Goal: Ask a question: Seek information or help from site administrators or community

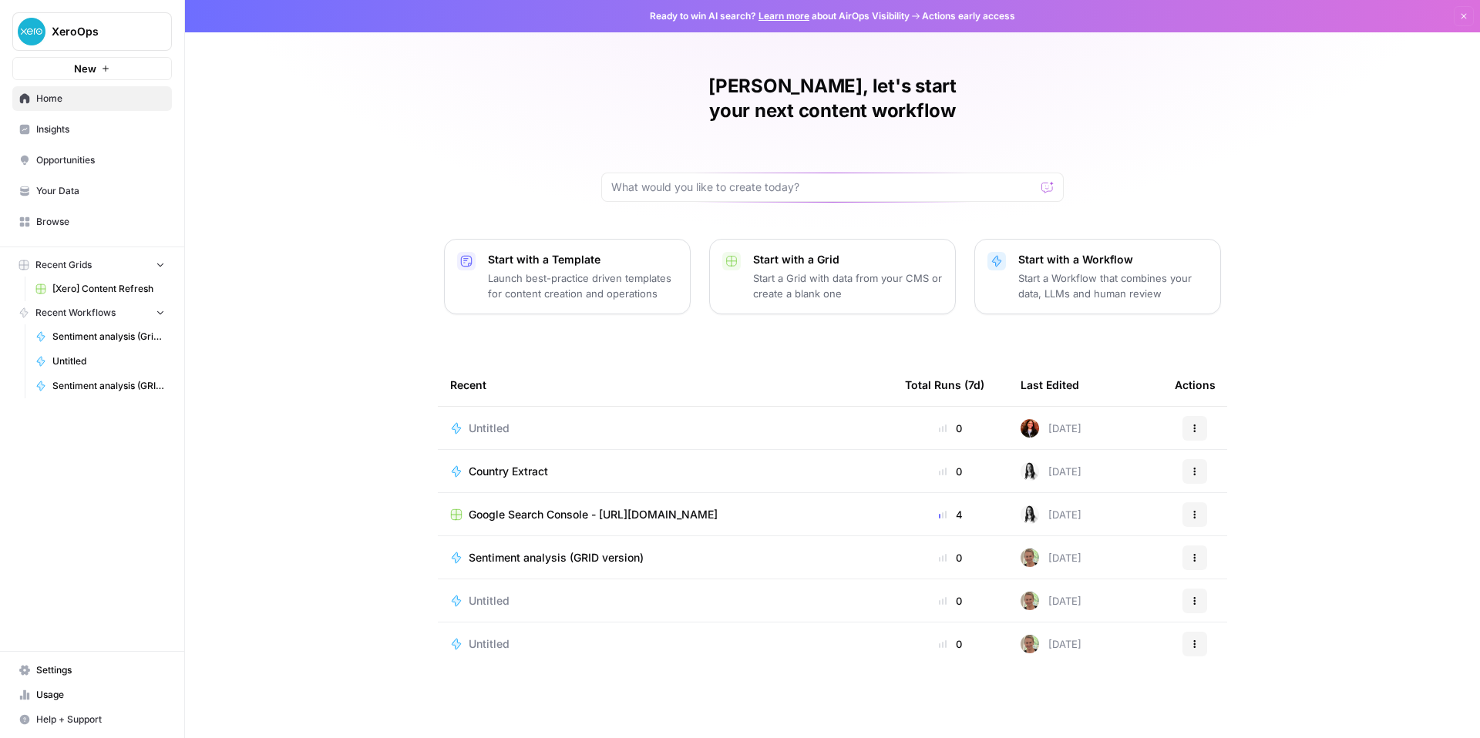
scroll to position [114, 0]
click at [469, 422] on span "Untitled" at bounding box center [489, 428] width 41 height 15
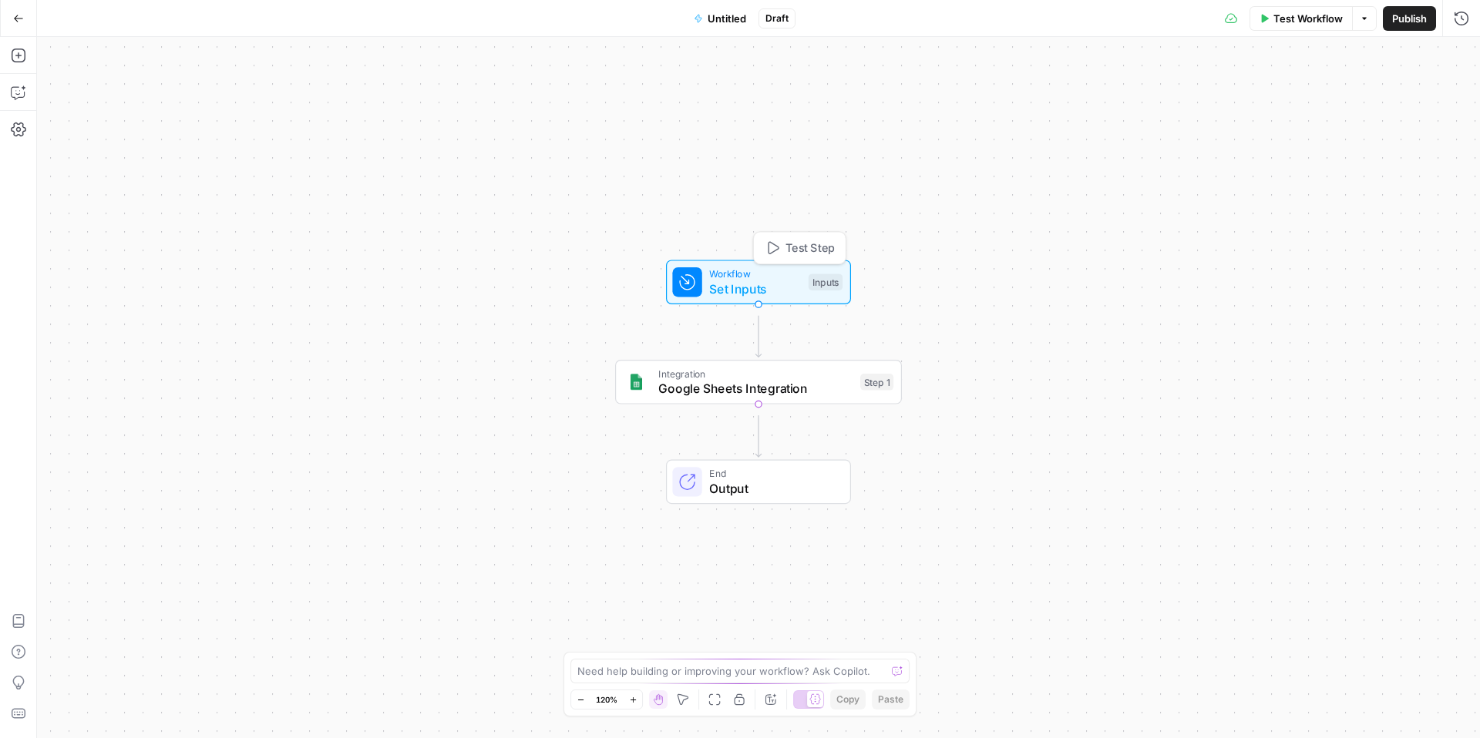
click at [791, 283] on div "Workflow Set Inputs Inputs Test Step" at bounding box center [757, 283] width 170 height 32
click at [1351, 113] on button "Add Field" at bounding box center [1313, 104] width 257 height 25
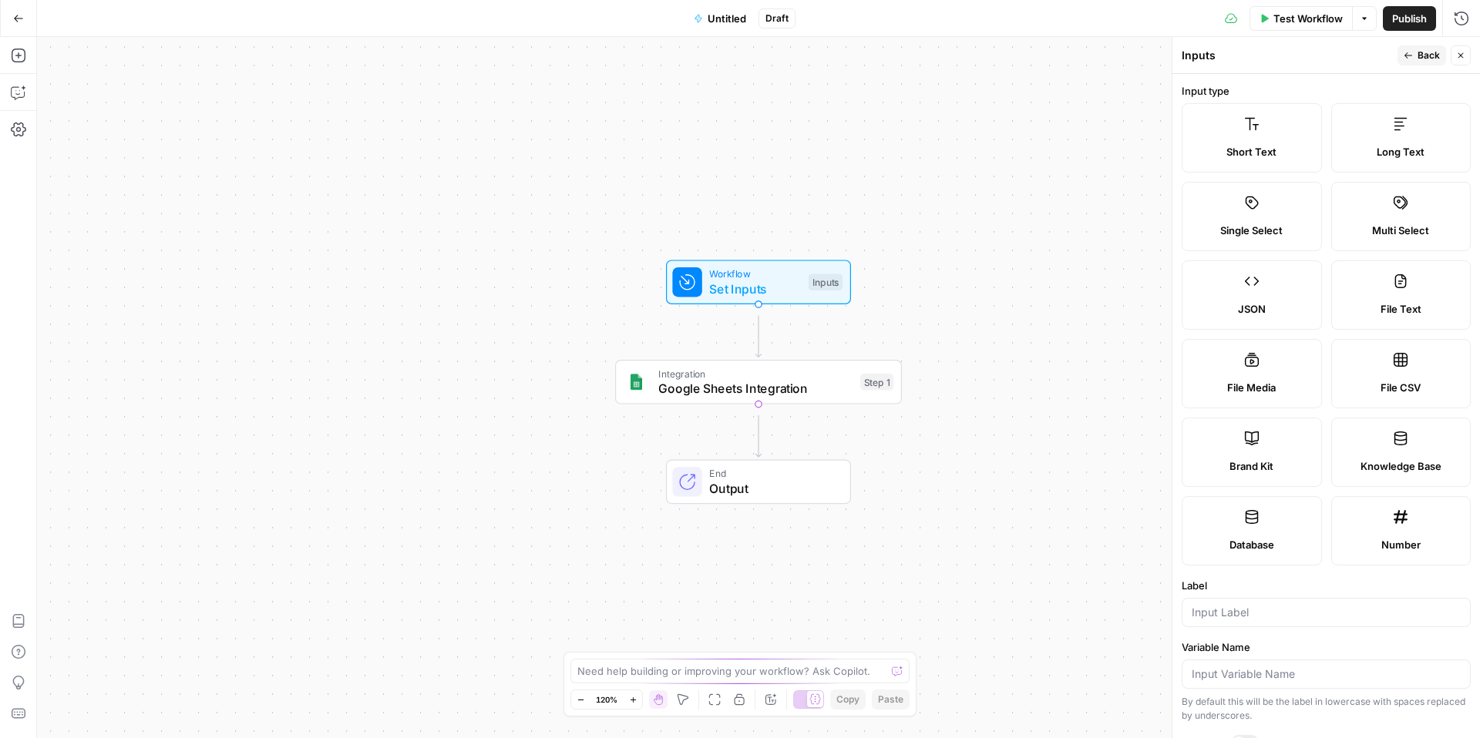
click at [1353, 395] on div "File CSV" at bounding box center [1401, 387] width 114 height 15
type textarea "Supports .csv file type"
click at [22, 55] on icon "button" at bounding box center [18, 55] width 15 height 15
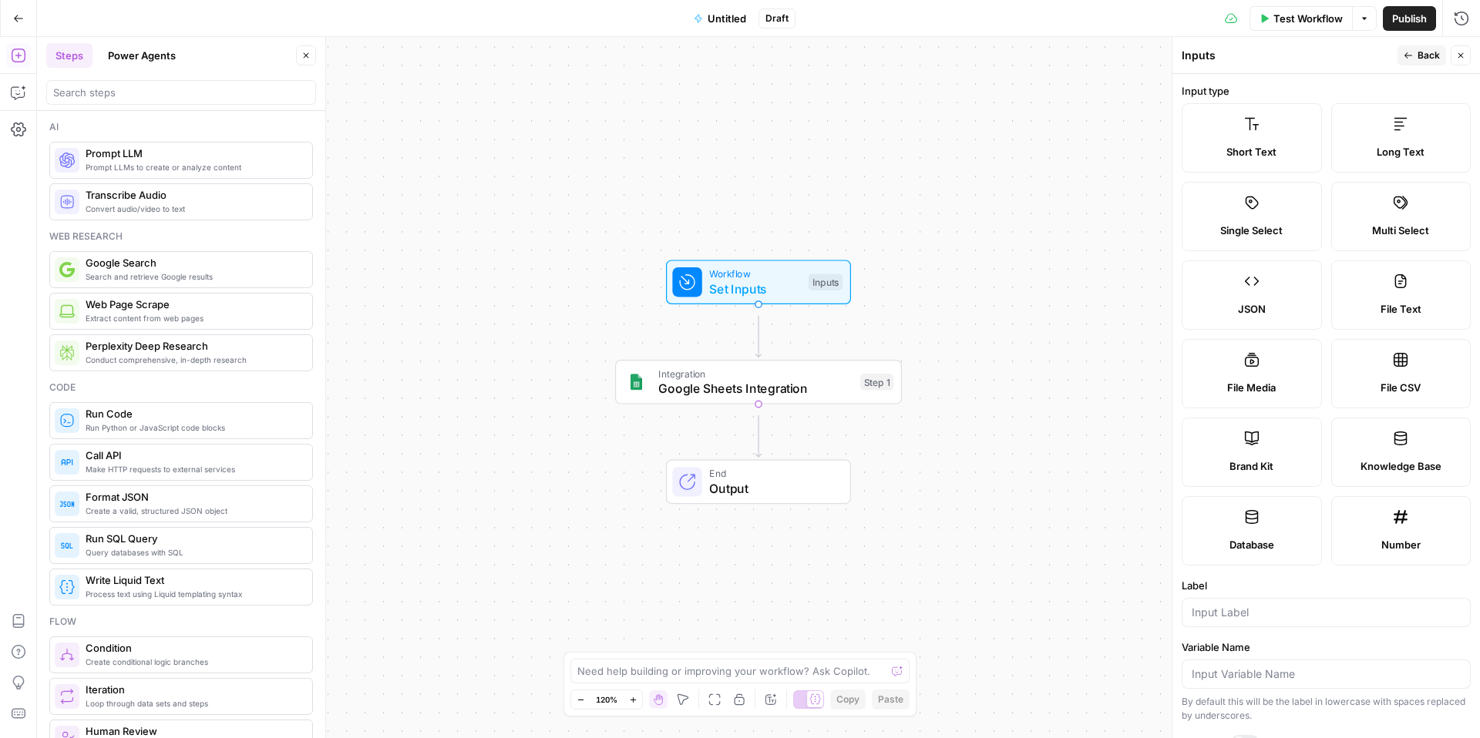
click at [25, 9] on button "Go Back" at bounding box center [19, 19] width 28 height 28
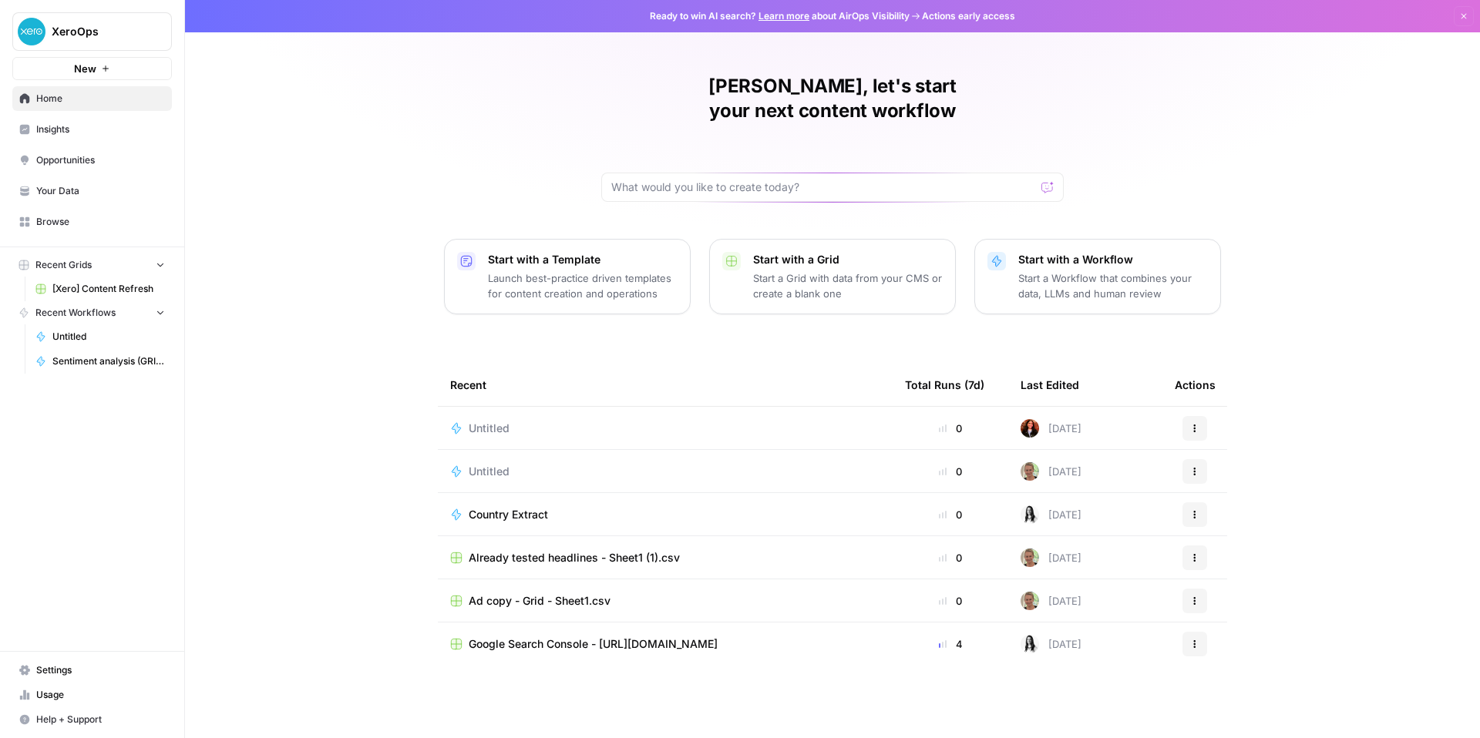
click at [45, 45] on img "Workspace: XeroOps" at bounding box center [32, 32] width 28 height 28
click at [472, 183] on div "Ritika, let's start your next content workflow Start with a Template Launch bes…" at bounding box center [832, 369] width 1295 height 738
click at [99, 715] on span "Help + Support" at bounding box center [100, 720] width 129 height 14
click at [318, 649] on span "AirOps Academy" at bounding box center [300, 642] width 103 height 14
click at [469, 436] on span "Untitled" at bounding box center [489, 428] width 41 height 15
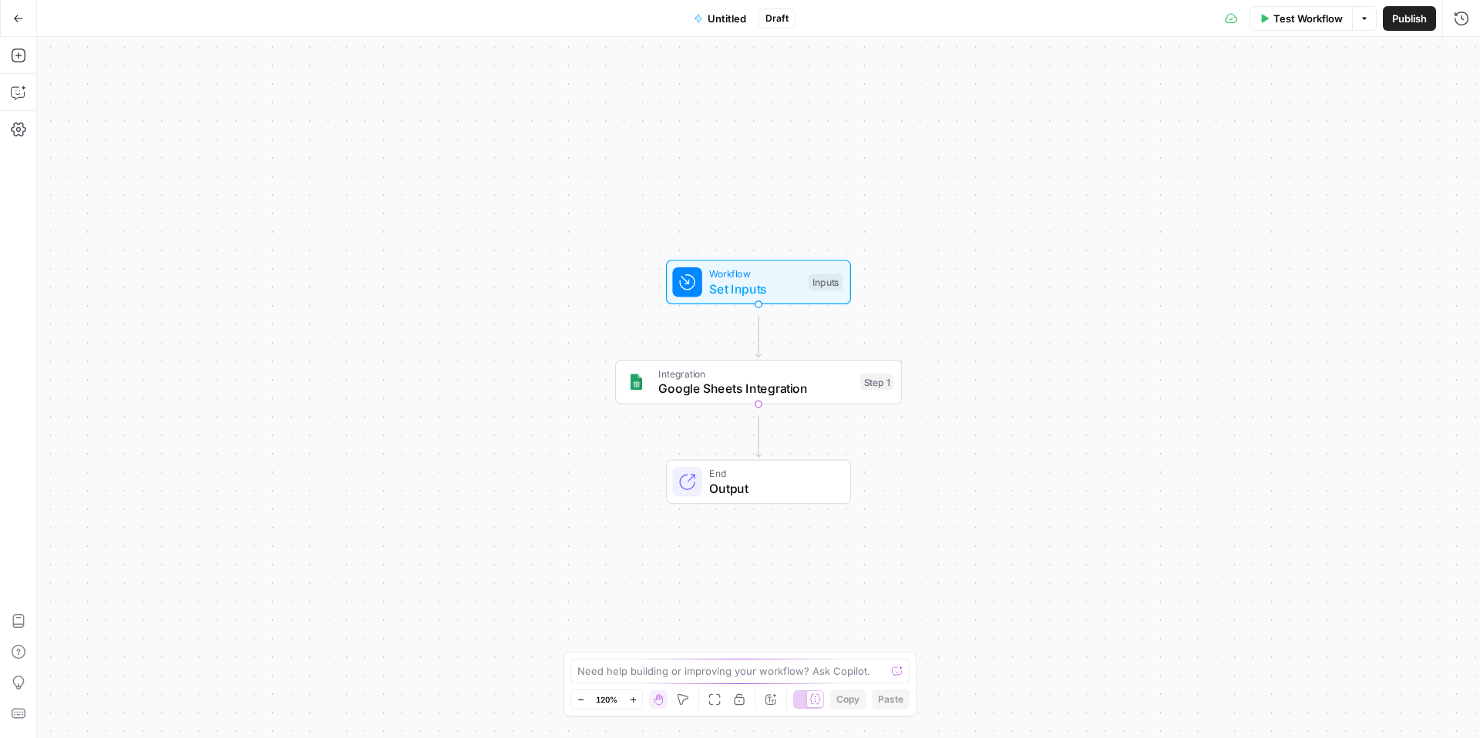
click at [22, 15] on icon "button" at bounding box center [18, 18] width 11 height 11
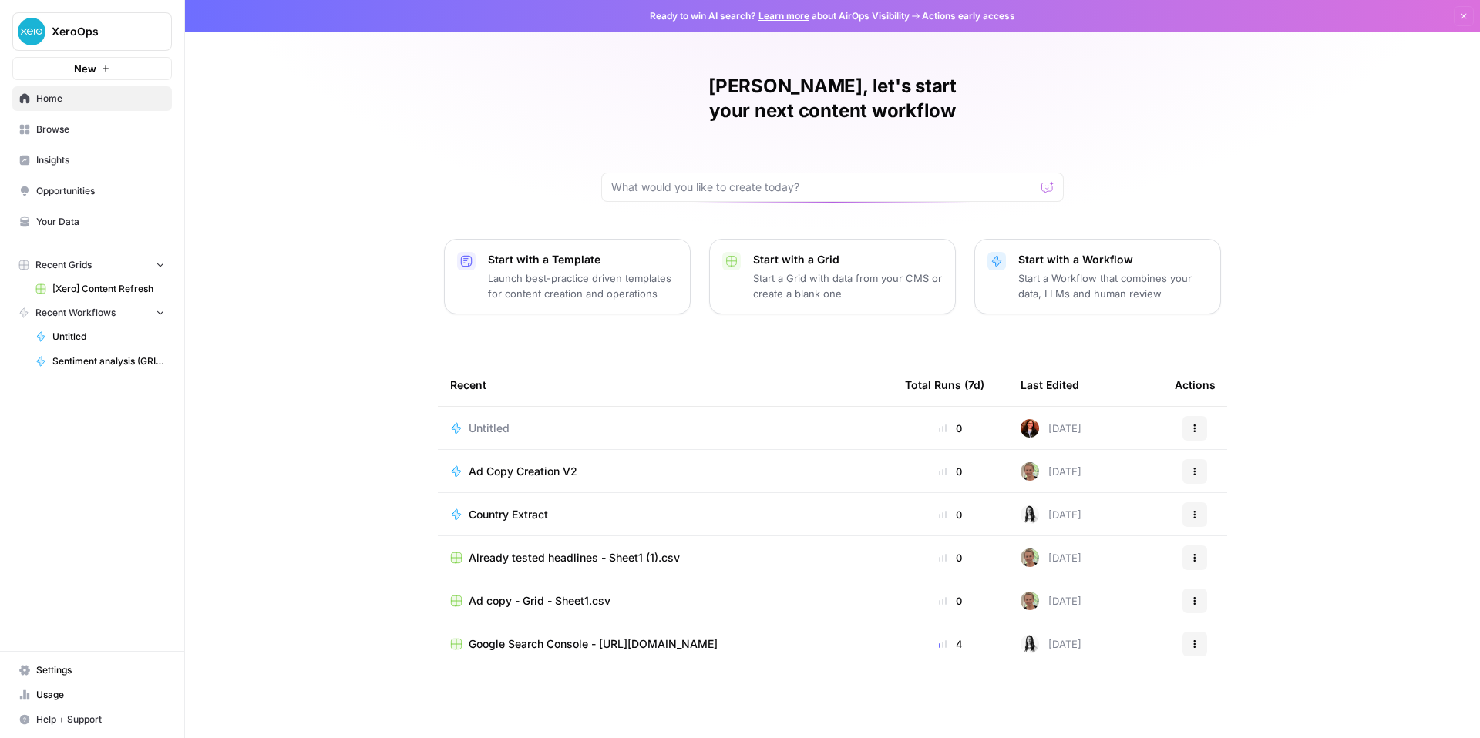
scroll to position [54, 0]
click at [712, 479] on div "Ad Copy Creation V2" at bounding box center [665, 471] width 430 height 15
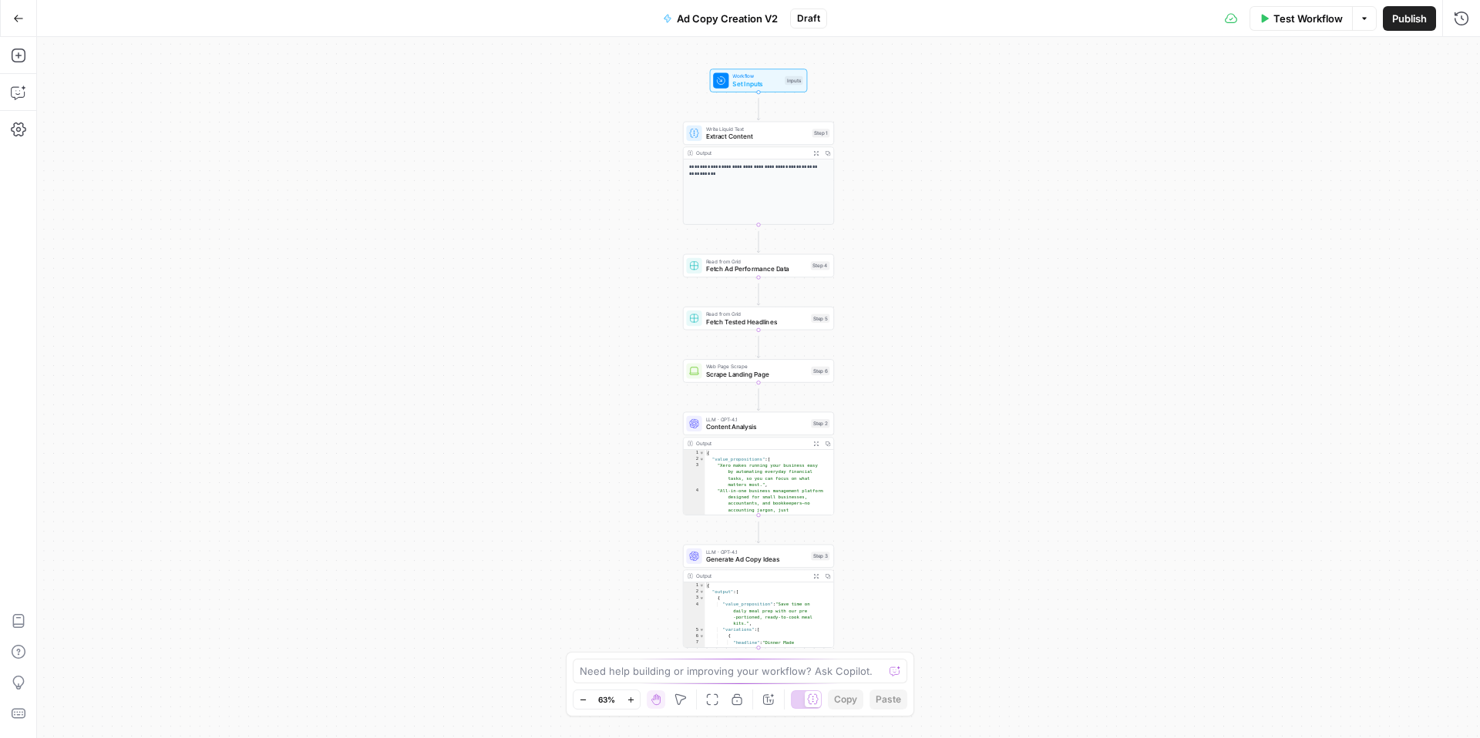
click at [14, 25] on button "Go Back" at bounding box center [19, 19] width 28 height 28
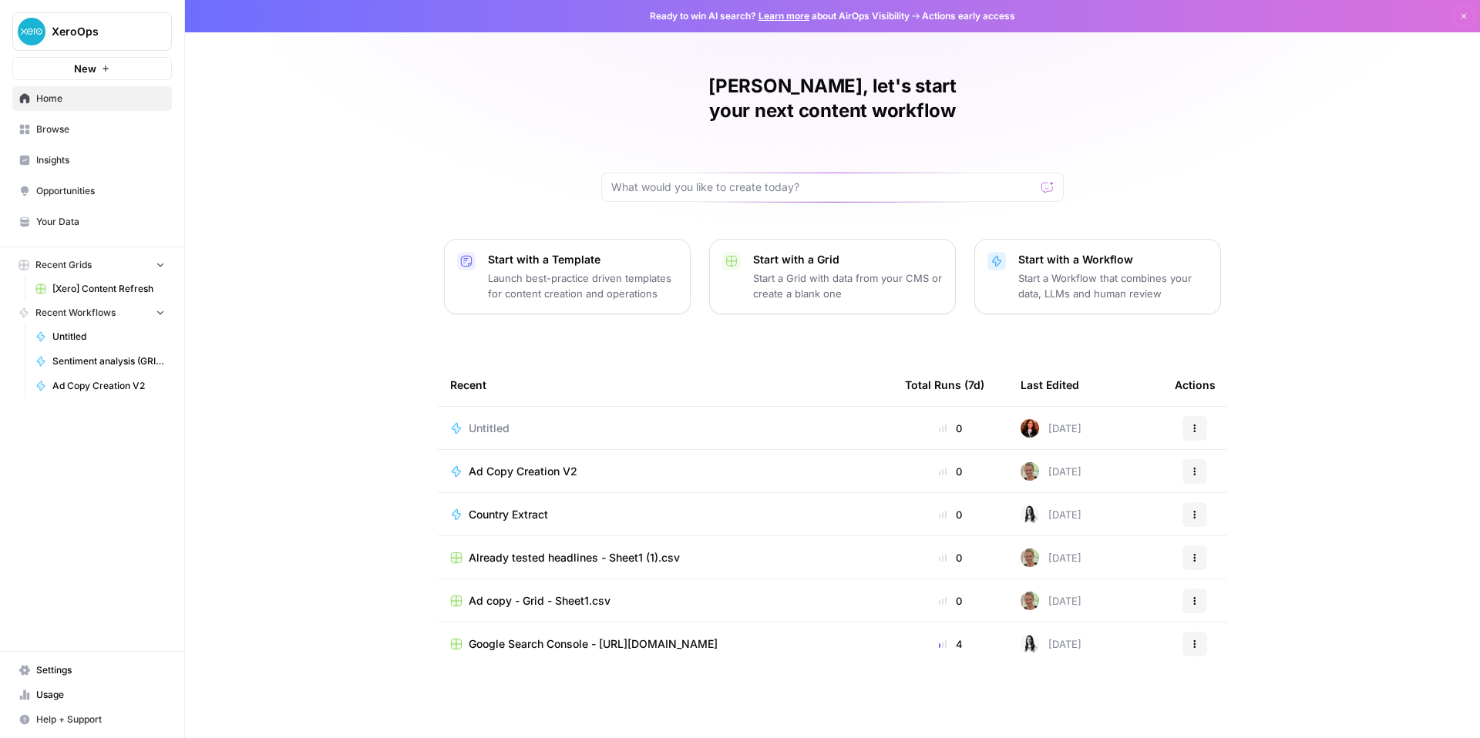
click at [488, 479] on span "Ad Copy Creation V2" at bounding box center [523, 471] width 109 height 15
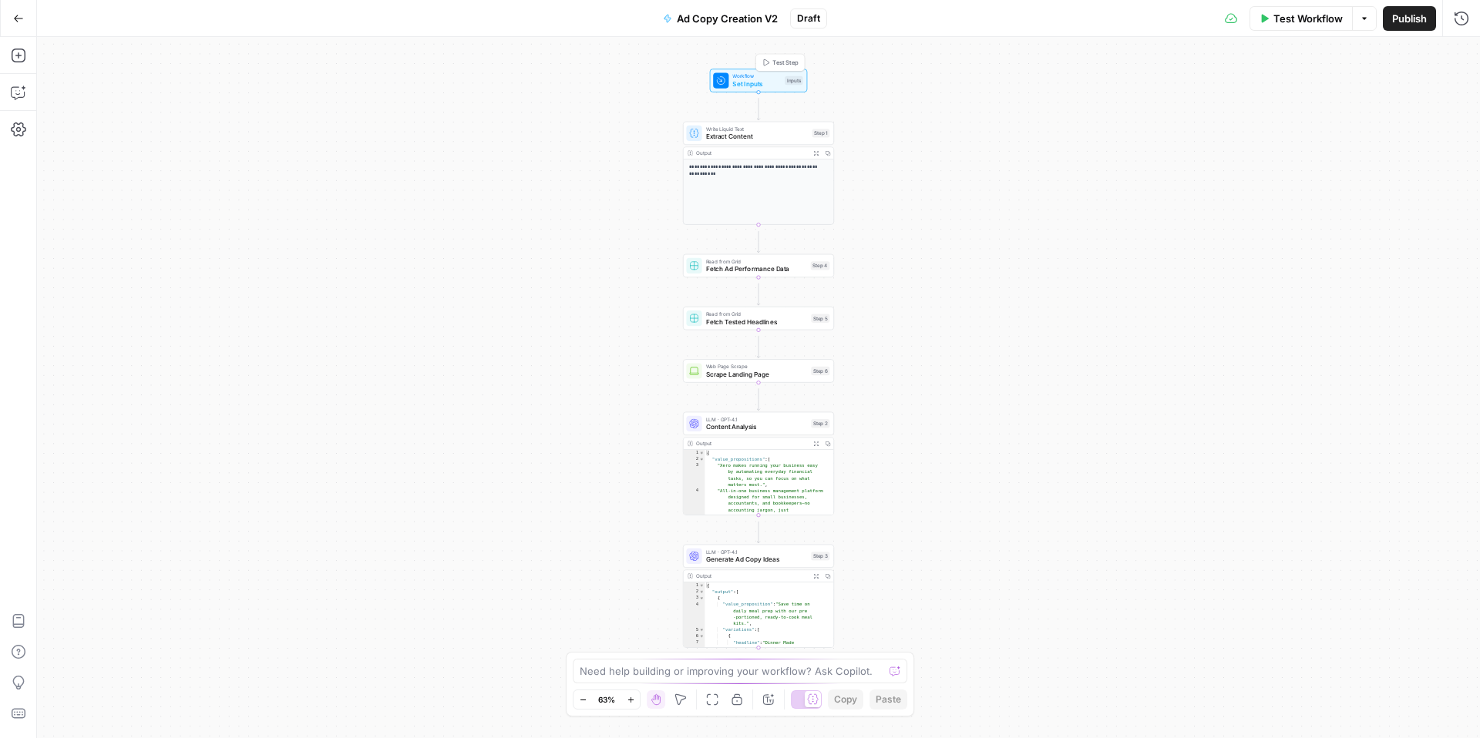
click at [761, 87] on span "Set Inputs" at bounding box center [756, 84] width 49 height 10
click at [697, 264] on icon at bounding box center [694, 266] width 8 height 8
type input "Ad copy - Grid - Sheet1.csv"
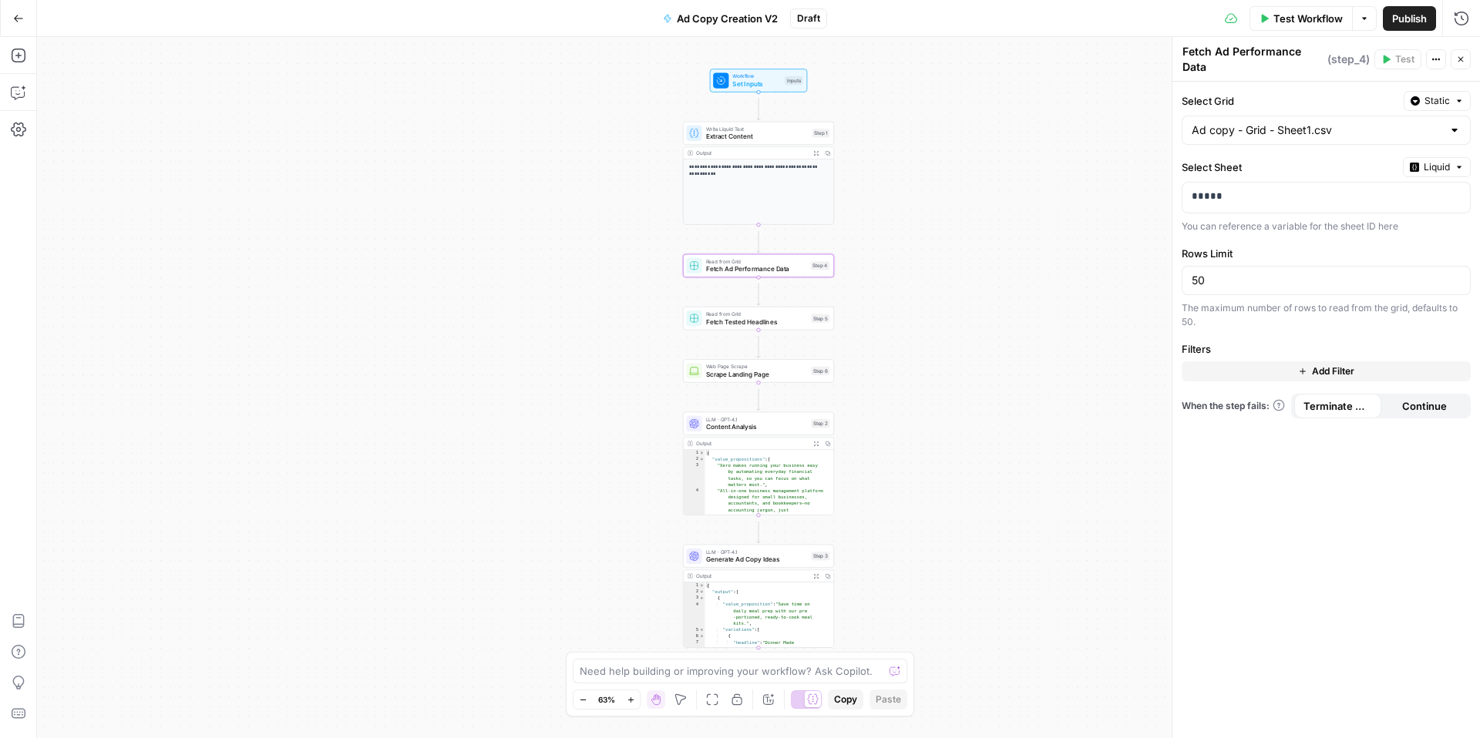
click at [23, 15] on icon "button" at bounding box center [18, 18] width 11 height 11
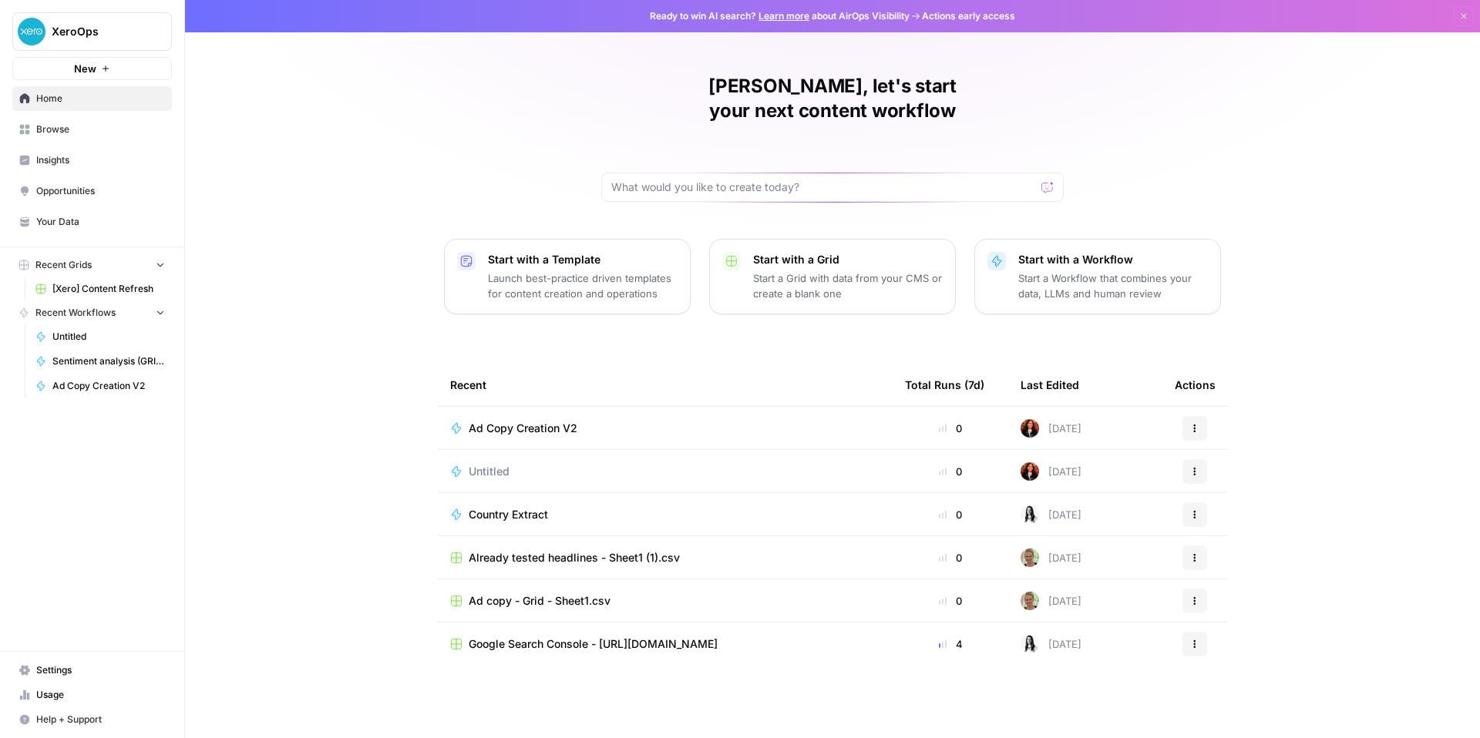
click at [117, 296] on span "[Xero] Content Refresh" at bounding box center [108, 289] width 113 height 14
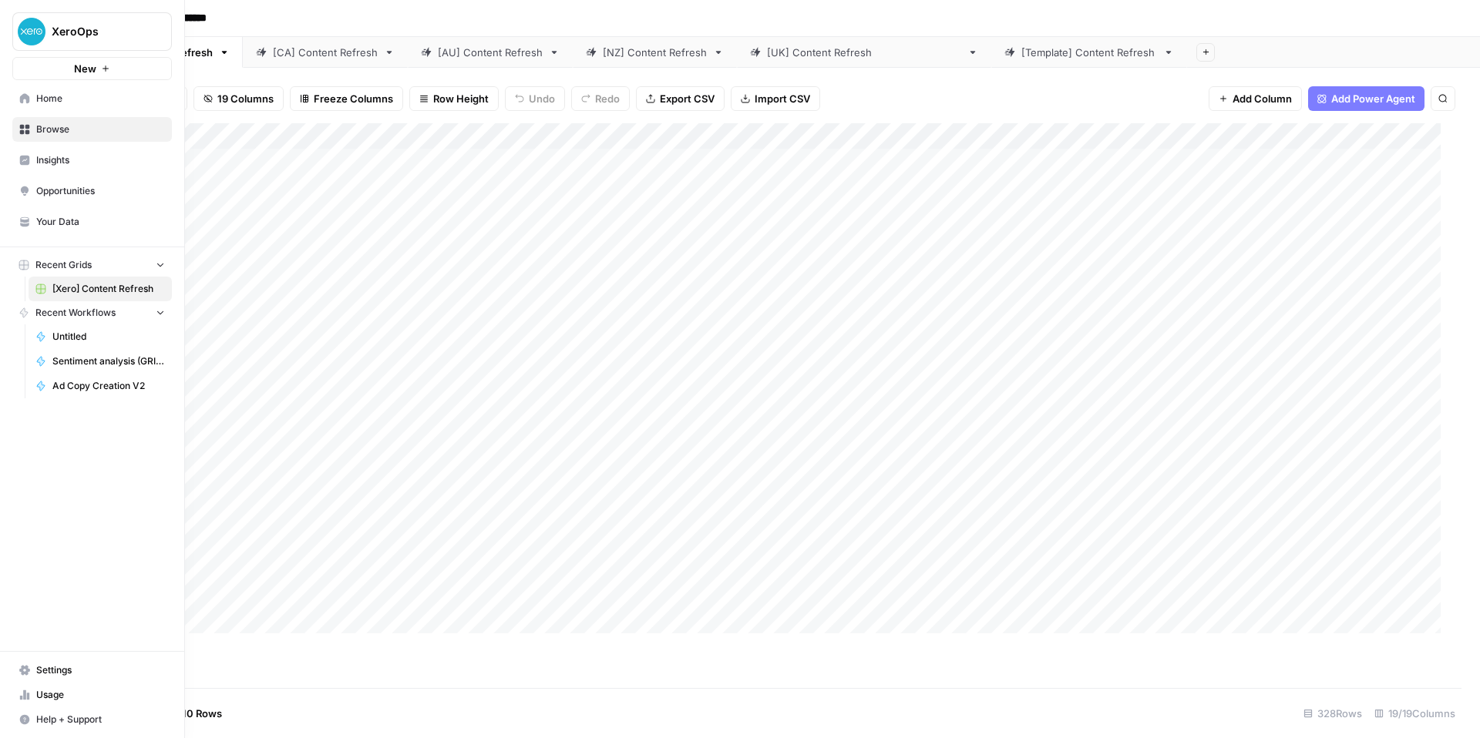
click at [40, 111] on link "Home" at bounding box center [92, 98] width 160 height 25
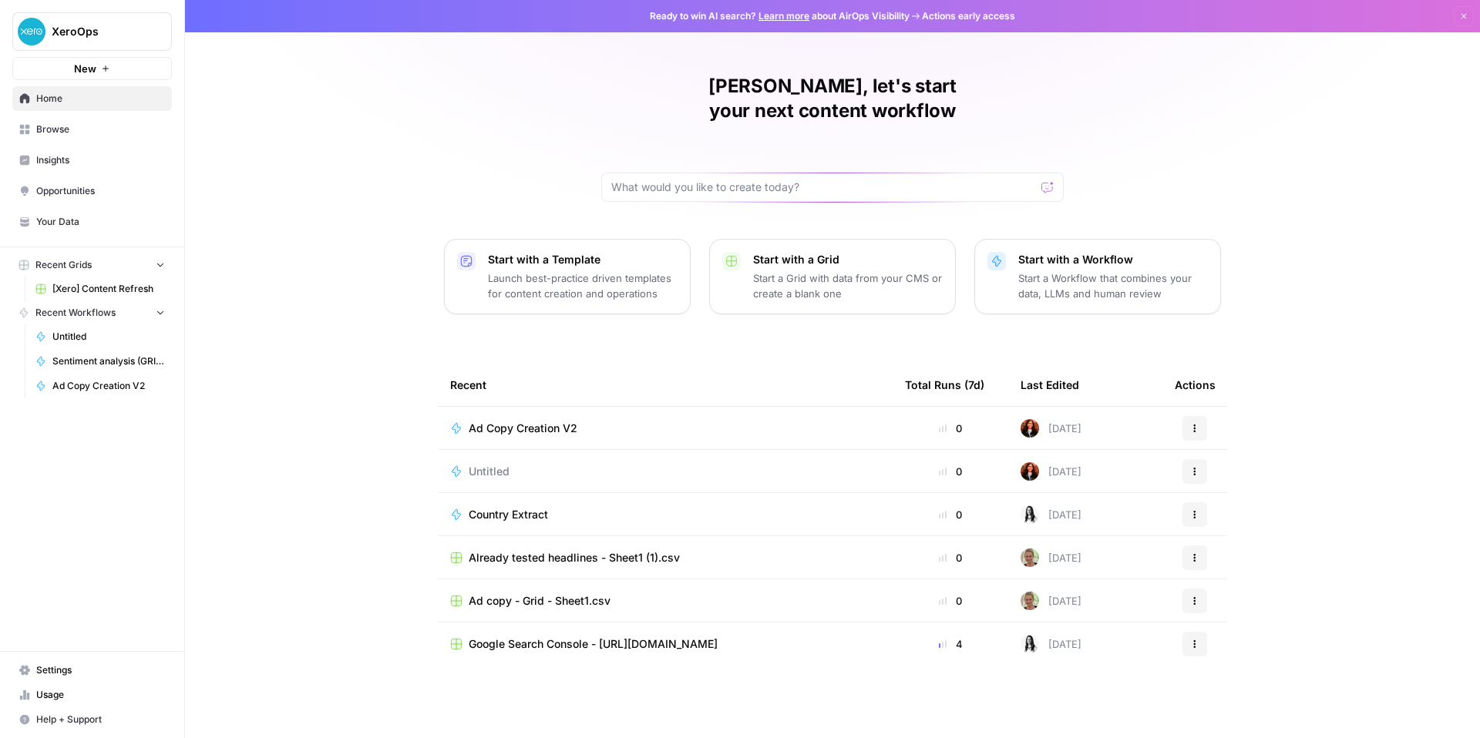
click at [490, 436] on span "Ad Copy Creation V2" at bounding box center [523, 428] width 109 height 15
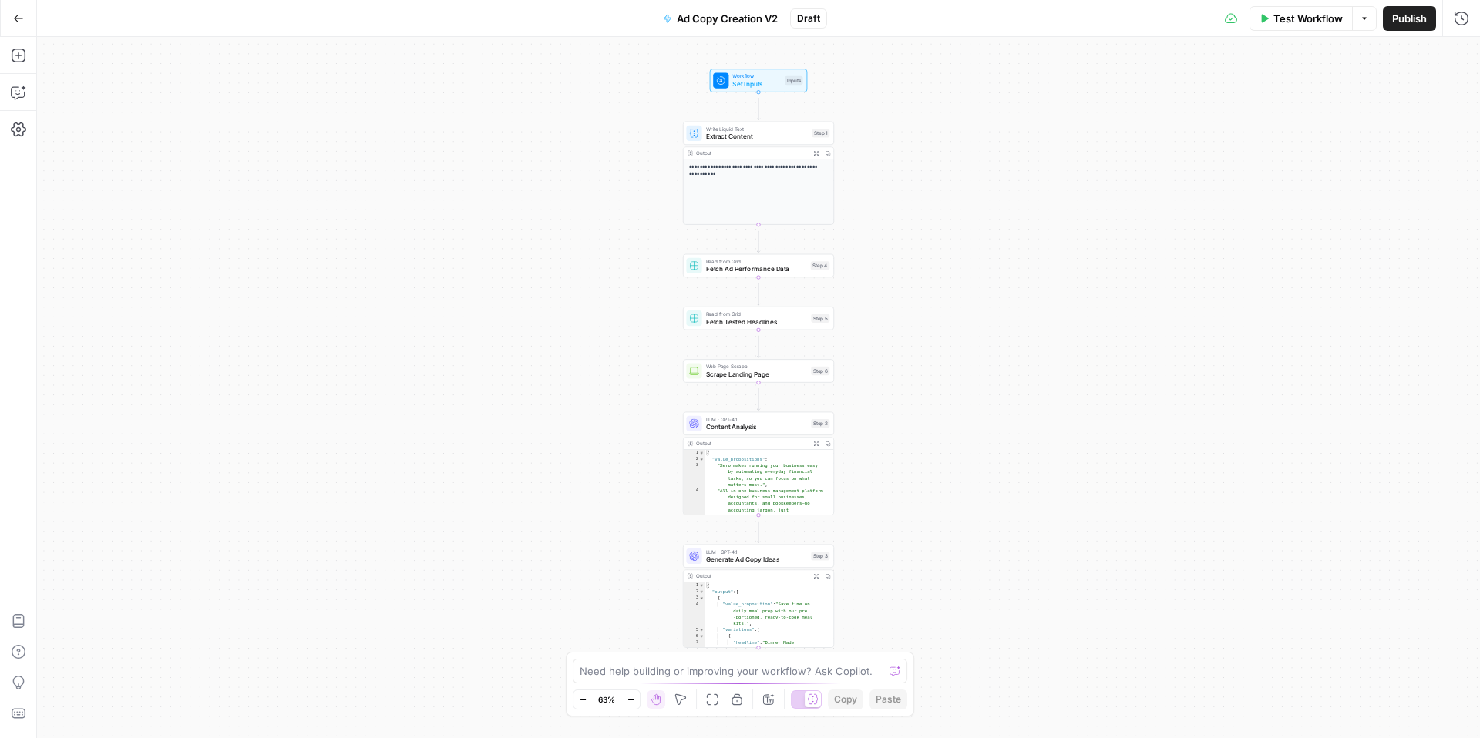
click at [13, 19] on icon "button" at bounding box center [18, 18] width 11 height 11
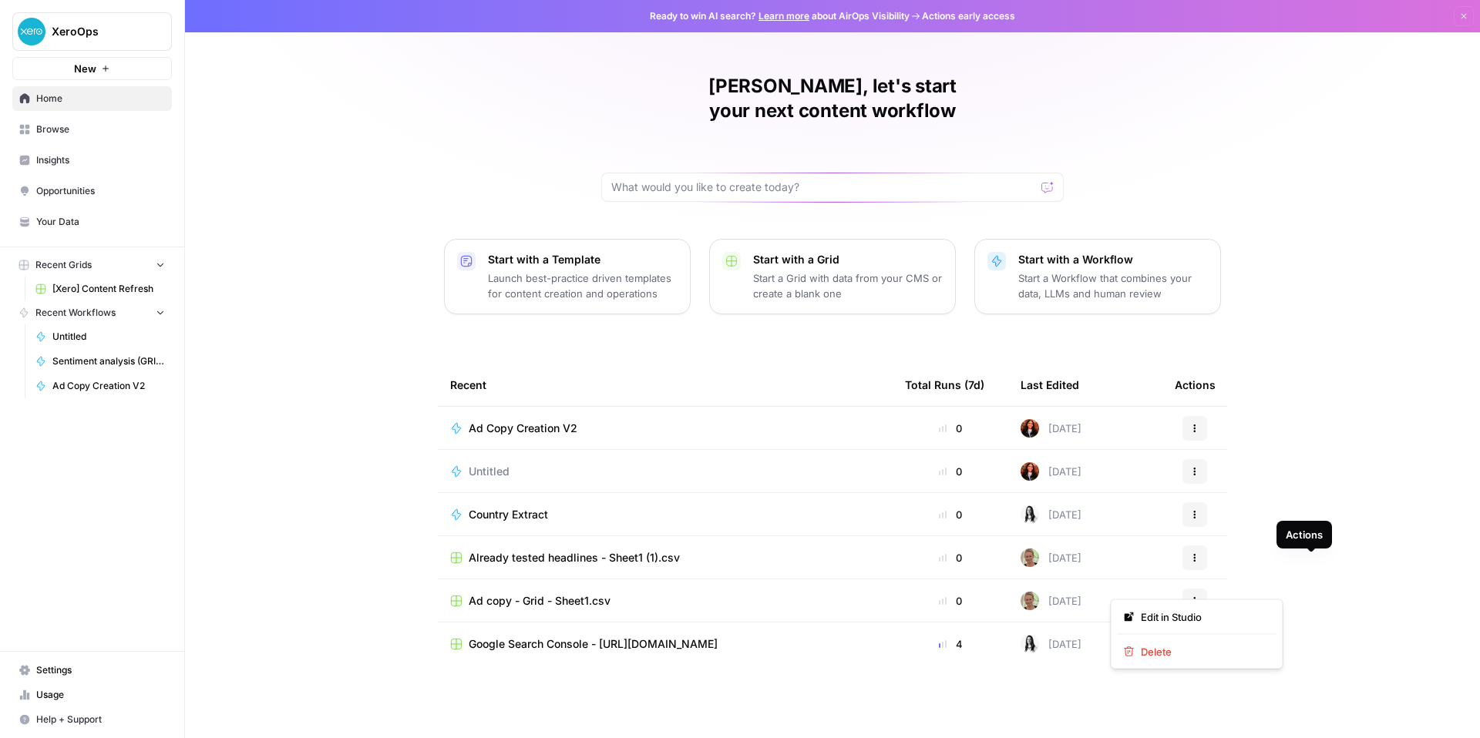
click at [1207, 484] on button "Actions" at bounding box center [1194, 471] width 25 height 25
drag, startPoint x: 428, startPoint y: 574, endPoint x: 437, endPoint y: 573, distance: 9.3
click at [469, 479] on span "Untitled" at bounding box center [489, 471] width 41 height 15
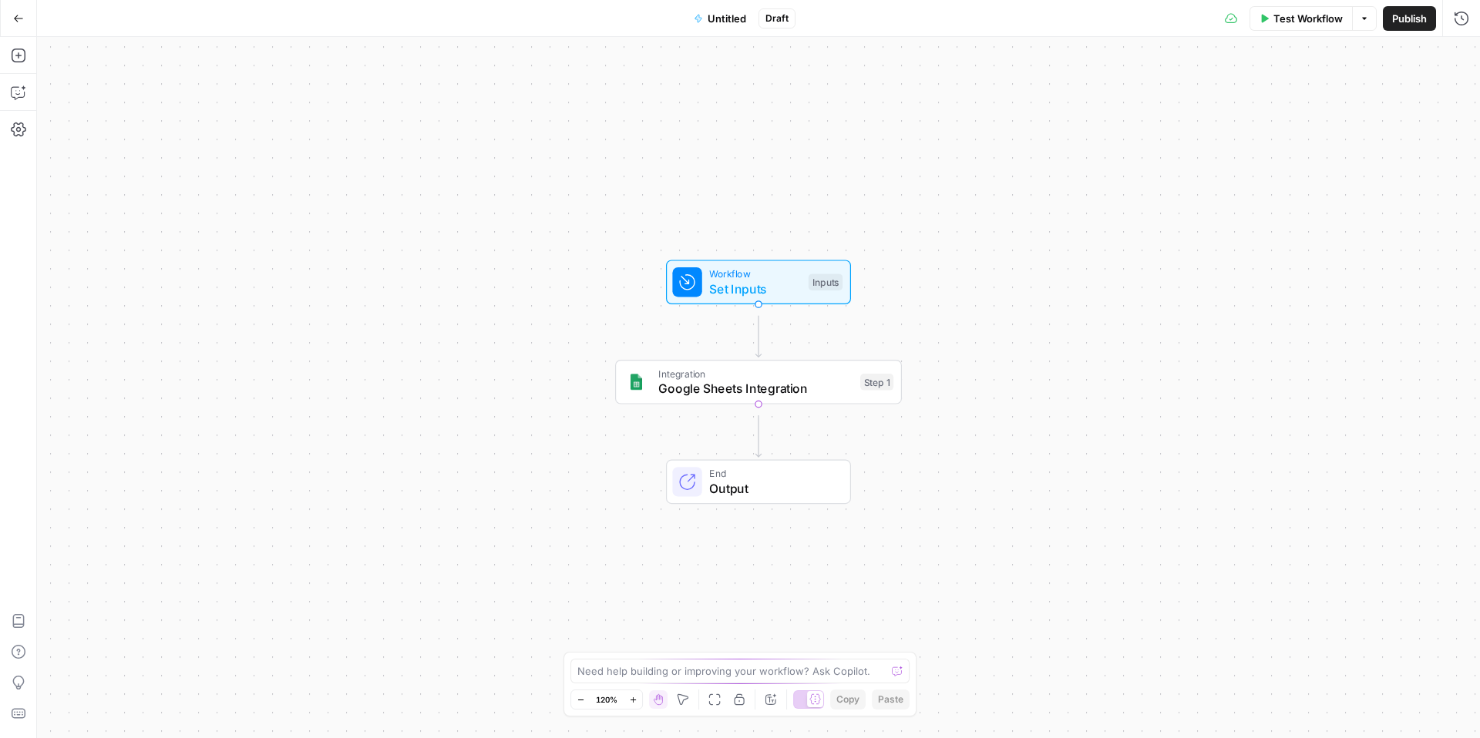
click at [734, 22] on span "Untitled" at bounding box center [726, 18] width 39 height 15
click at [133, 123] on input "Name" at bounding box center [181, 115] width 256 height 15
click at [519, 201] on div "Workflow Set Inputs Inputs Integration Google Sheets Integration Step 1 End Out…" at bounding box center [758, 387] width 1443 height 701
click at [249, 180] on input "Color" at bounding box center [181, 172] width 222 height 15
type input "Blue"
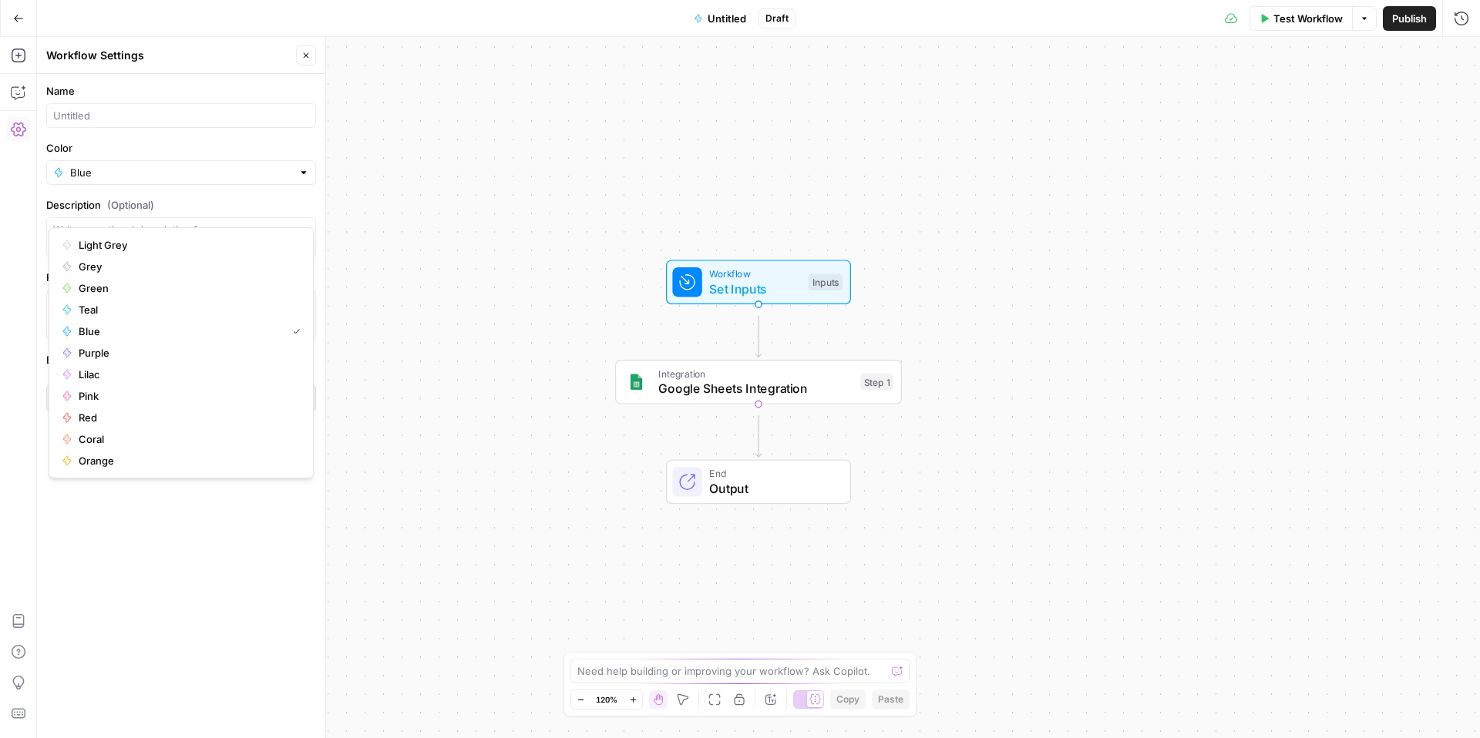
click at [475, 233] on div "Workflow Set Inputs Inputs Integration Google Sheets Integration Step 1 End Out…" at bounding box center [758, 387] width 1443 height 701
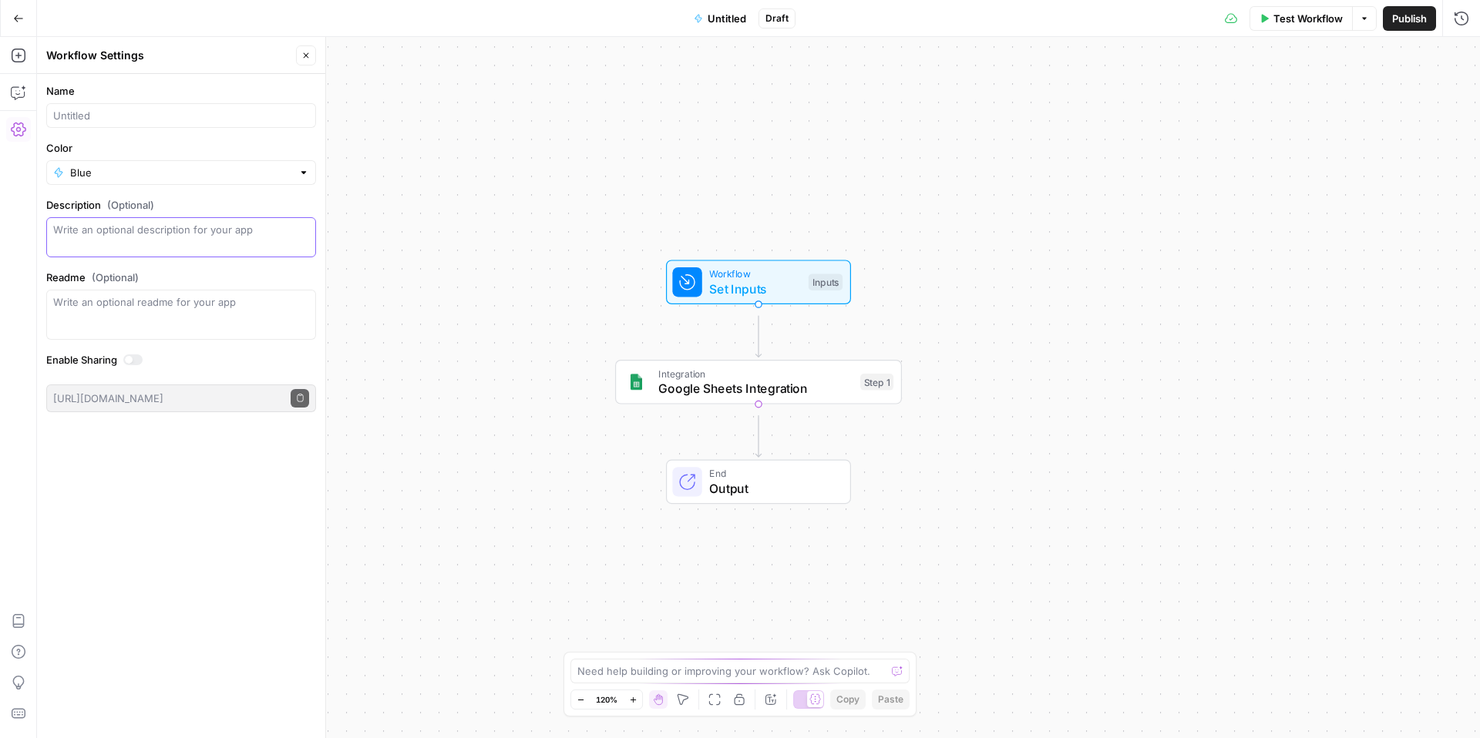
click at [152, 253] on textarea "Description (Optional)" at bounding box center [181, 237] width 256 height 31
click at [201, 340] on div "Write an optional readme for your app" at bounding box center [181, 315] width 270 height 50
click at [807, 396] on span "Google Sheets Integration" at bounding box center [755, 388] width 194 height 18
click at [1377, 126] on input "Authentication" at bounding box center [1316, 117] width 250 height 15
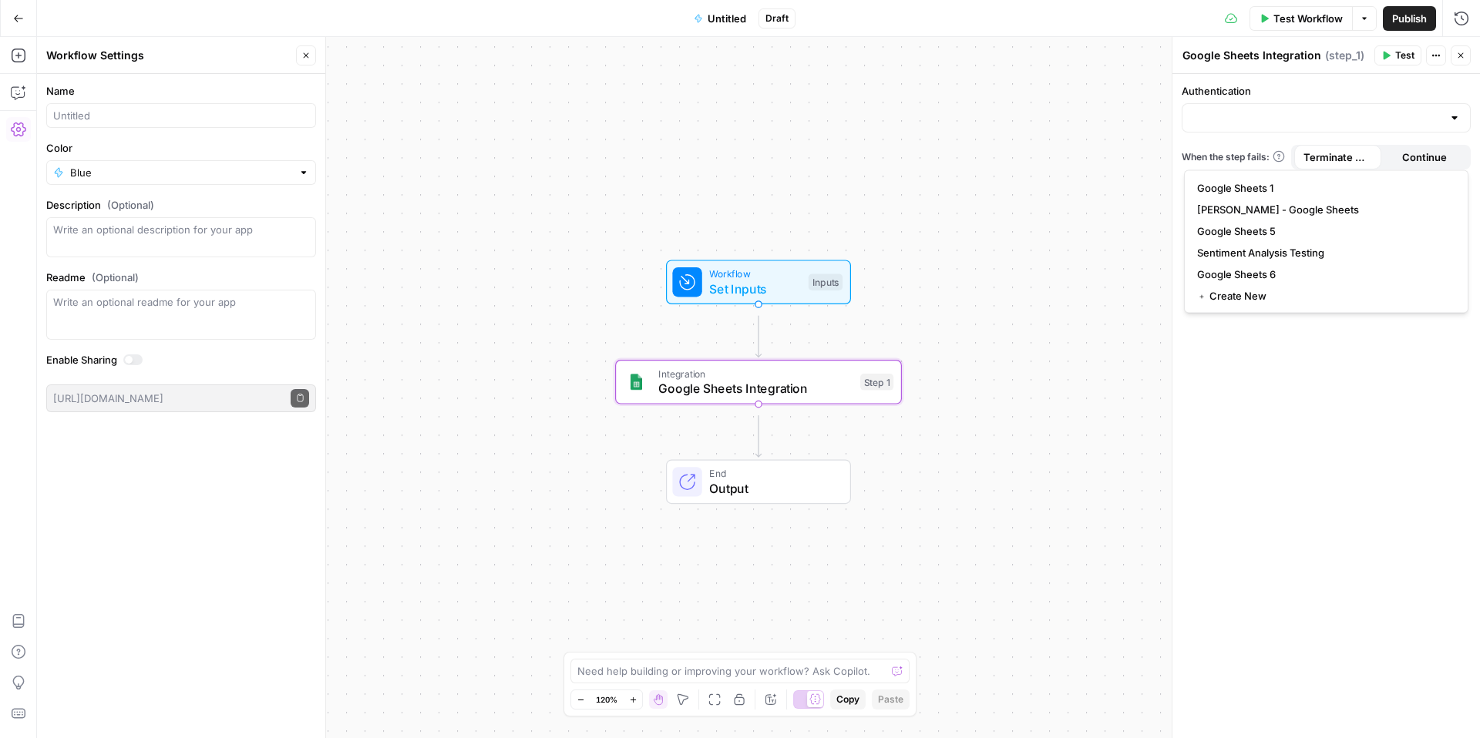
click at [993, 313] on div "Workflow Set Inputs Inputs Integration Google Sheets Integration Step 1 End Out…" at bounding box center [758, 387] width 1443 height 701
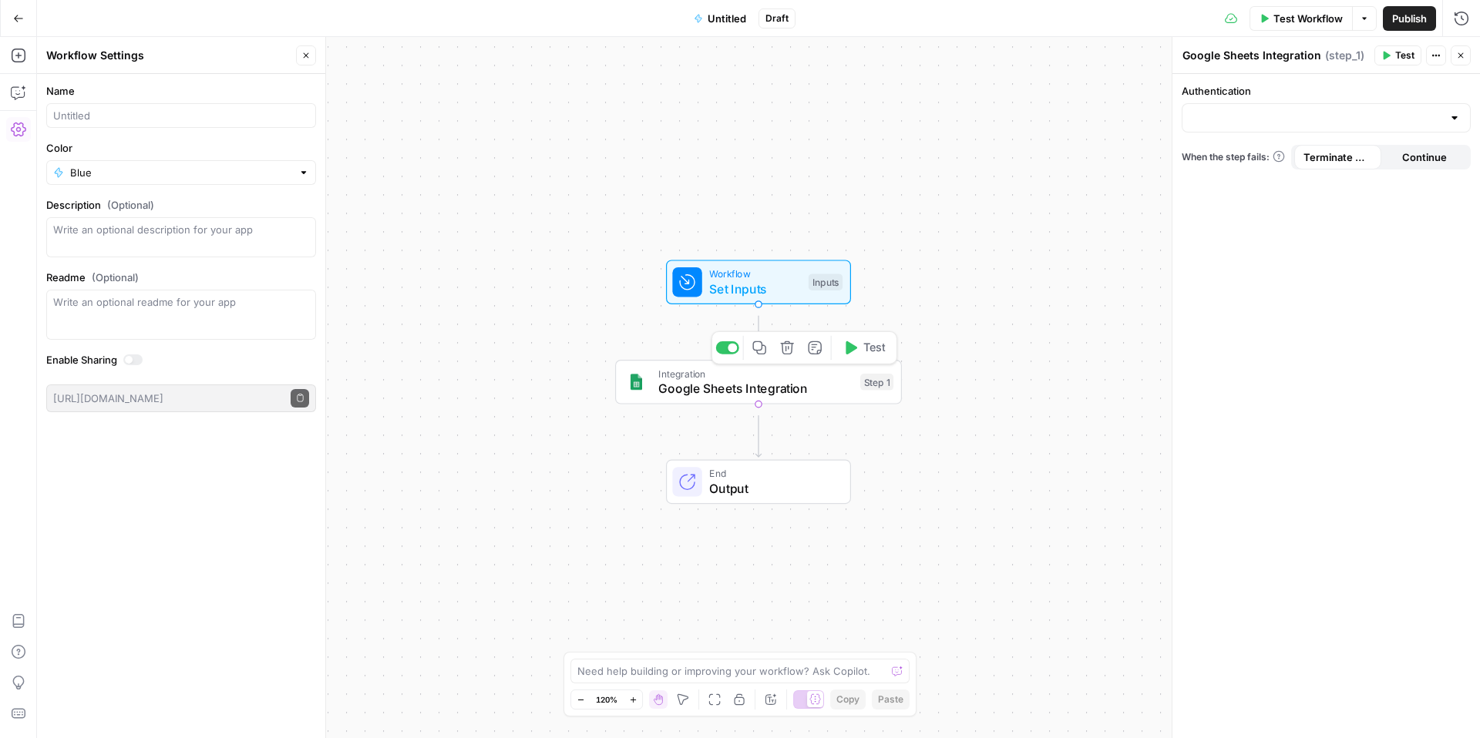
click at [780, 351] on icon "button" at bounding box center [787, 348] width 15 height 15
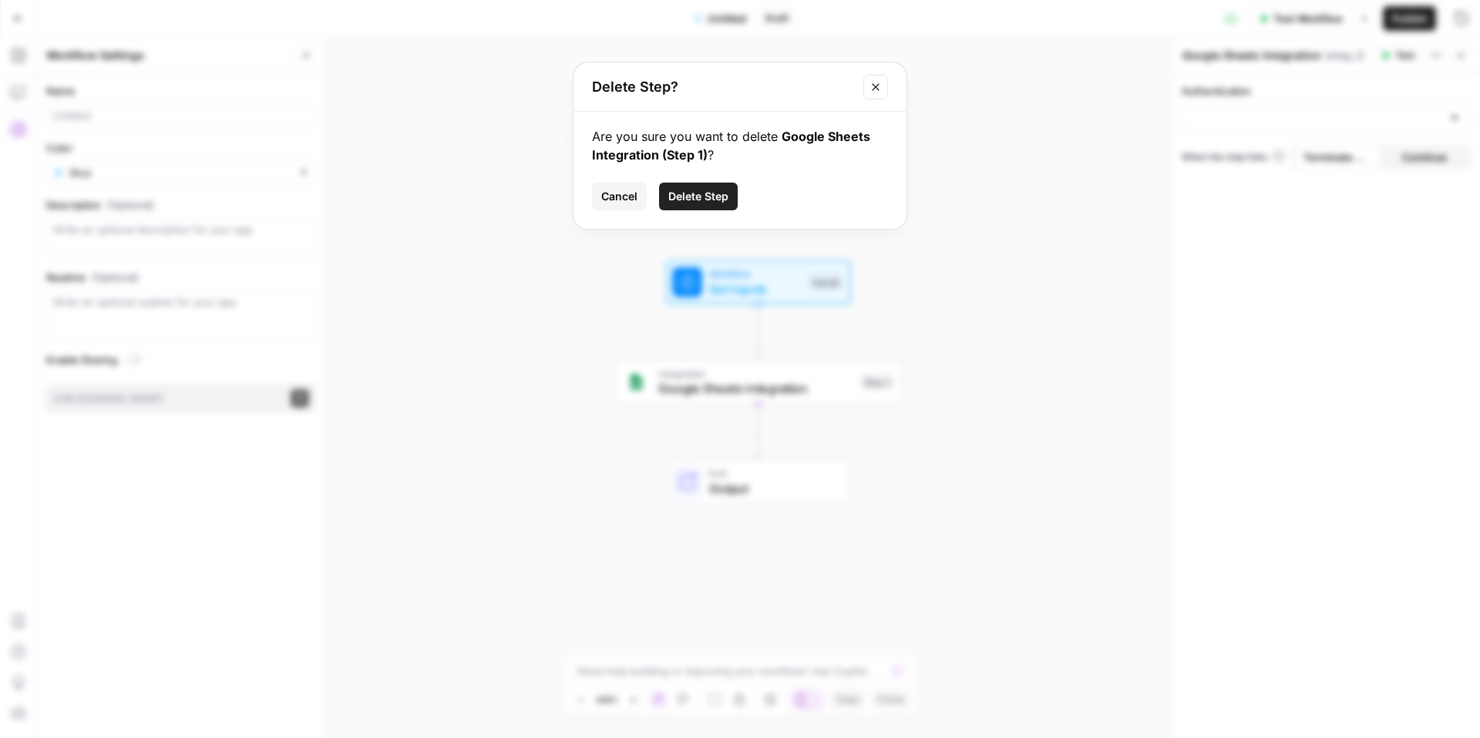
click at [668, 204] on span "Delete Step" at bounding box center [698, 196] width 60 height 15
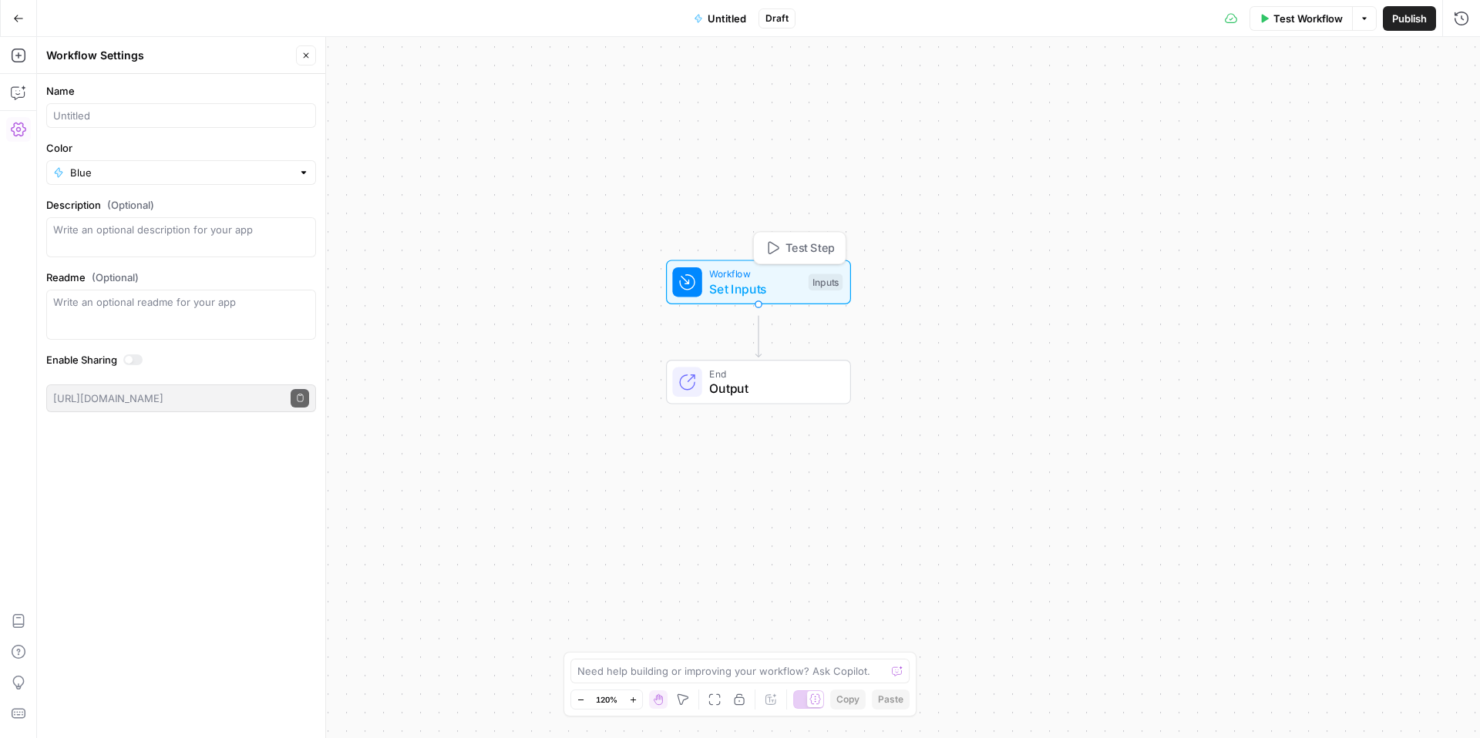
click at [739, 277] on span "Workflow" at bounding box center [755, 274] width 92 height 15
click at [12, 12] on button "Go Back" at bounding box center [19, 19] width 28 height 28
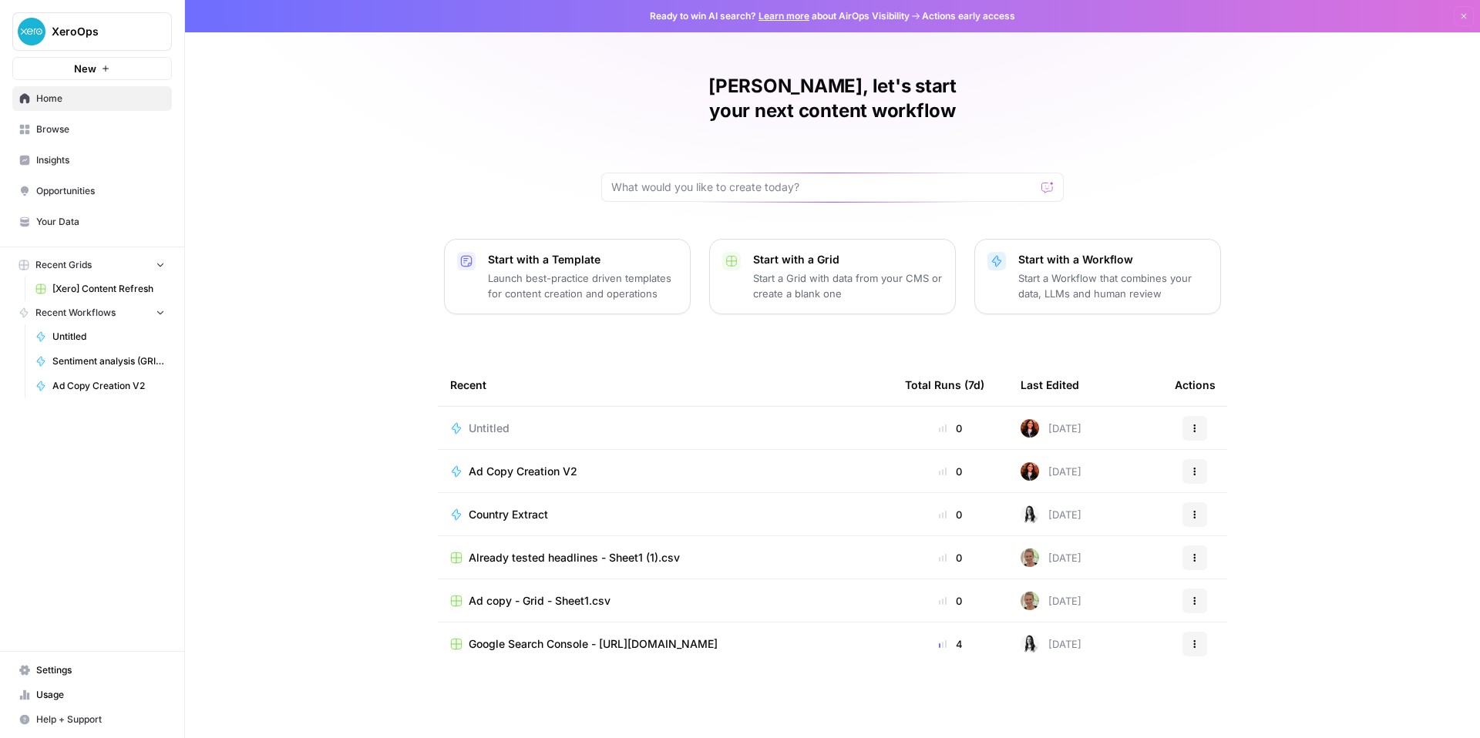
scroll to position [114, 0]
click at [916, 271] on p "Start a Grid with data from your CMS or create a blank one" at bounding box center [848, 286] width 190 height 31
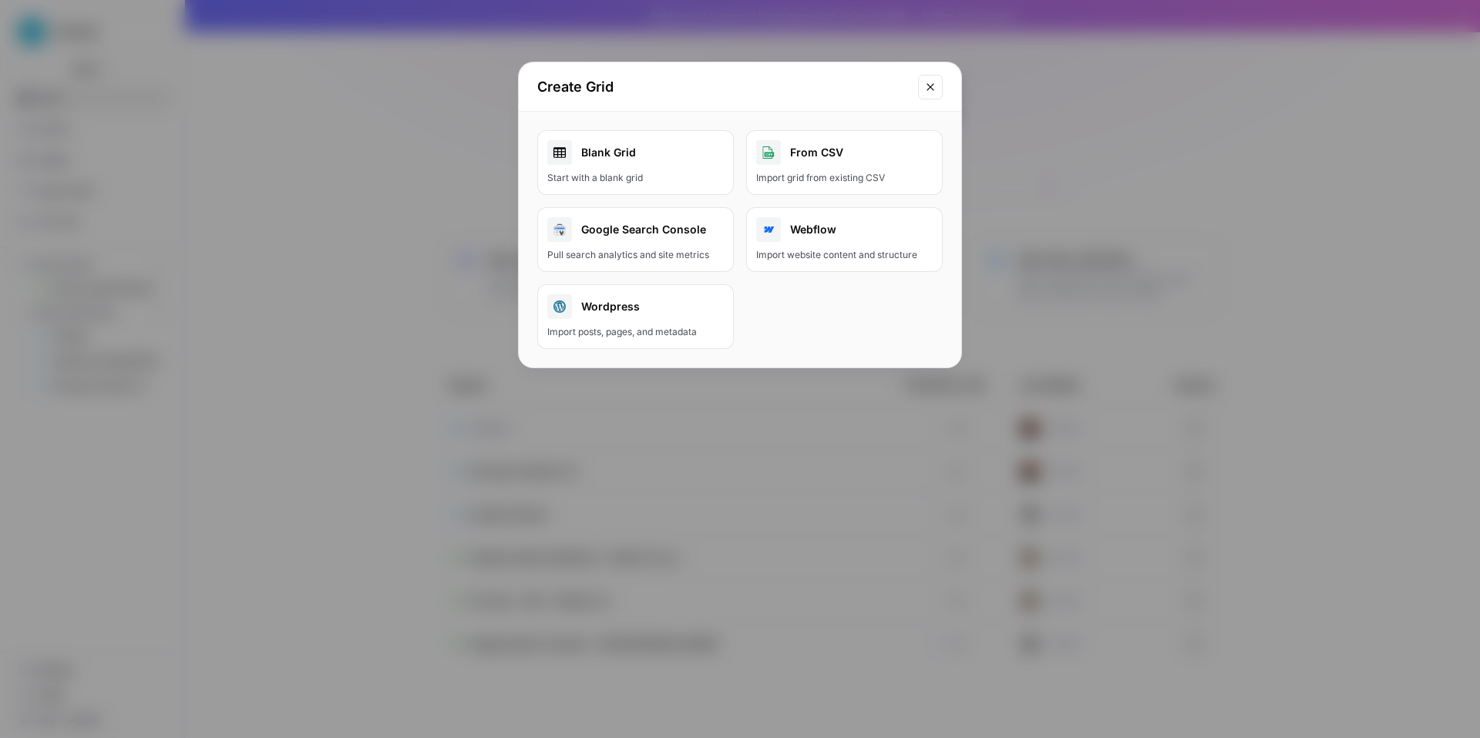
click at [834, 165] on div "From CSV" at bounding box center [844, 152] width 176 height 25
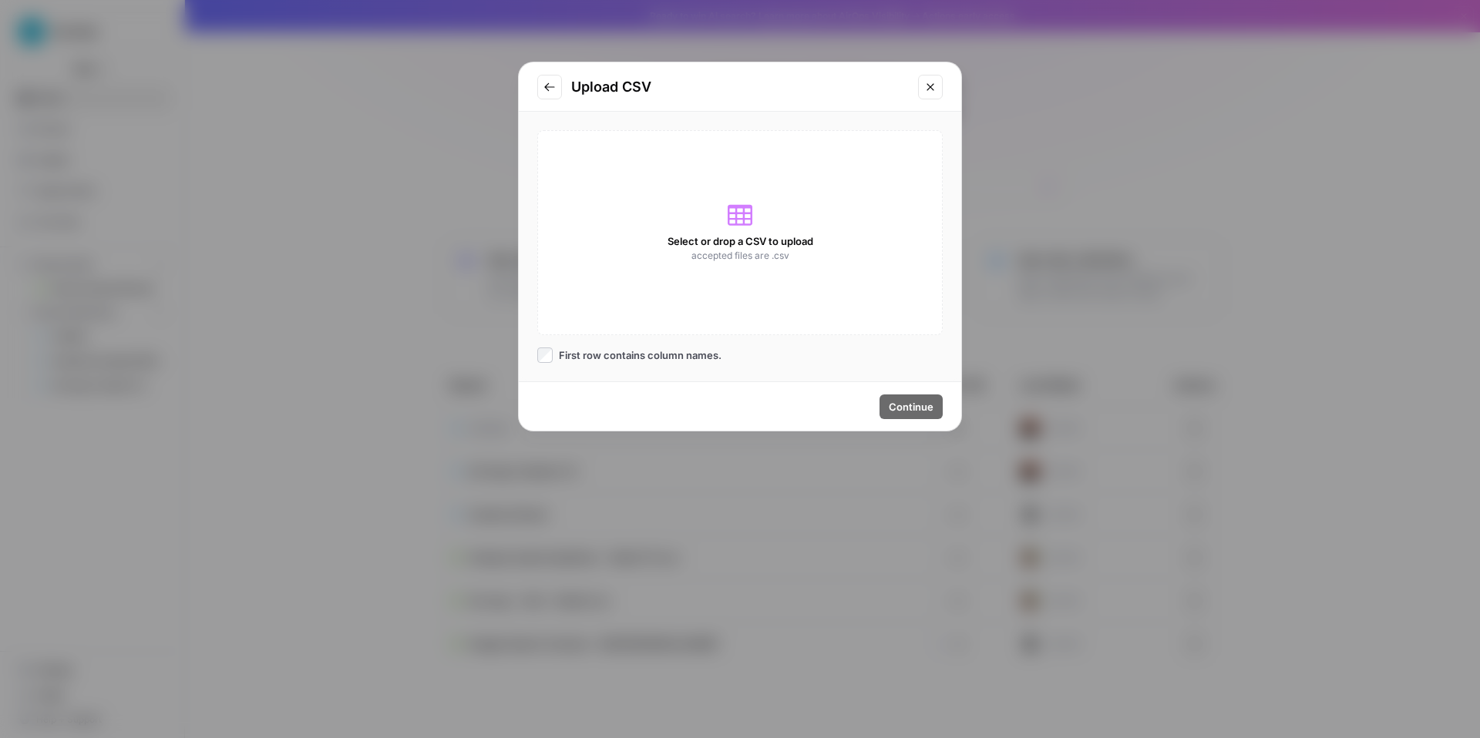
click at [728, 226] on icon at bounding box center [740, 215] width 25 height 21
click at [742, 251] on div "Select or drop a CSV to upload accepted files are .csv" at bounding box center [739, 232] width 405 height 205
click at [725, 249] on span "Select or drop a CSV to upload" at bounding box center [740, 241] width 146 height 15
click at [741, 249] on span "Select or drop a CSV to upload" at bounding box center [740, 241] width 146 height 15
click at [740, 249] on span "Select or drop a CSV to upload" at bounding box center [740, 241] width 146 height 15
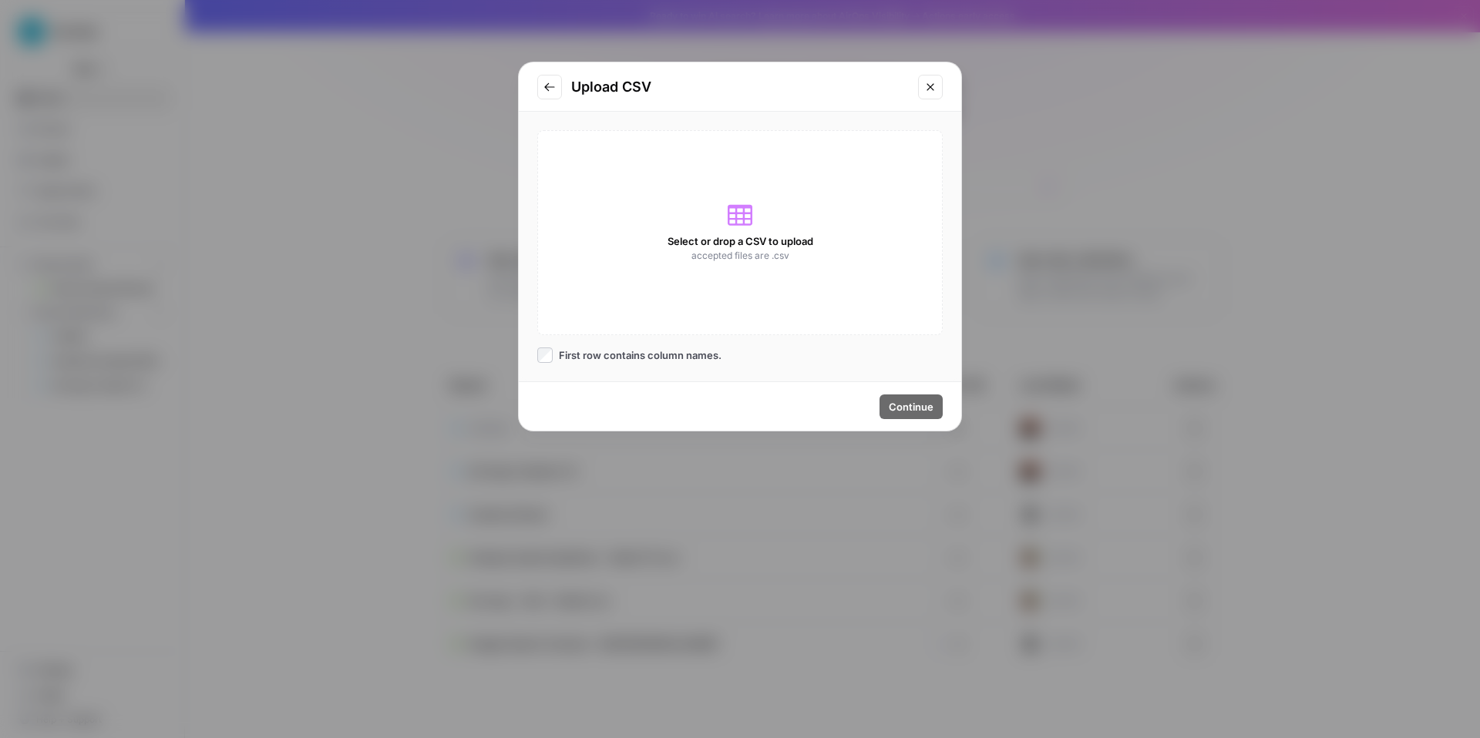
scroll to position [25, 0]
click at [740, 205] on icon at bounding box center [740, 215] width 25 height 21
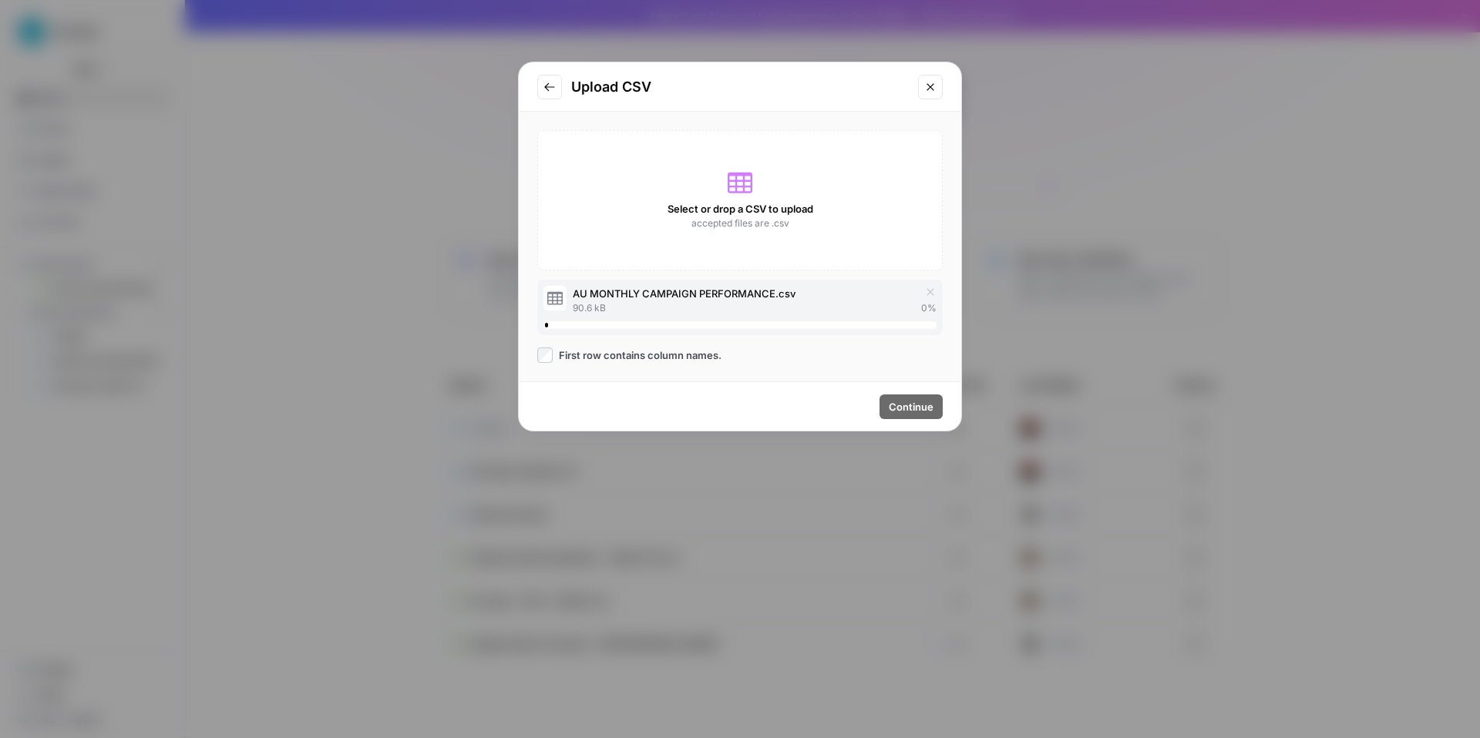
scroll to position [0, 0]
click at [901, 415] on span "Continue" at bounding box center [911, 406] width 45 height 15
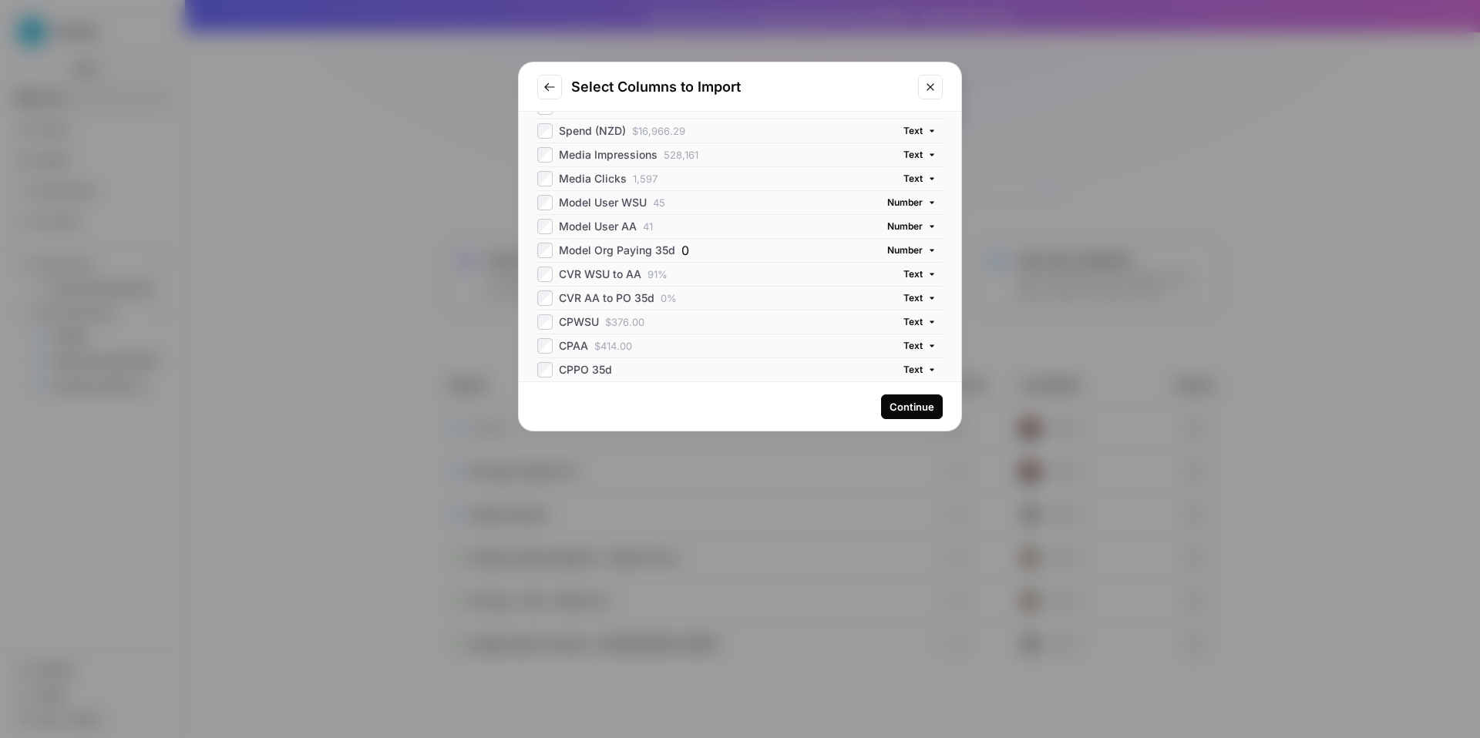
scroll to position [157, 0]
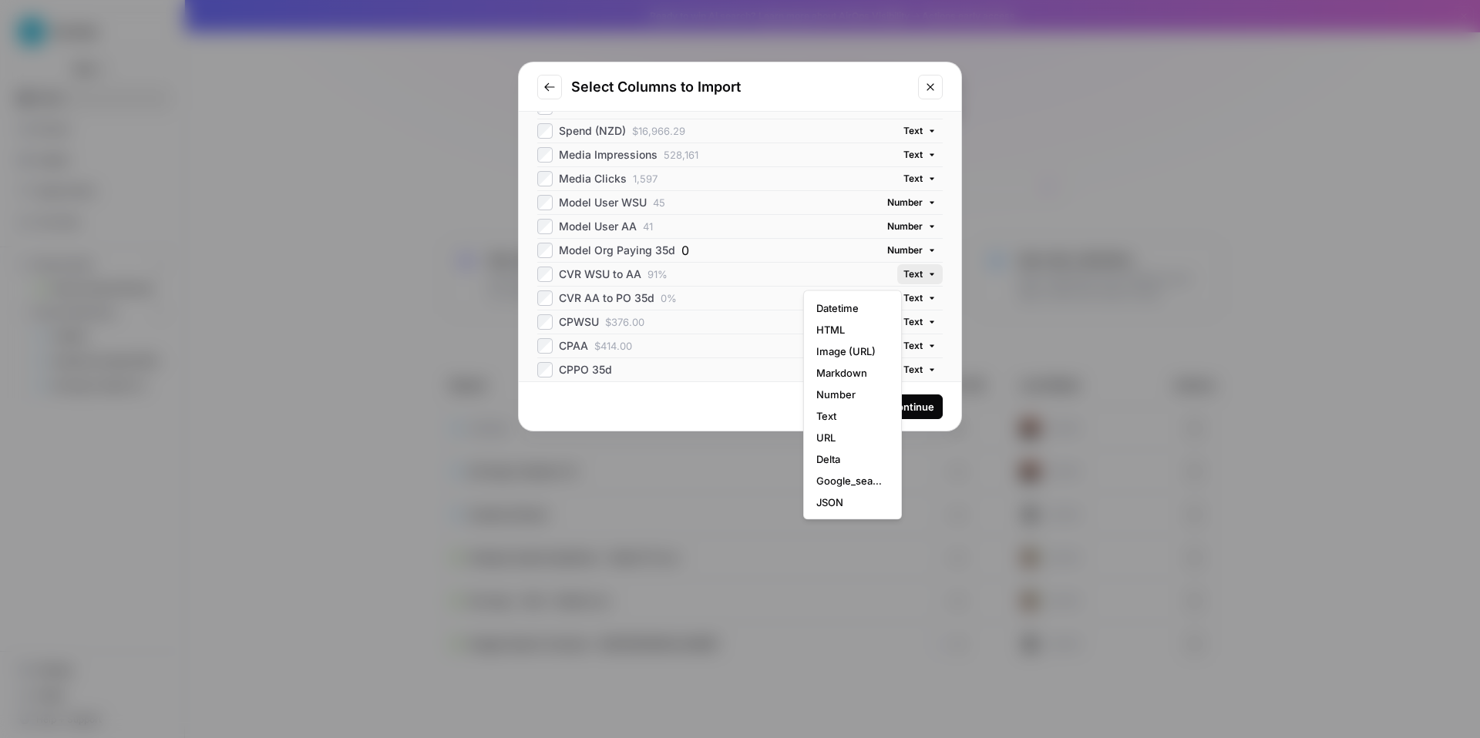
click at [903, 276] on span "Text" at bounding box center [912, 274] width 19 height 14
click at [755, 268] on div "CVR WSU to AA 91%" at bounding box center [696, 274] width 319 height 15
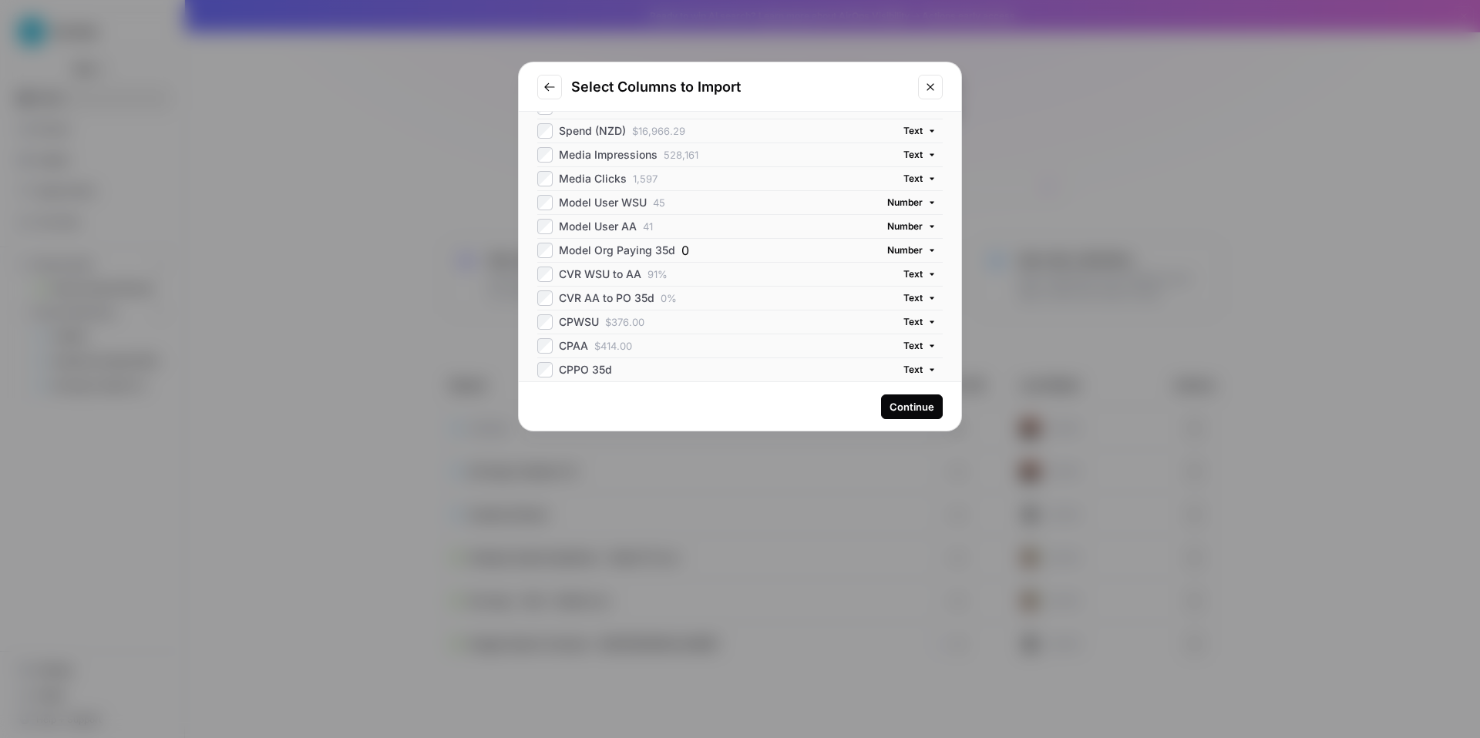
scroll to position [71, 0]
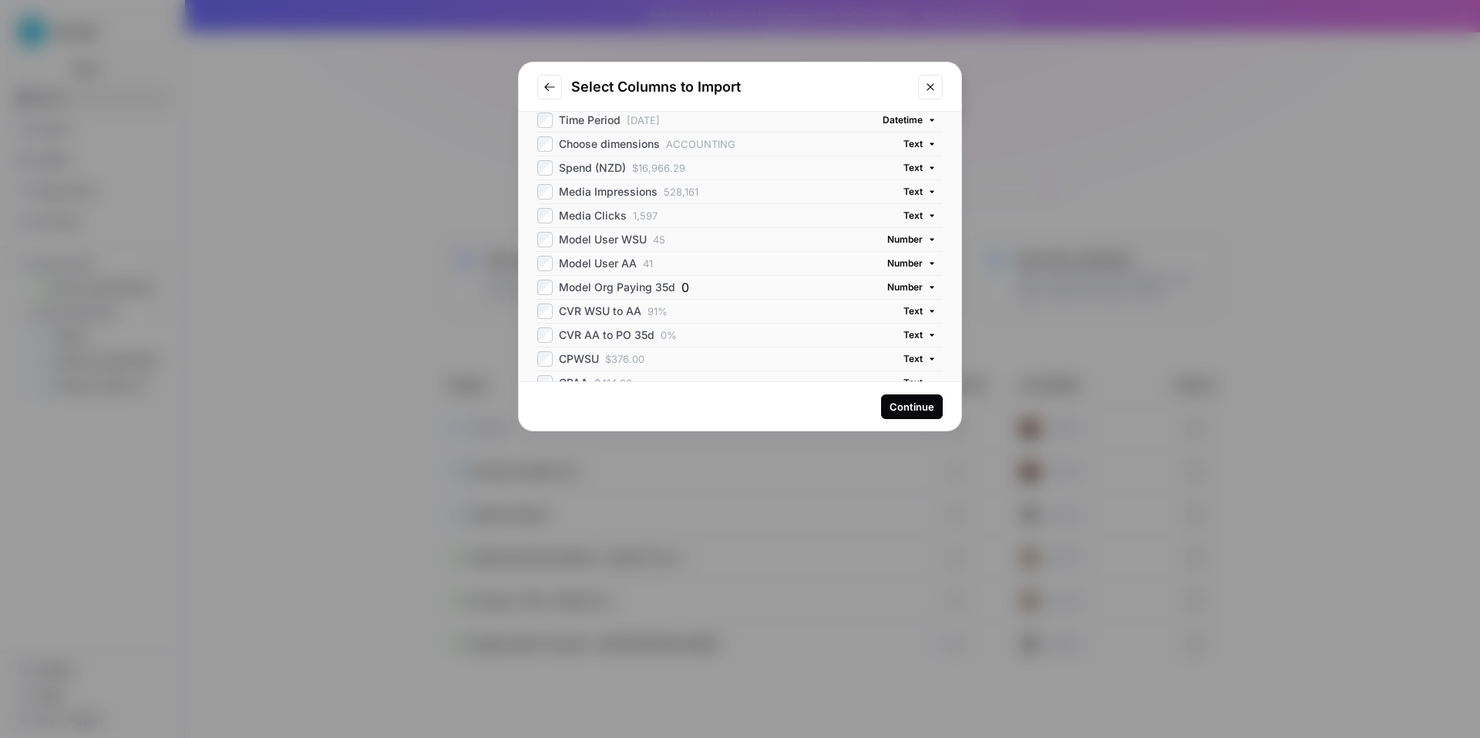
click at [903, 223] on span "Text" at bounding box center [912, 216] width 19 height 14
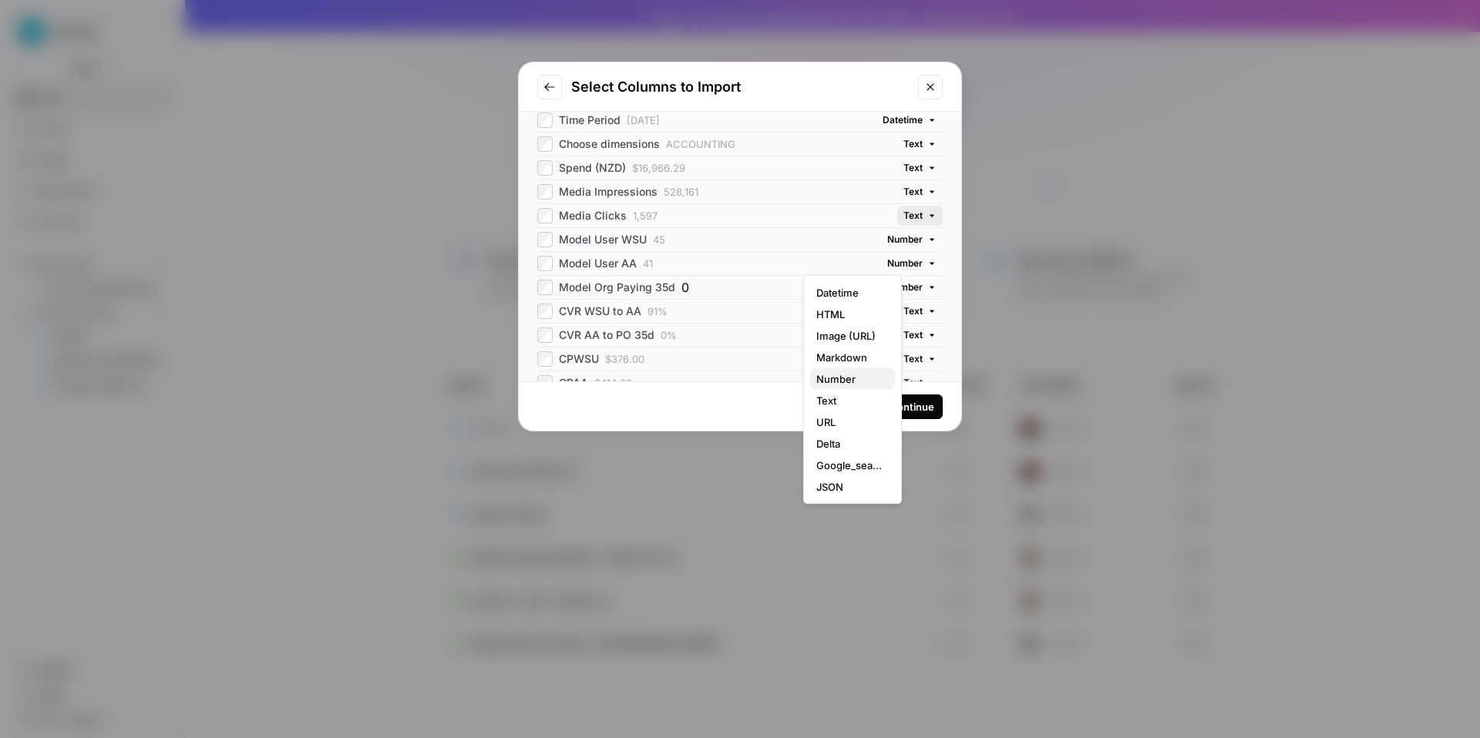
click at [852, 387] on span "Number" at bounding box center [849, 378] width 66 height 15
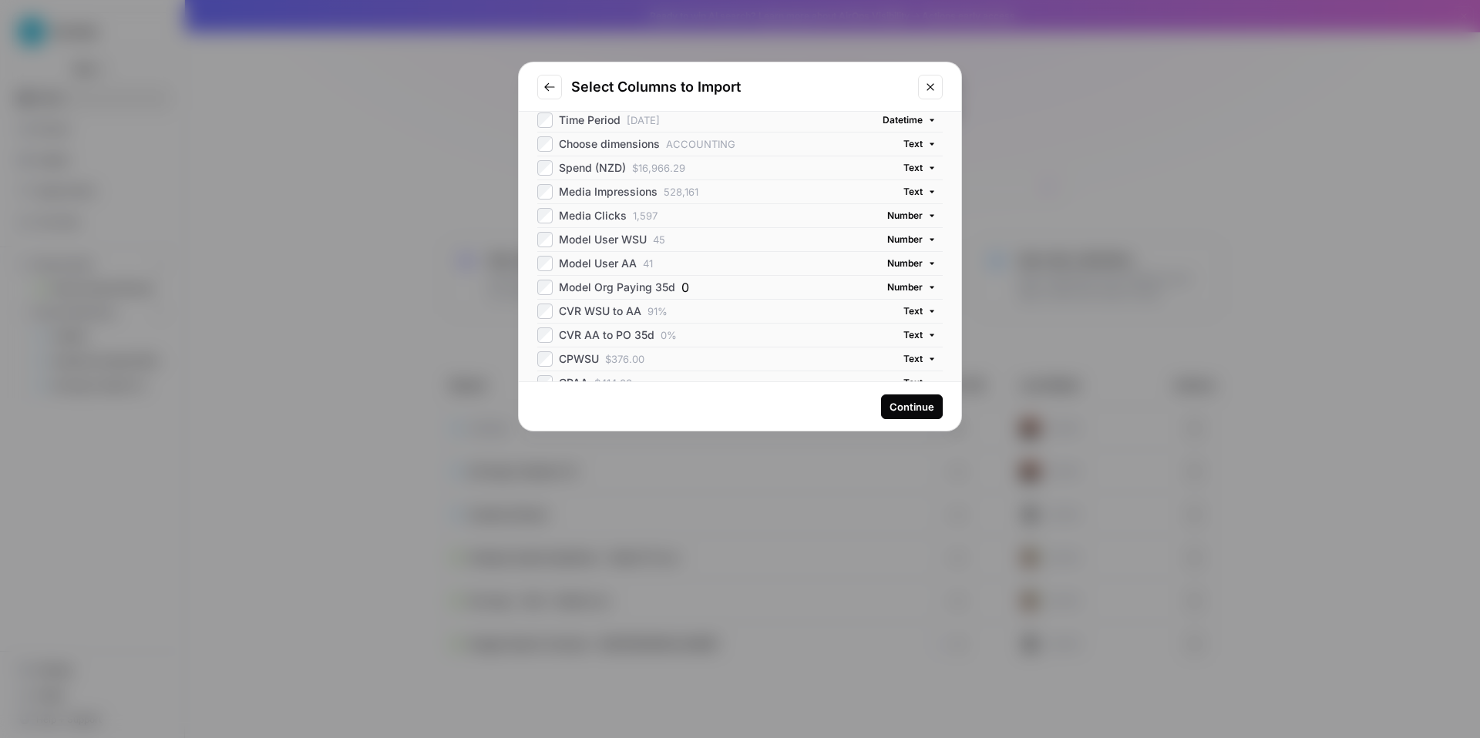
click at [903, 199] on span "Text" at bounding box center [912, 192] width 19 height 14
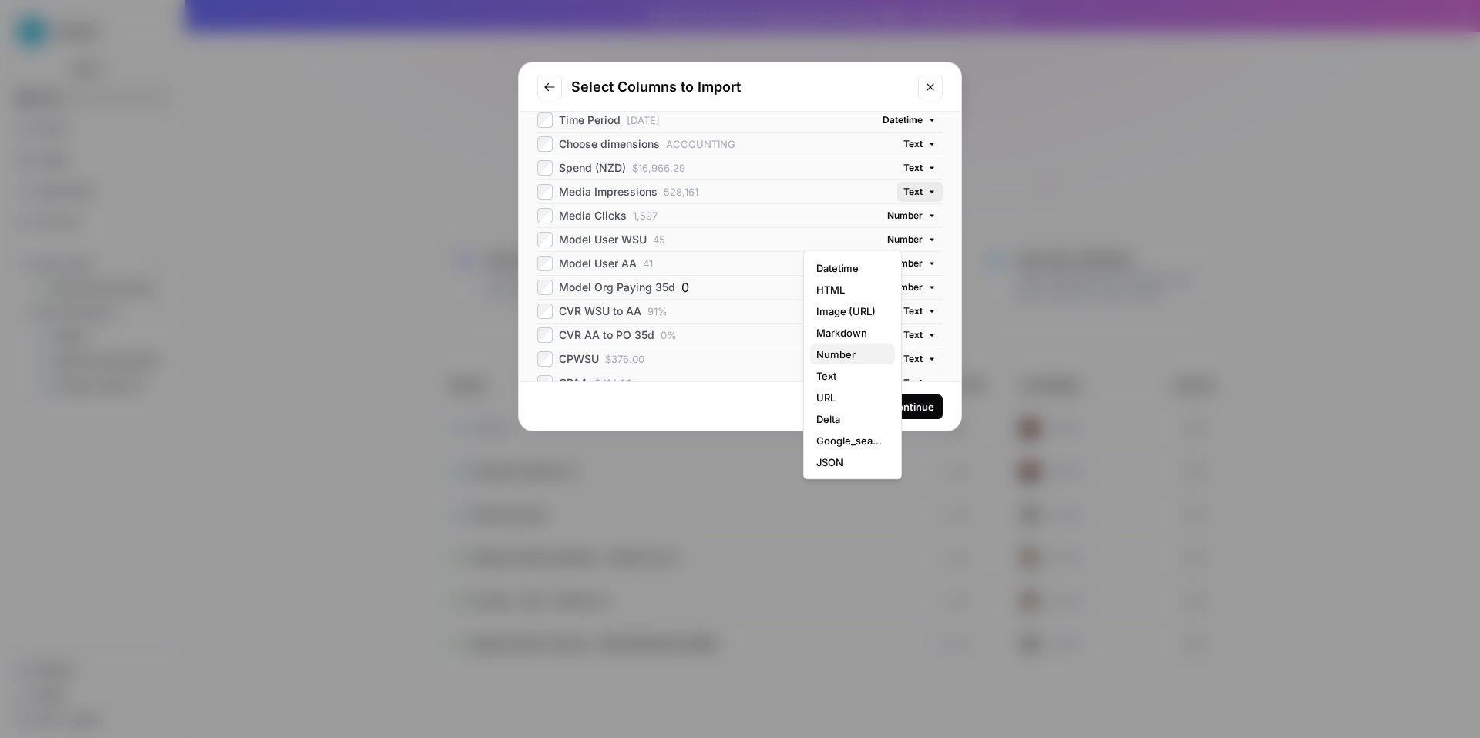
click at [840, 362] on span "Number" at bounding box center [849, 354] width 66 height 15
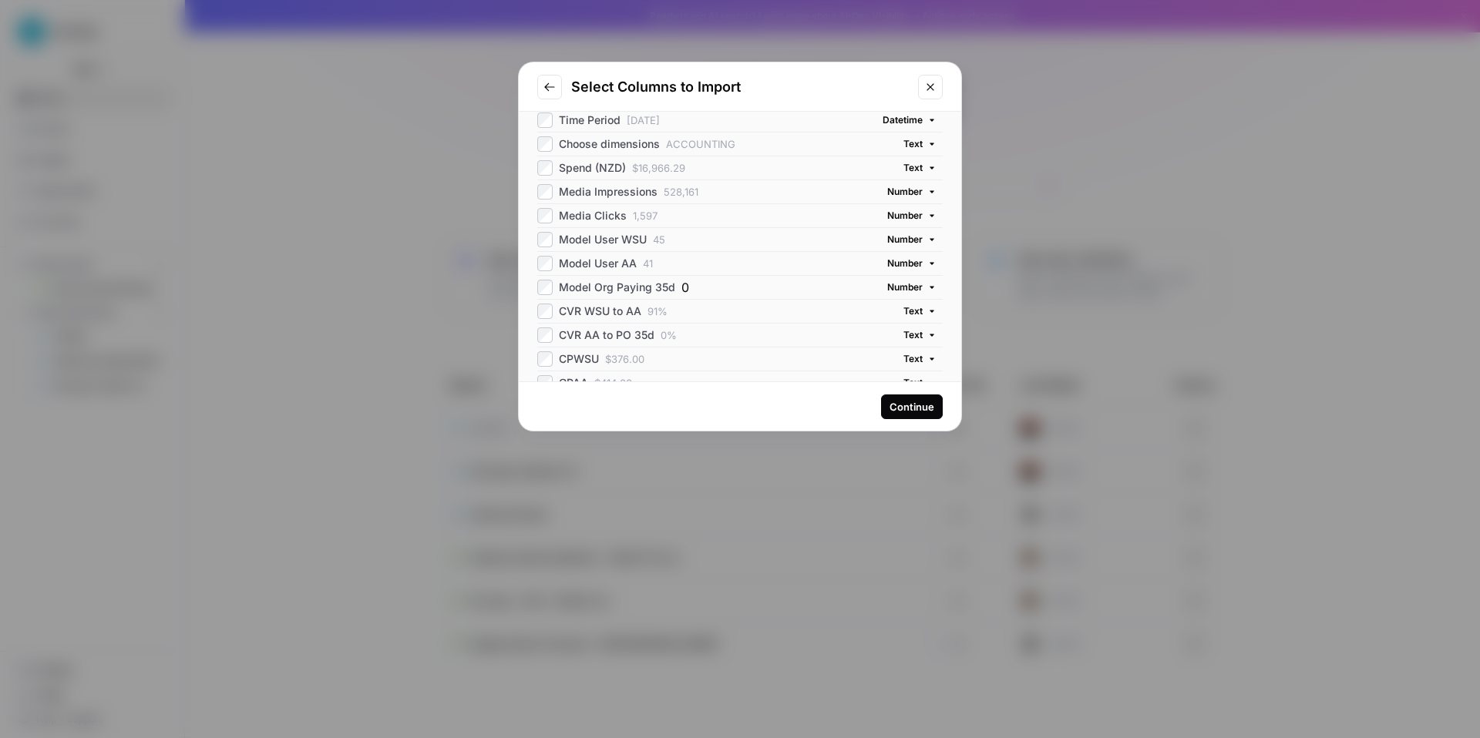
click at [903, 175] on span "Text" at bounding box center [912, 168] width 19 height 14
click at [837, 341] on button "Number" at bounding box center [852, 330] width 85 height 22
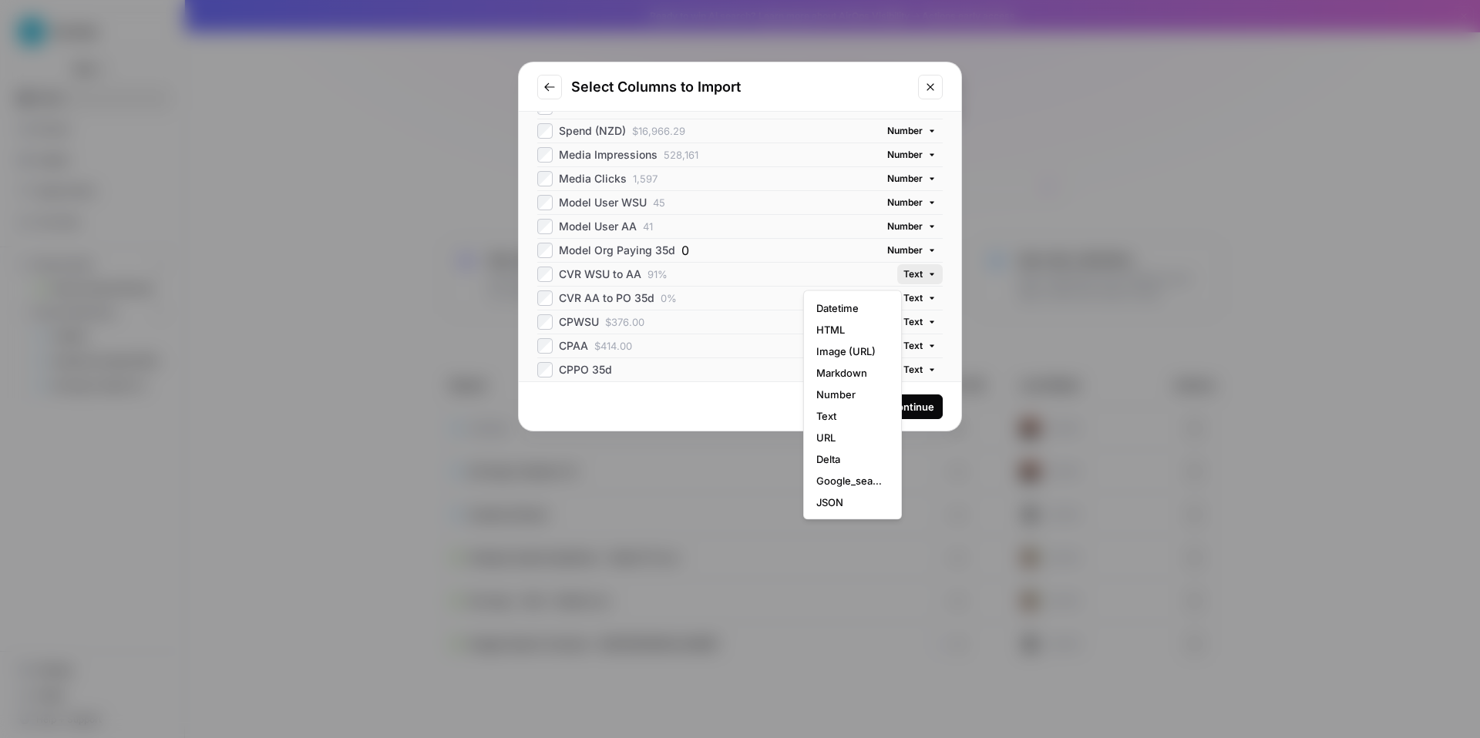
click at [903, 272] on span "Text" at bounding box center [912, 274] width 19 height 14
click at [846, 405] on button "Number" at bounding box center [852, 395] width 85 height 22
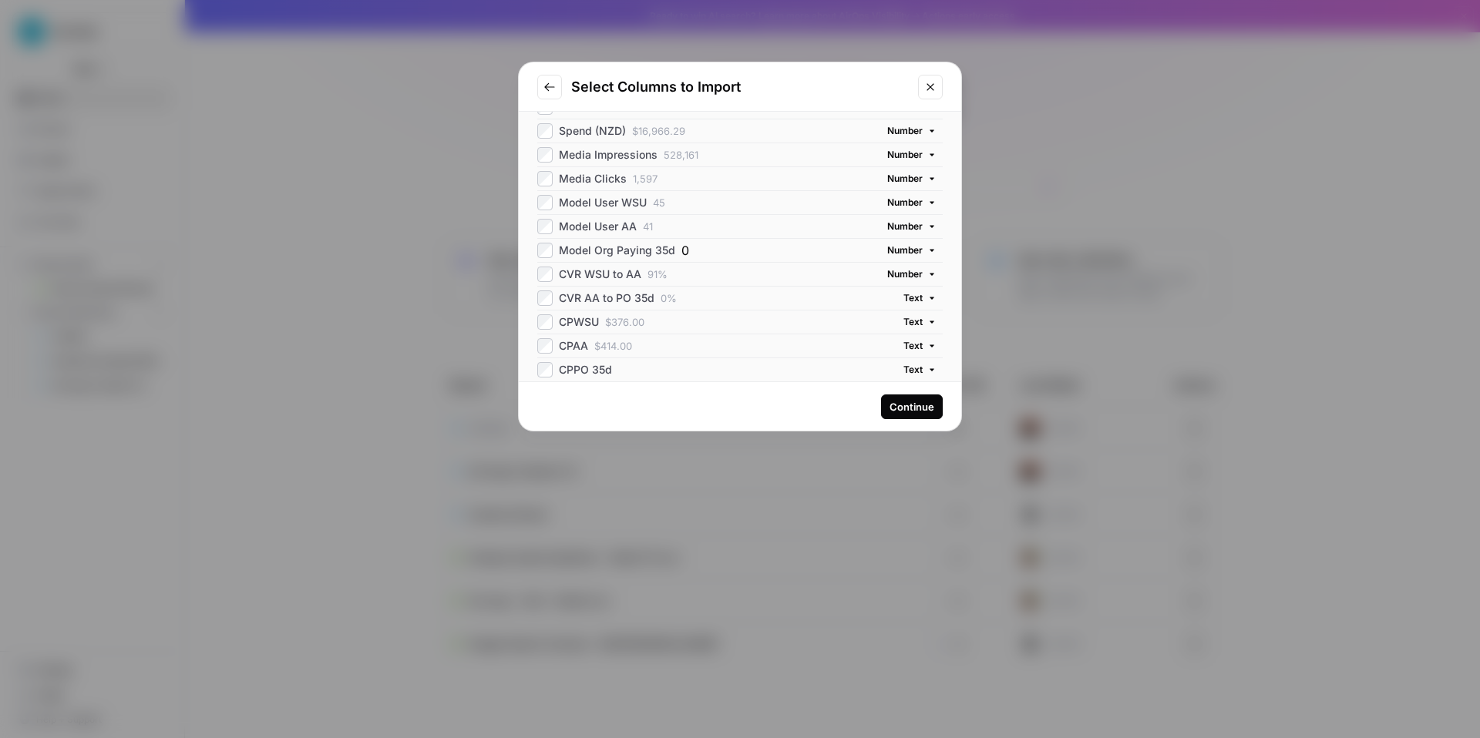
click at [903, 300] on span "Text" at bounding box center [912, 298] width 19 height 14
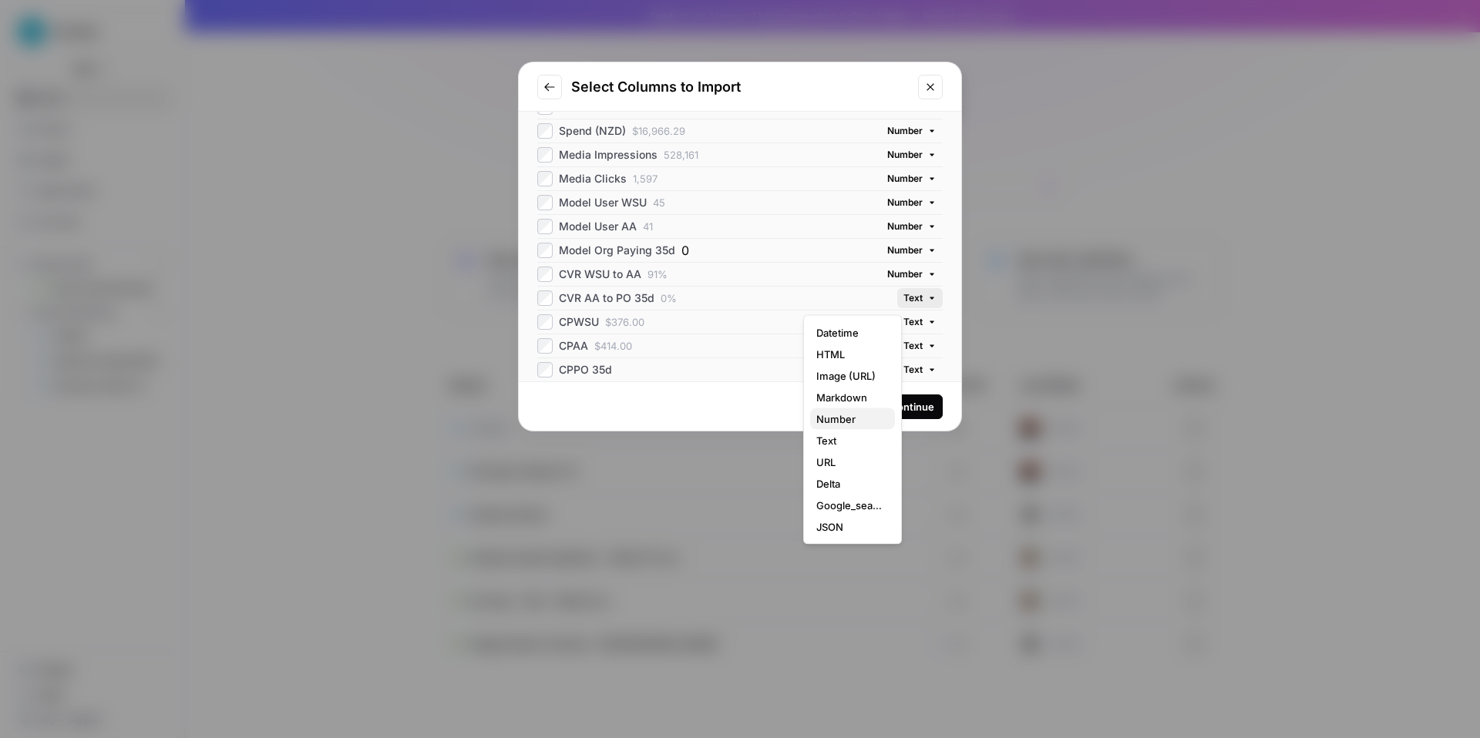
click at [850, 427] on span "Number" at bounding box center [849, 419] width 66 height 15
click at [903, 315] on span "Text" at bounding box center [912, 322] width 19 height 14
click at [855, 452] on span "Number" at bounding box center [849, 443] width 66 height 15
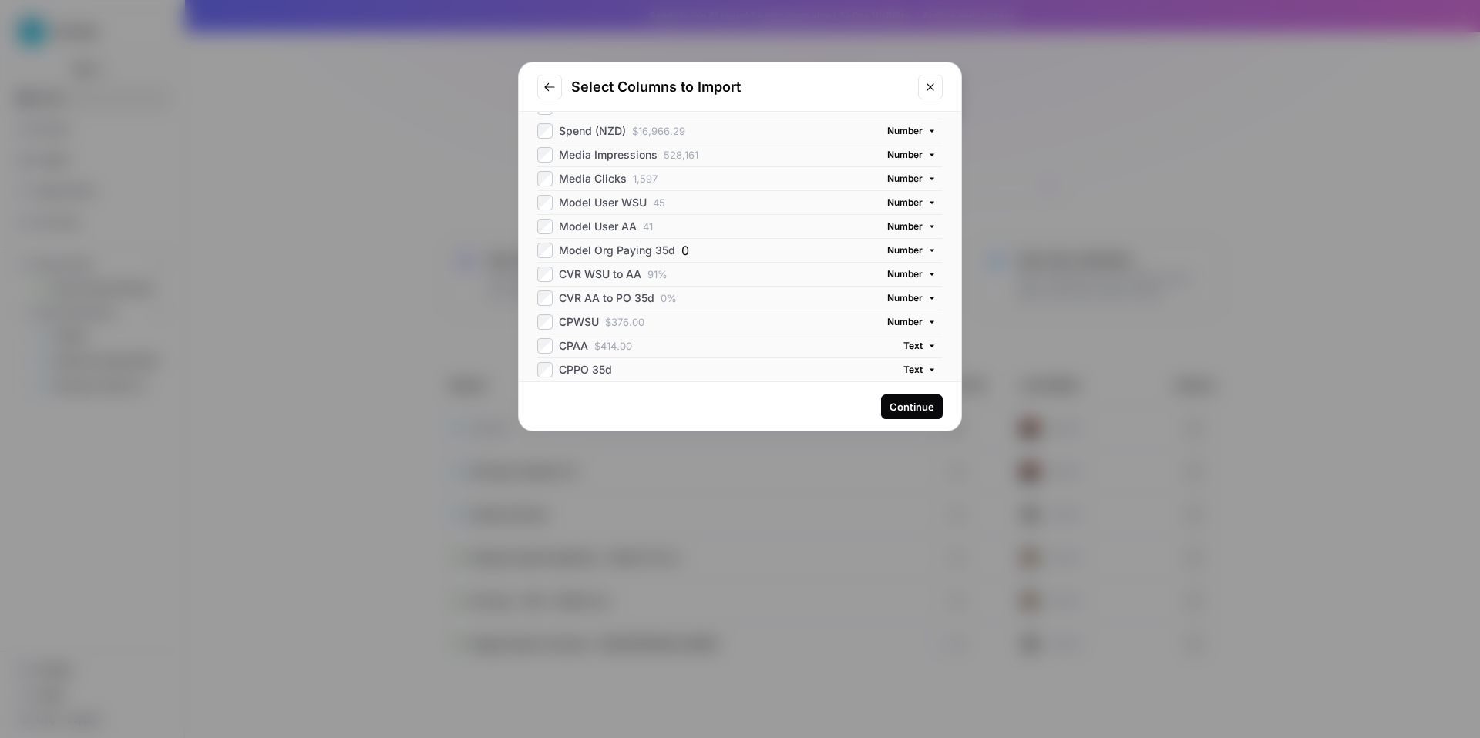
click at [905, 342] on button "Text" at bounding box center [919, 346] width 45 height 20
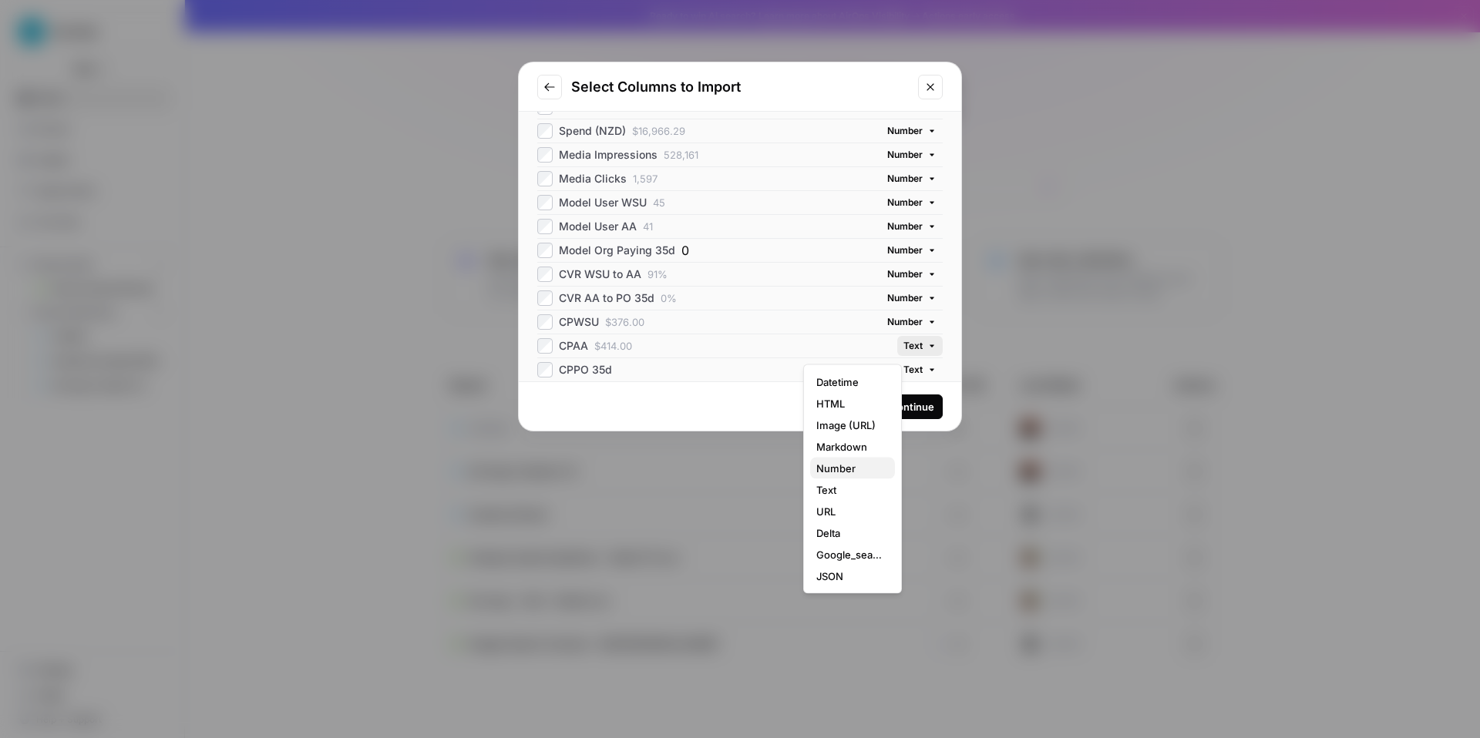
click at [842, 476] on span "Number" at bounding box center [849, 468] width 66 height 15
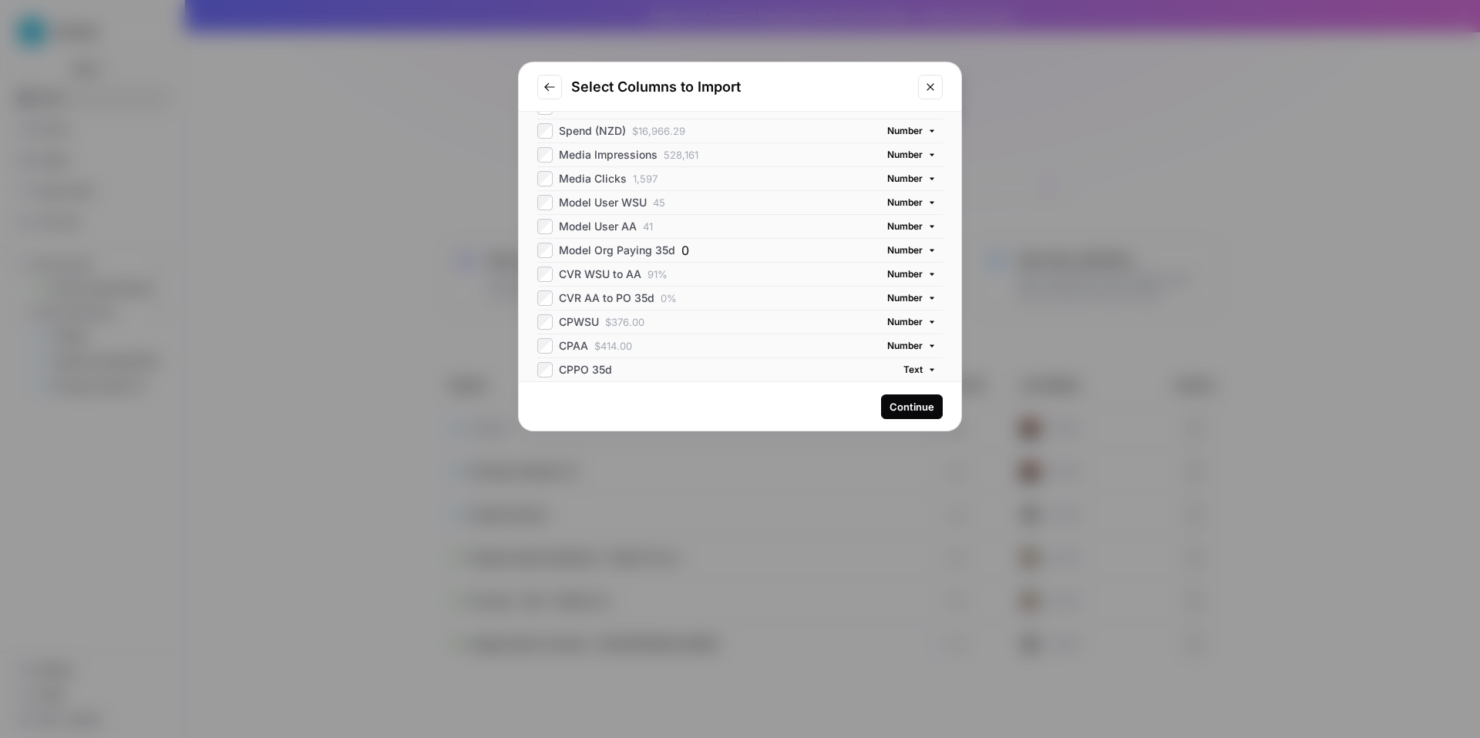
click at [903, 367] on span "Text" at bounding box center [912, 370] width 19 height 14
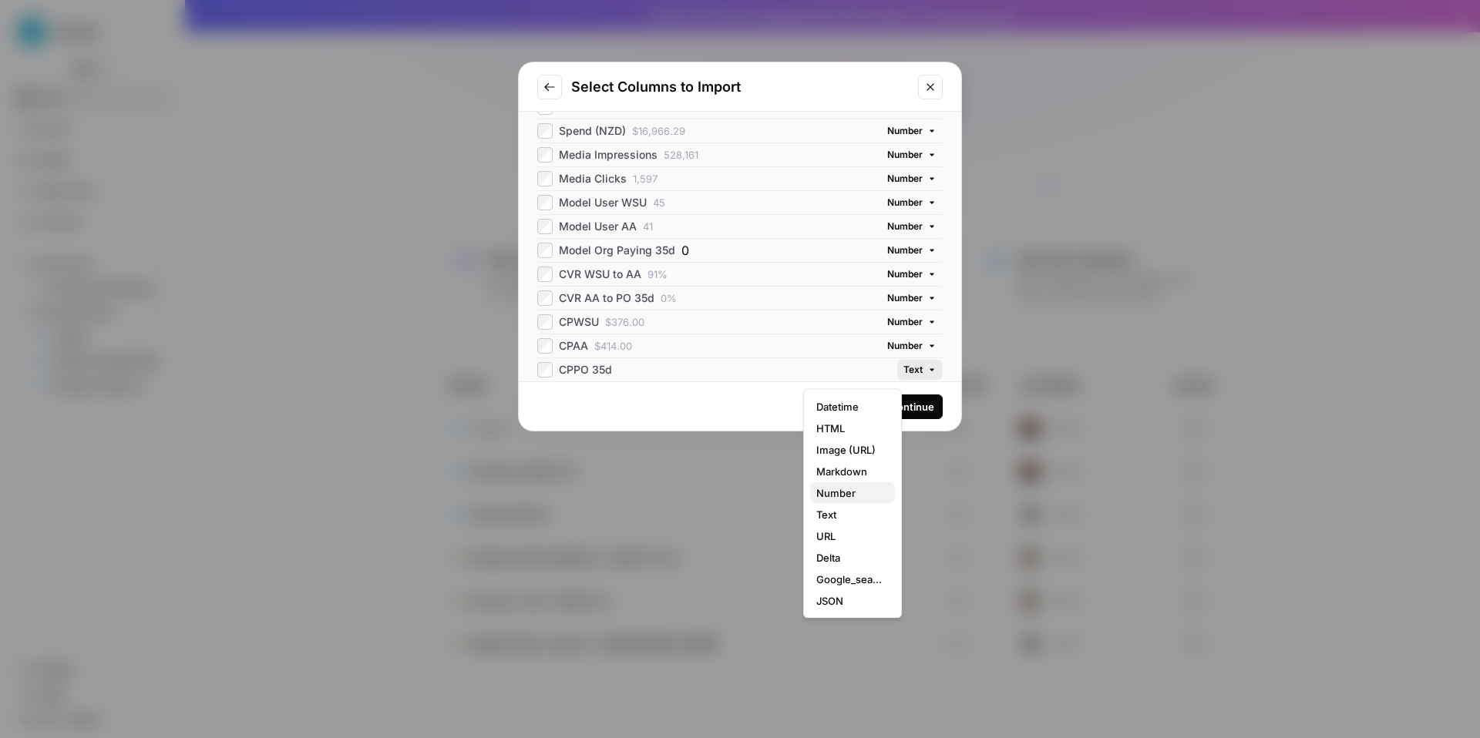
click at [842, 501] on span "Number" at bounding box center [849, 493] width 66 height 15
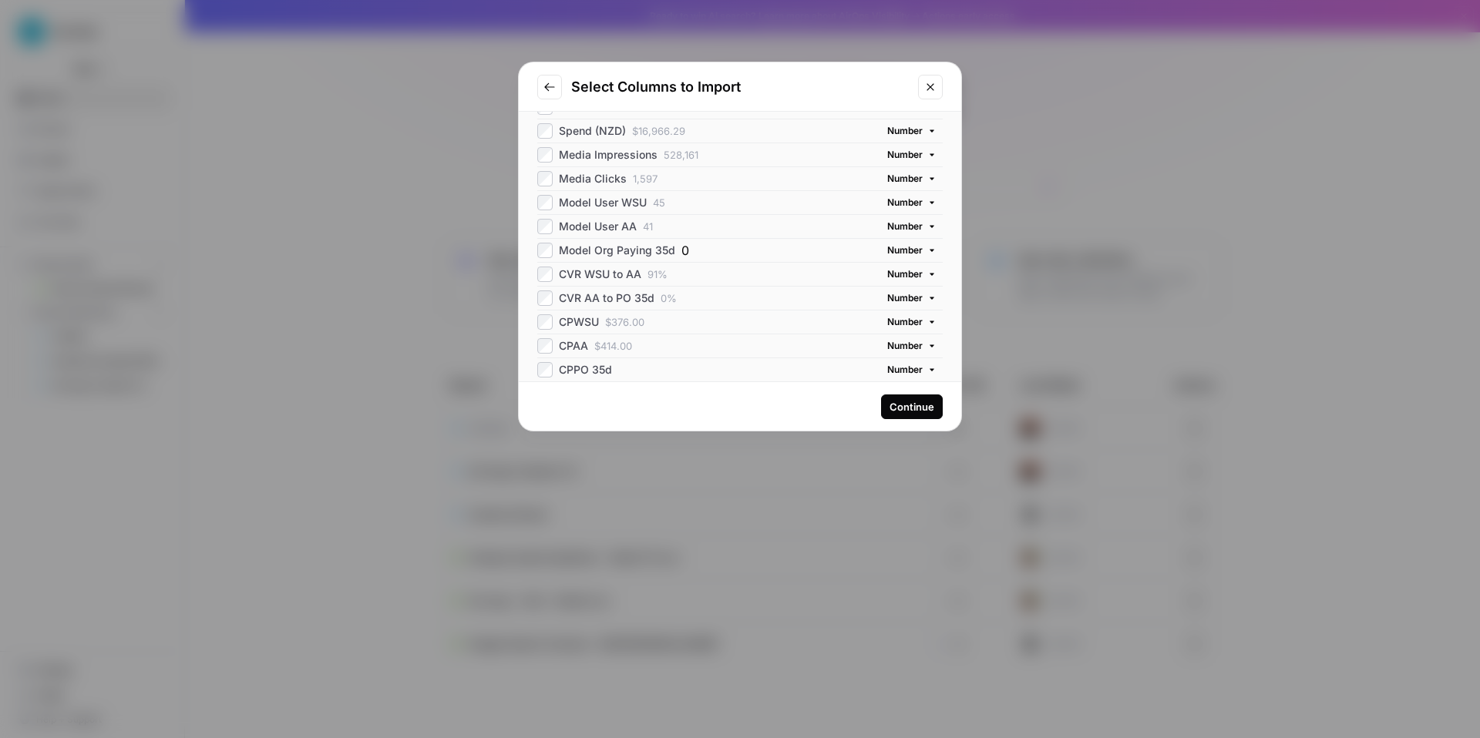
click at [899, 419] on button "Continue" at bounding box center [912, 407] width 62 height 25
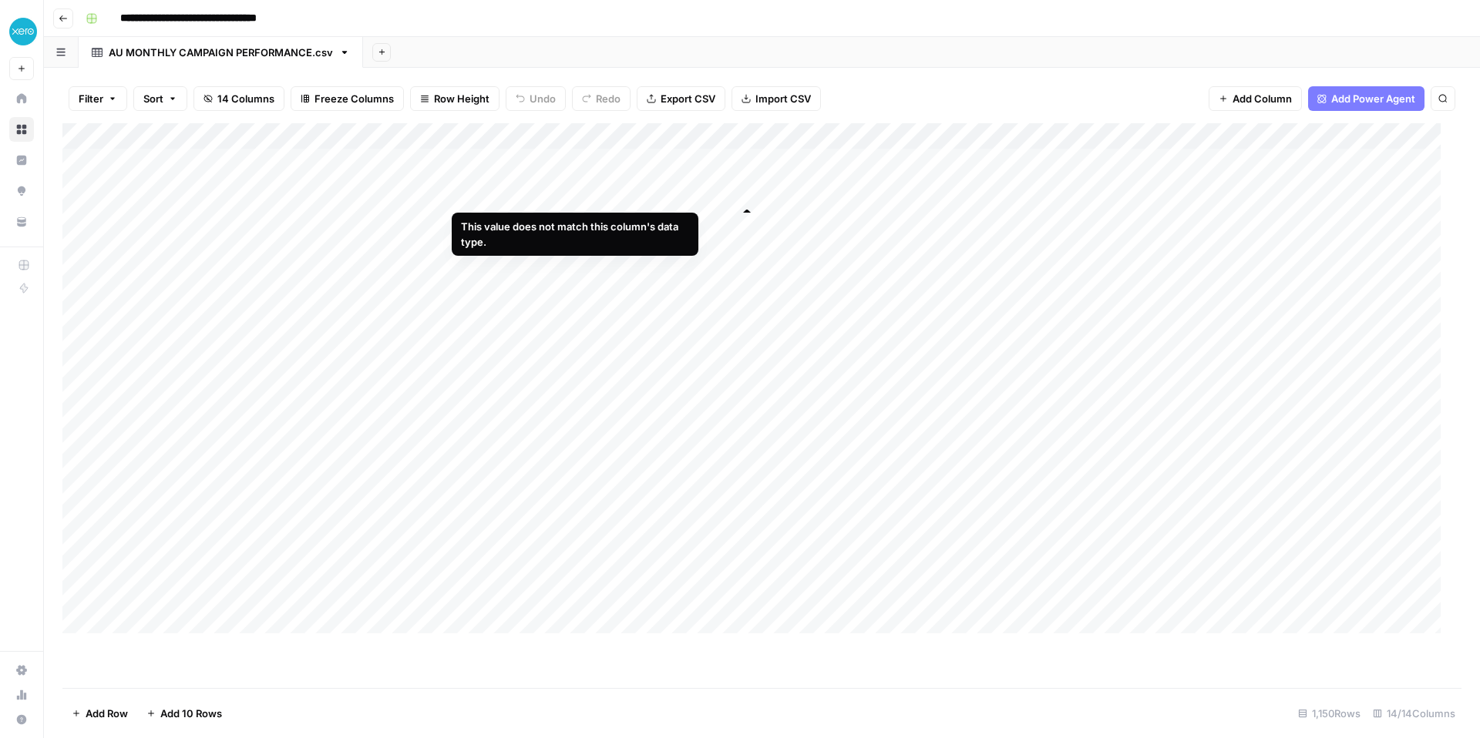
click at [748, 191] on div "Add Column" at bounding box center [757, 384] width 1390 height 522
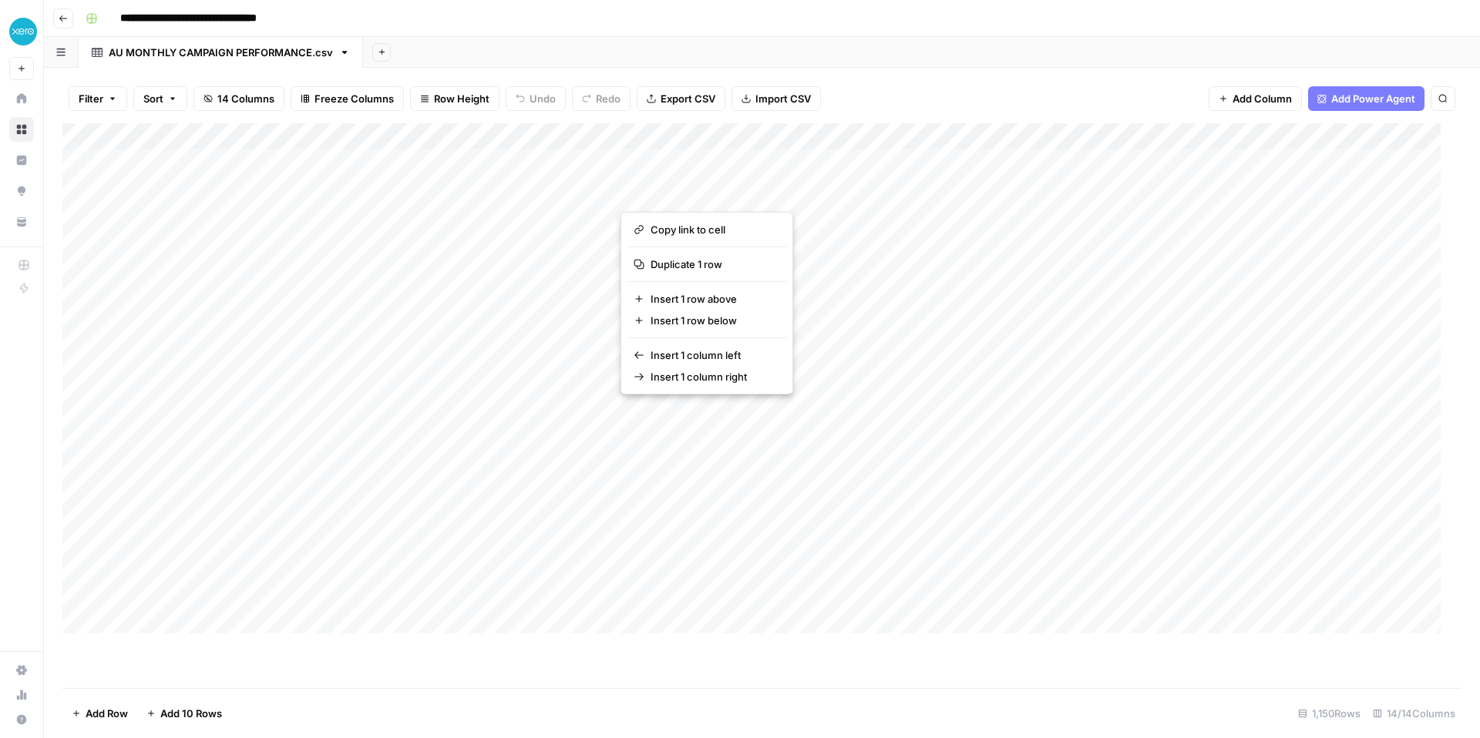
click at [163, 106] on span "Sort" at bounding box center [153, 98] width 20 height 15
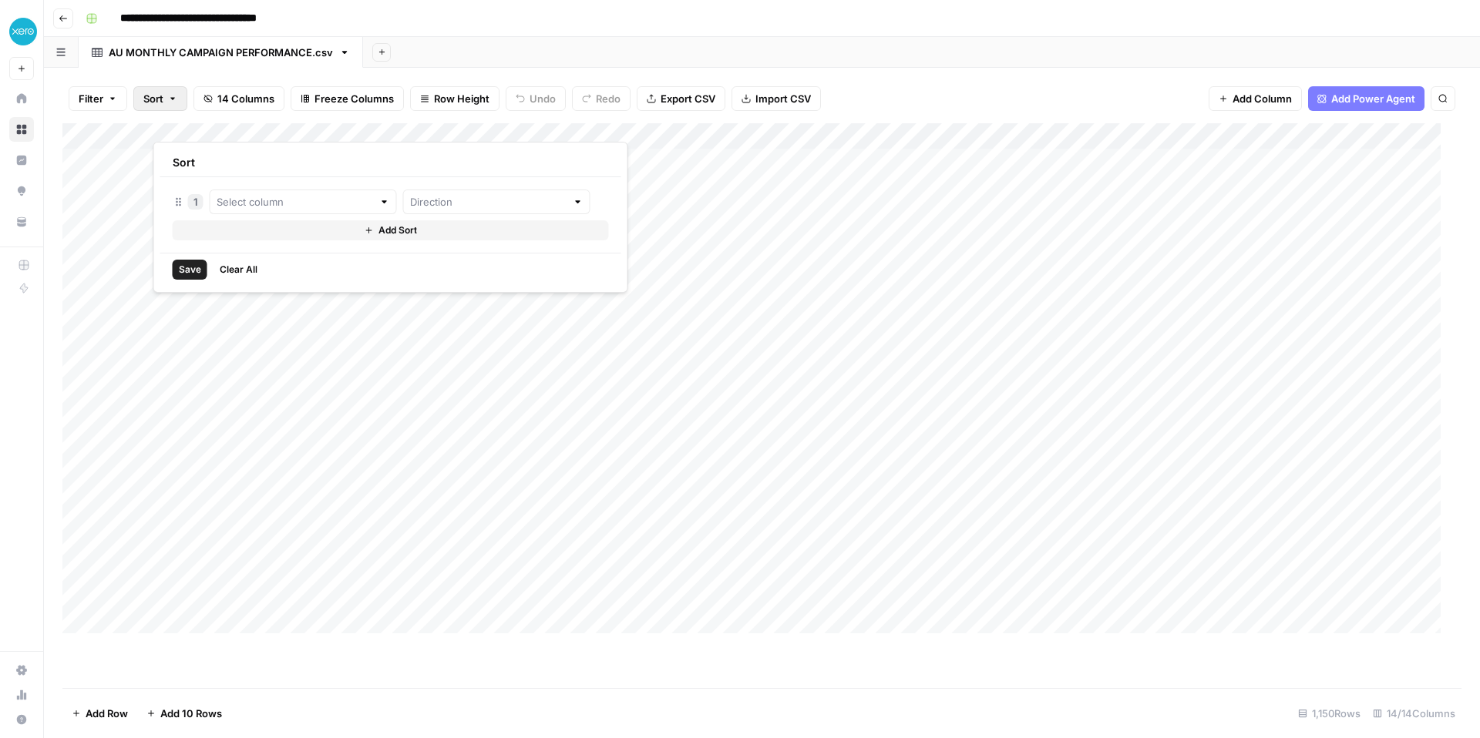
click at [127, 111] on button "Filter" at bounding box center [98, 98] width 59 height 25
click at [1047, 122] on div "Filter Sort 14 Columns Freeze Columns Row Height Undo Redo Export CSV Import CS…" at bounding box center [761, 98] width 1399 height 49
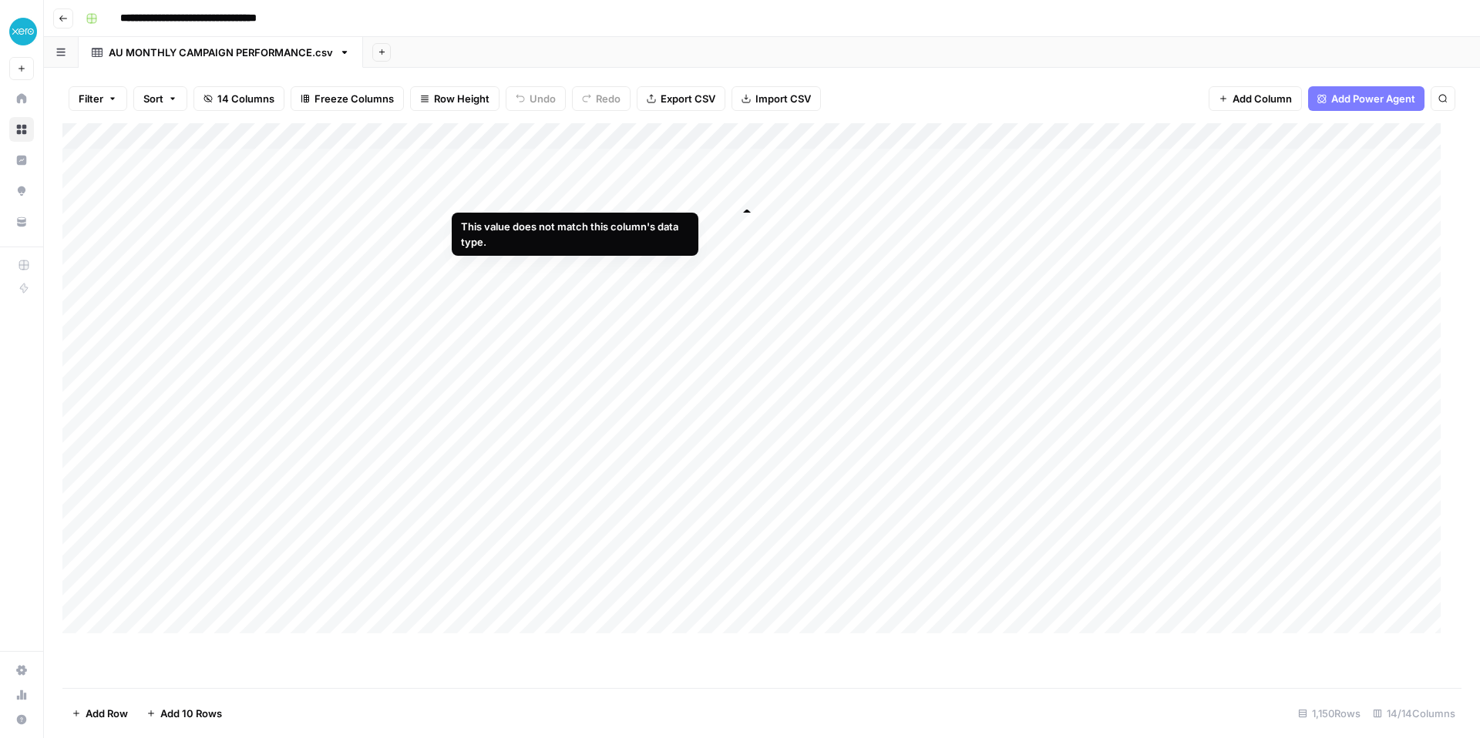
click at [749, 192] on div "Add Column" at bounding box center [757, 384] width 1390 height 522
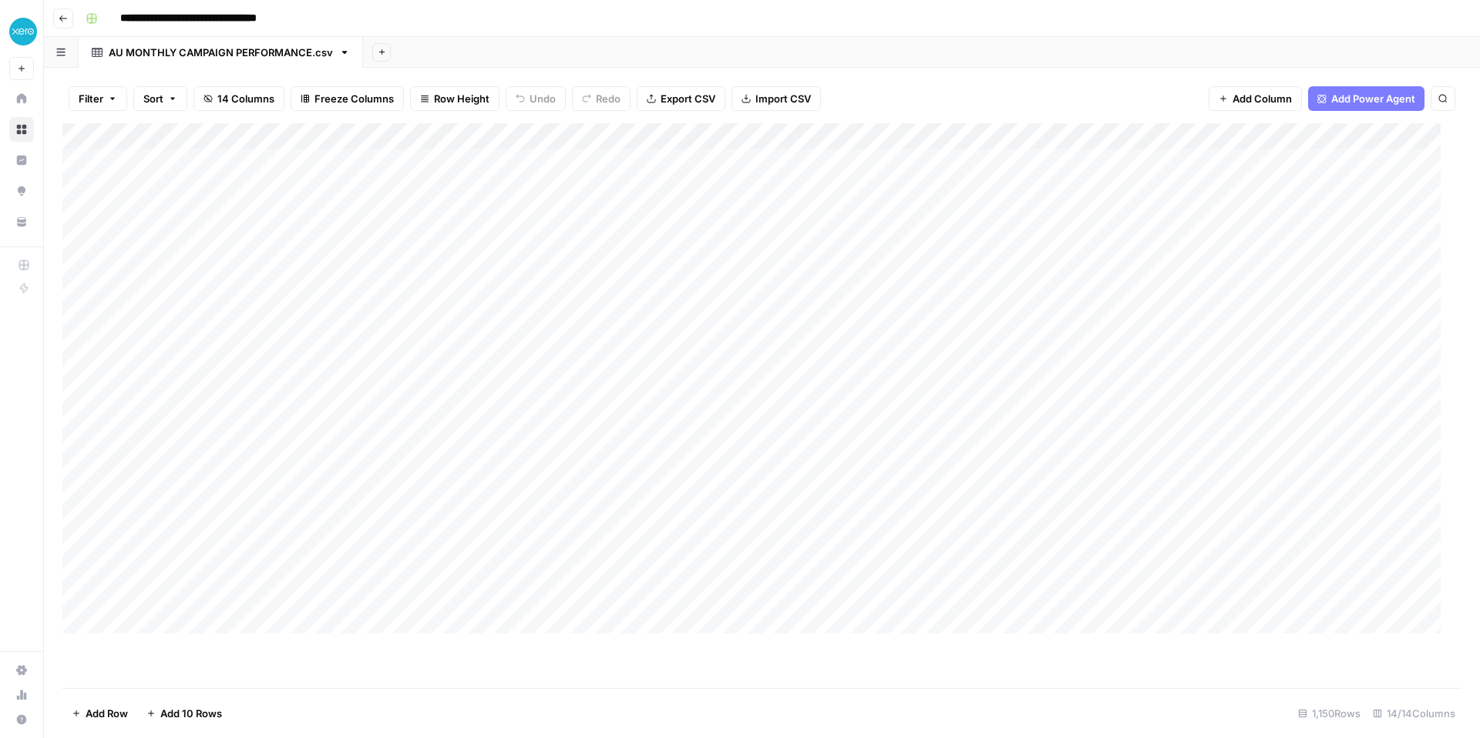
click at [630, 60] on div "Add Sheet" at bounding box center [921, 52] width 1117 height 31
click at [66, 22] on icon "button" at bounding box center [63, 18] width 8 height 6
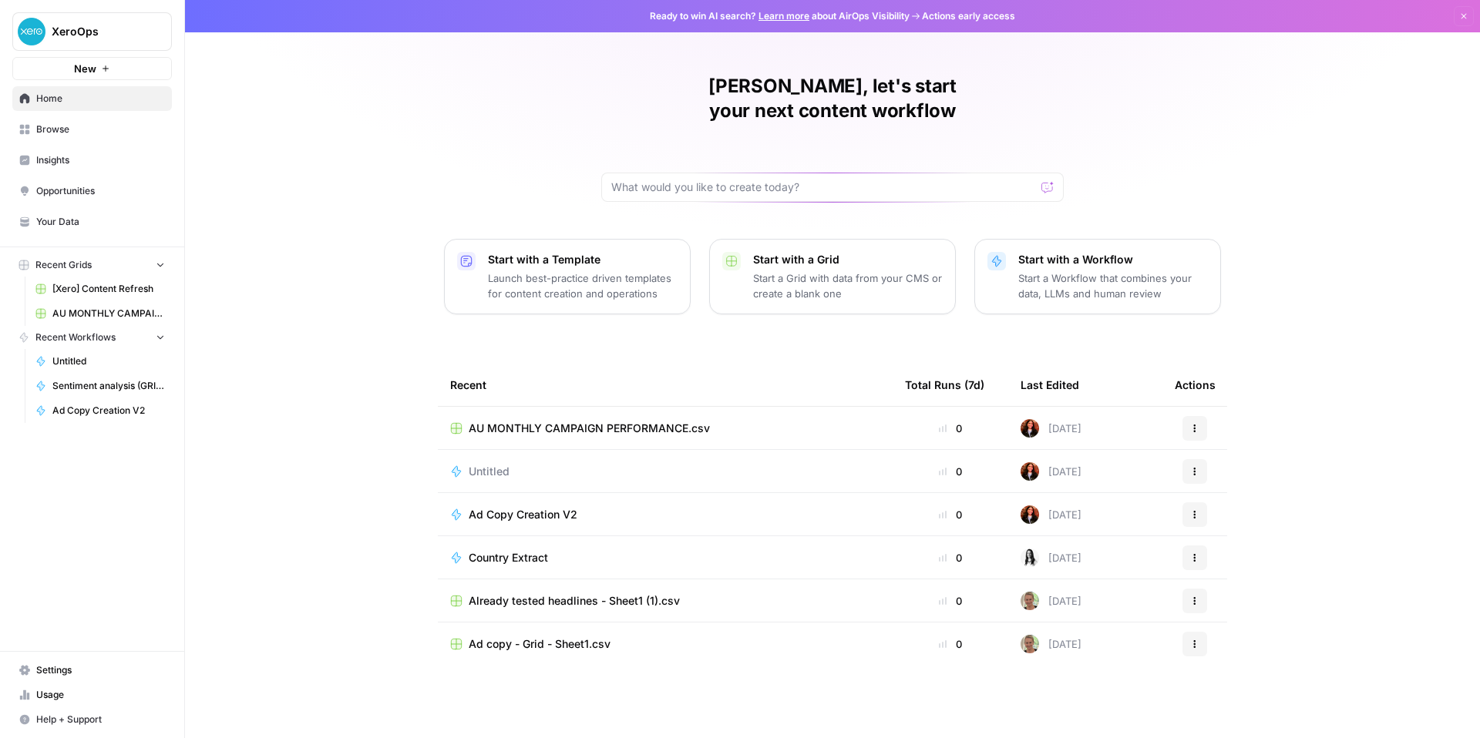
click at [525, 436] on span "AU MONTHLY CAMPAIGN PERFORMANCE.csv" at bounding box center [589, 428] width 241 height 15
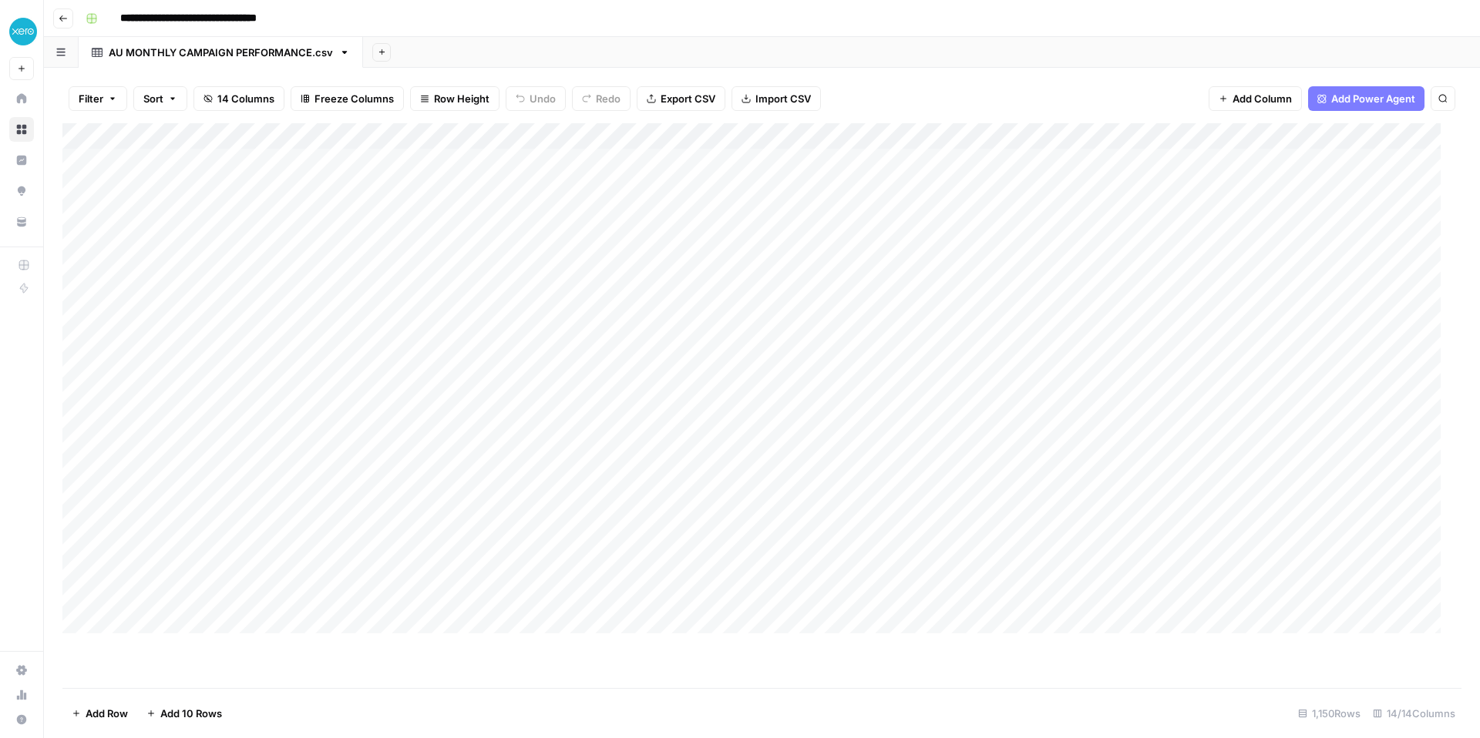
click at [232, 60] on div "AU MONTHLY CAMPAIGN PERFORMANCE.csv" at bounding box center [221, 52] width 224 height 15
click at [350, 58] on icon "button" at bounding box center [344, 52] width 11 height 11
click at [469, 96] on span "Rename Sheet" at bounding box center [480, 96] width 74 height 15
drag, startPoint x: 380, startPoint y: 65, endPoint x: 148, endPoint y: 63, distance: 232.0
click at [148, 62] on input "**********" at bounding box center [250, 52] width 283 height 20
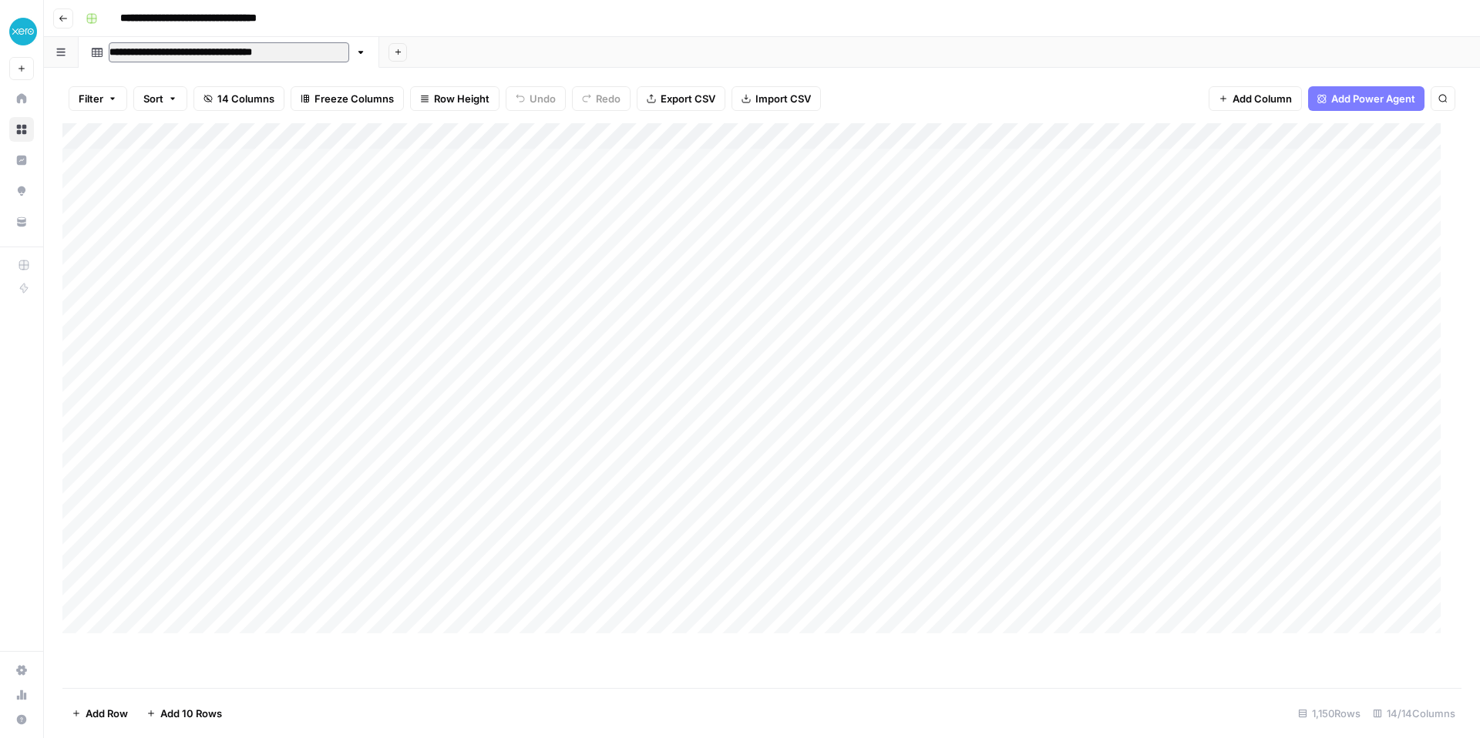
type input "**********"
click at [207, 99] on div "Filter Sort 14 Columns Freeze Columns Row Height Undo Redo Export CSV Import CS…" at bounding box center [761, 98] width 1399 height 49
click at [68, 23] on icon "button" at bounding box center [63, 18] width 9 height 9
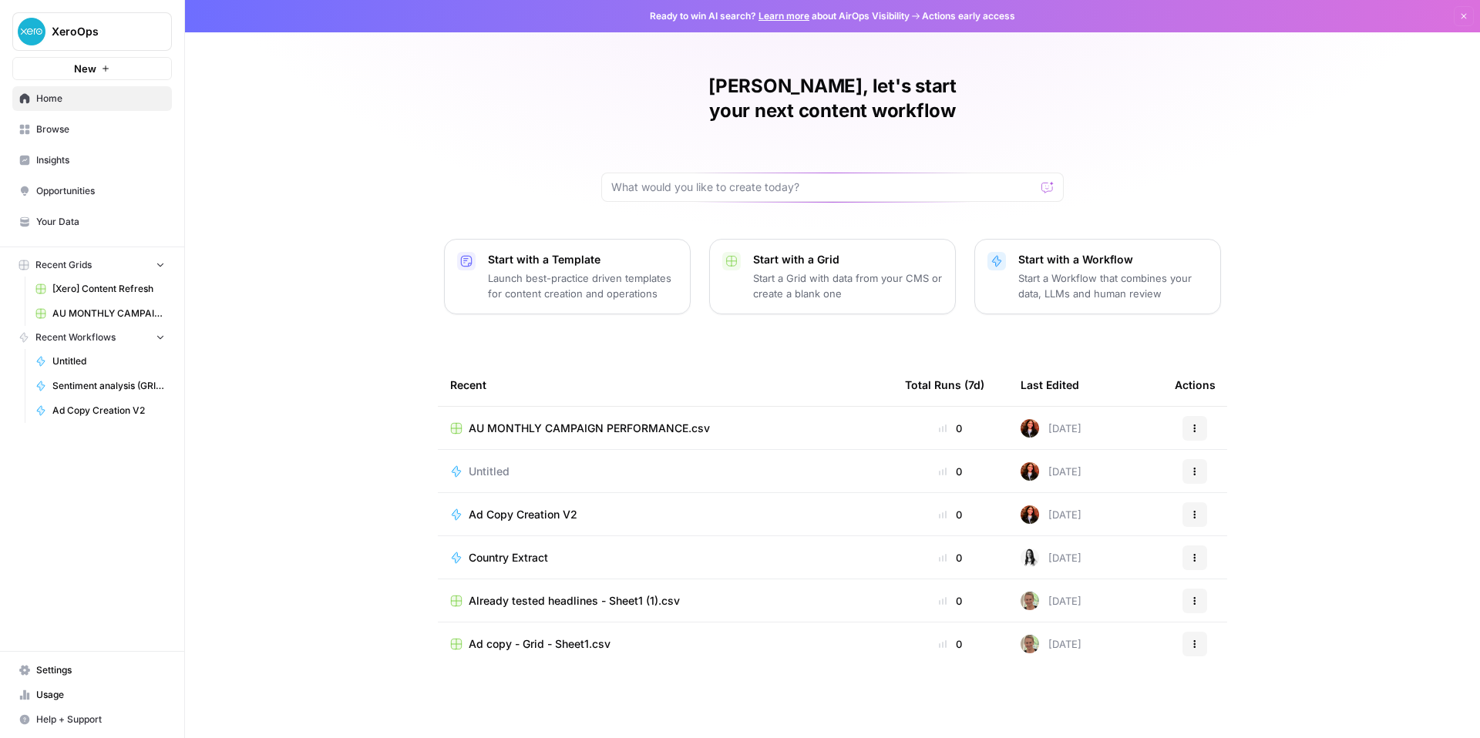
click at [469, 479] on span "Untitled" at bounding box center [489, 471] width 41 height 15
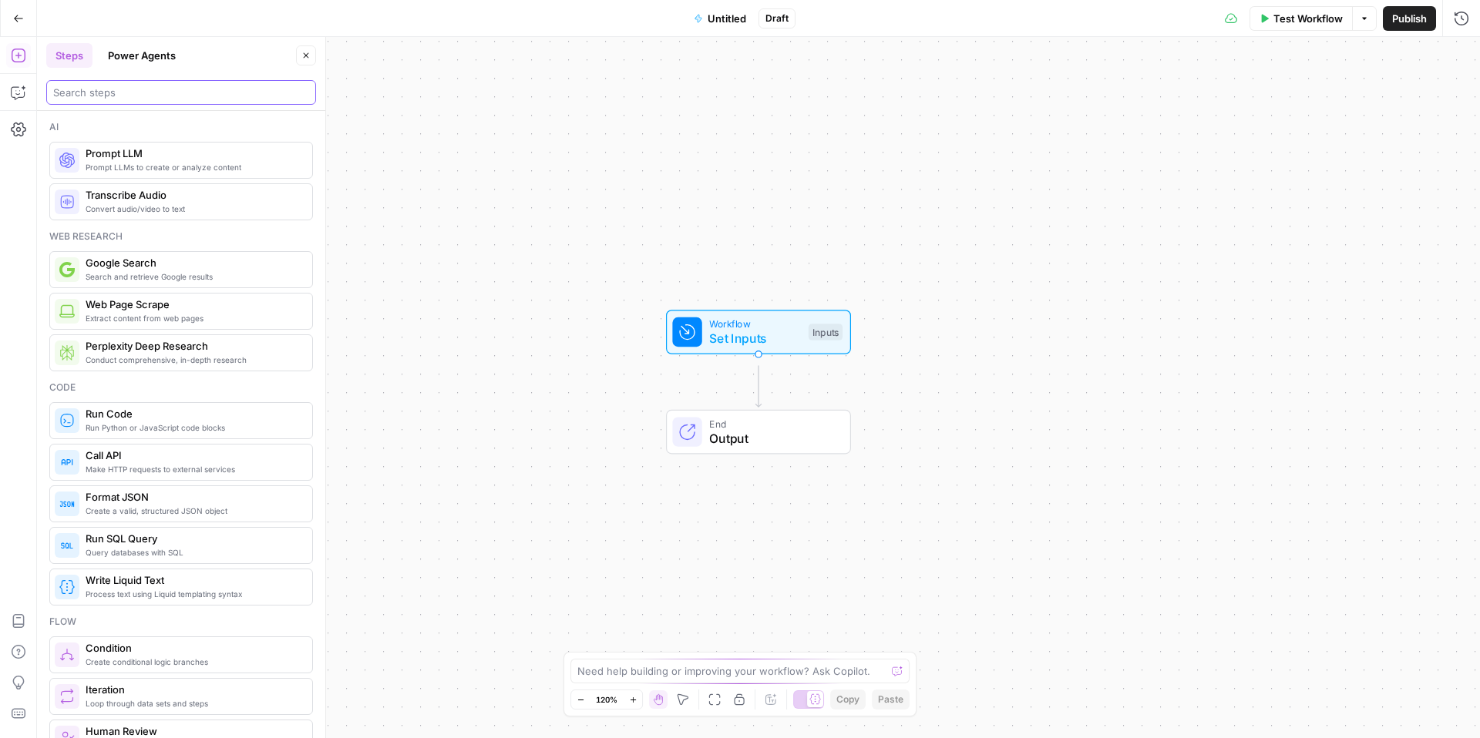
click at [153, 100] on input "search" at bounding box center [181, 92] width 256 height 15
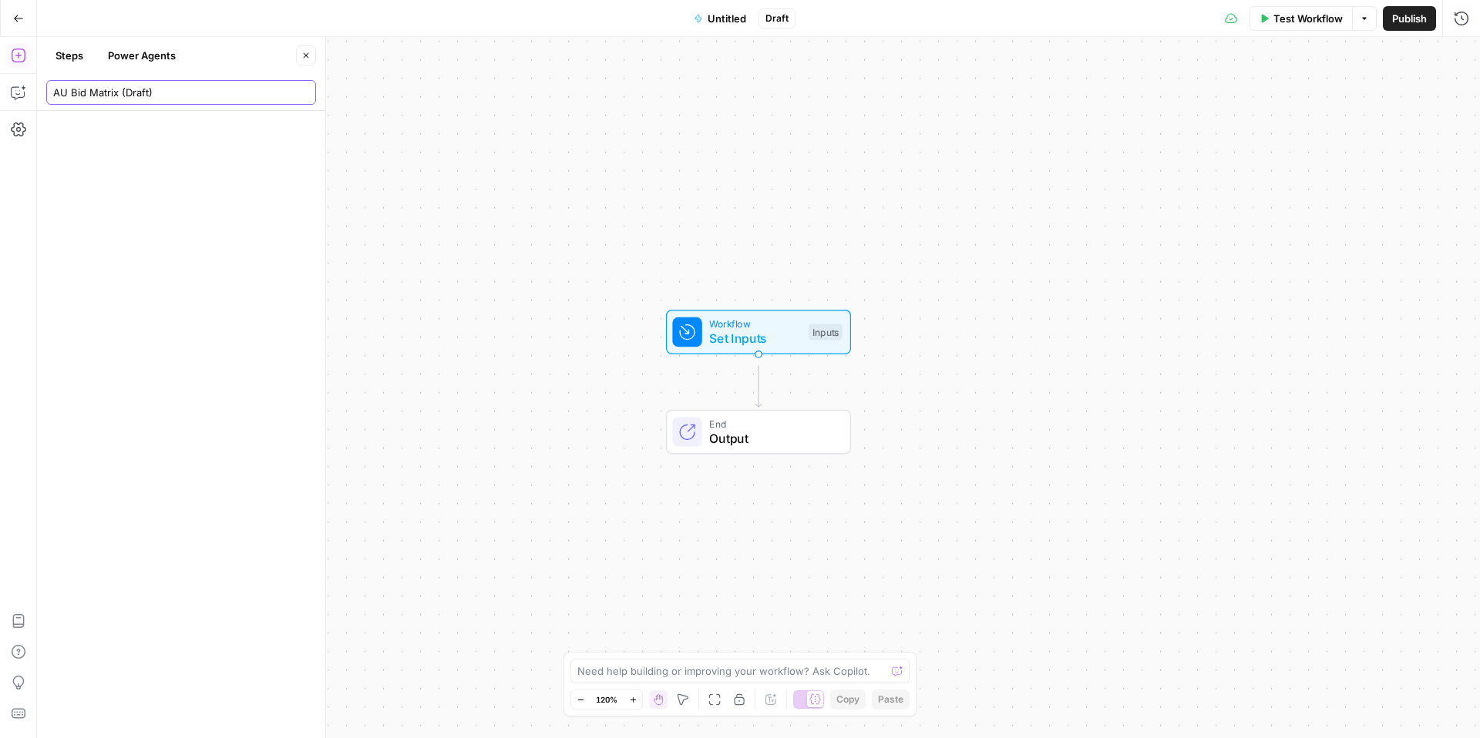
type input "AU Bid Matrix (Draft)"
click at [472, 132] on div "Workflow Set Inputs Inputs End Output" at bounding box center [758, 387] width 1443 height 701
click at [752, 341] on span "Set Inputs" at bounding box center [755, 338] width 92 height 18
click at [1329, 113] on span "Add Field" at bounding box center [1306, 104] width 45 height 15
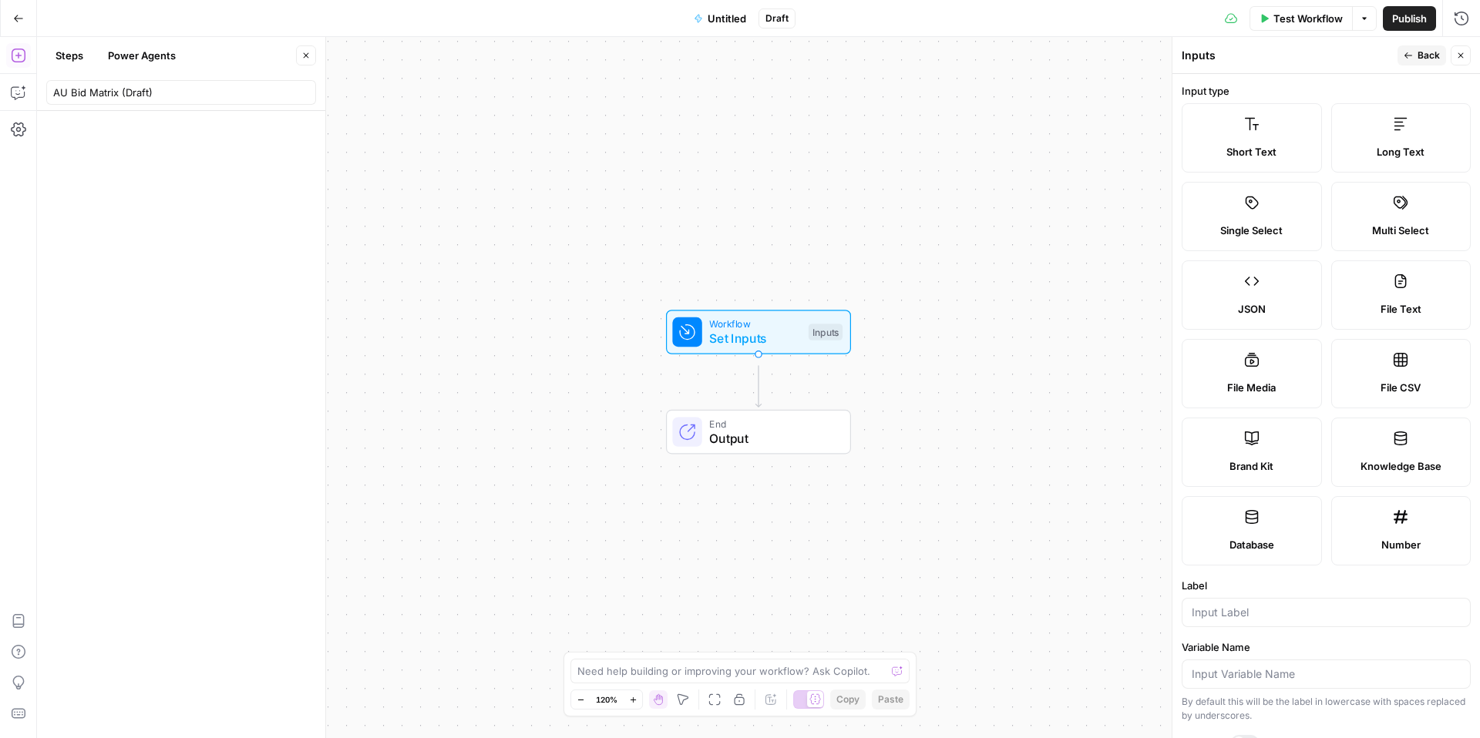
click at [1394, 368] on icon at bounding box center [1400, 359] width 15 height 15
type textarea "Supports .csv file type"
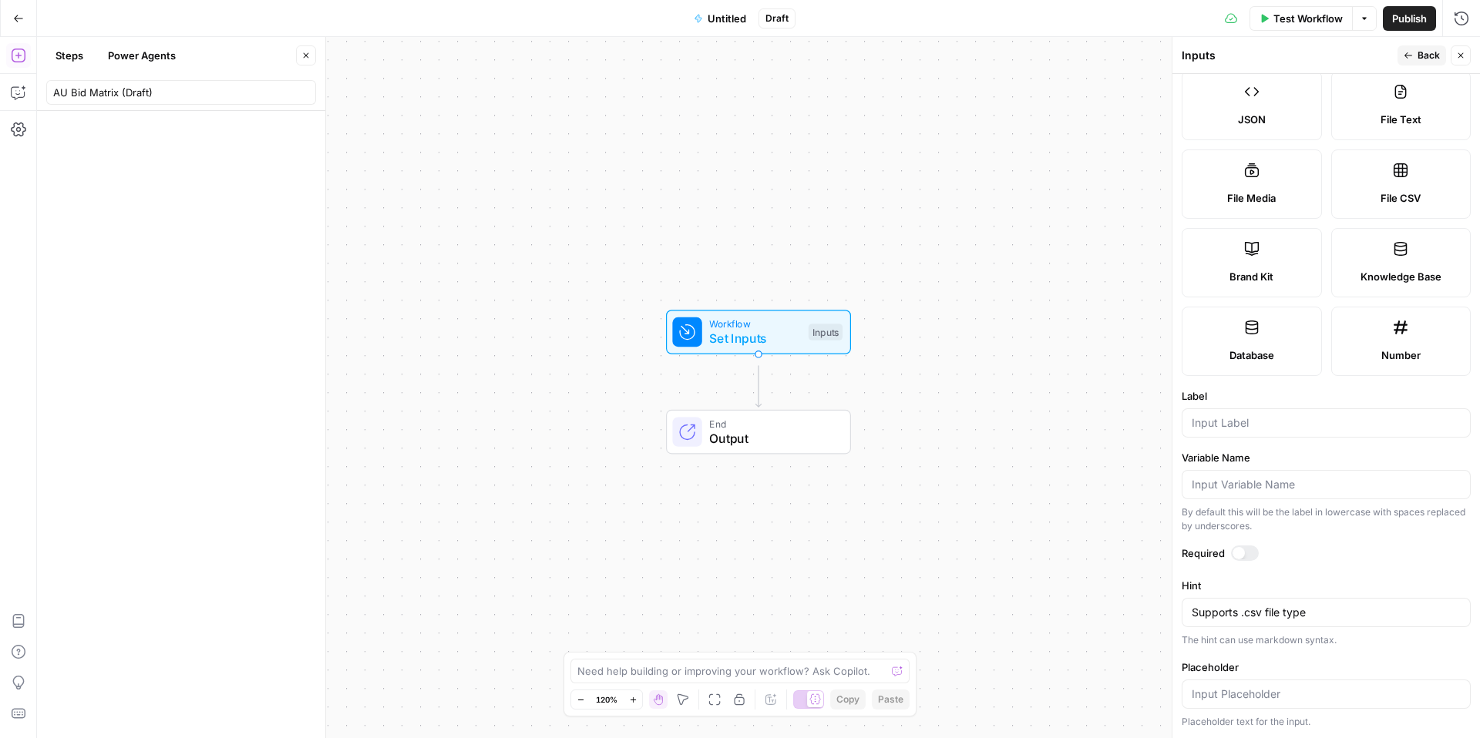
scroll to position [392, 0]
click at [1369, 605] on textarea "Supports .csv file type" at bounding box center [1325, 612] width 269 height 15
click at [1265, 307] on label "Database" at bounding box center [1251, 341] width 140 height 69
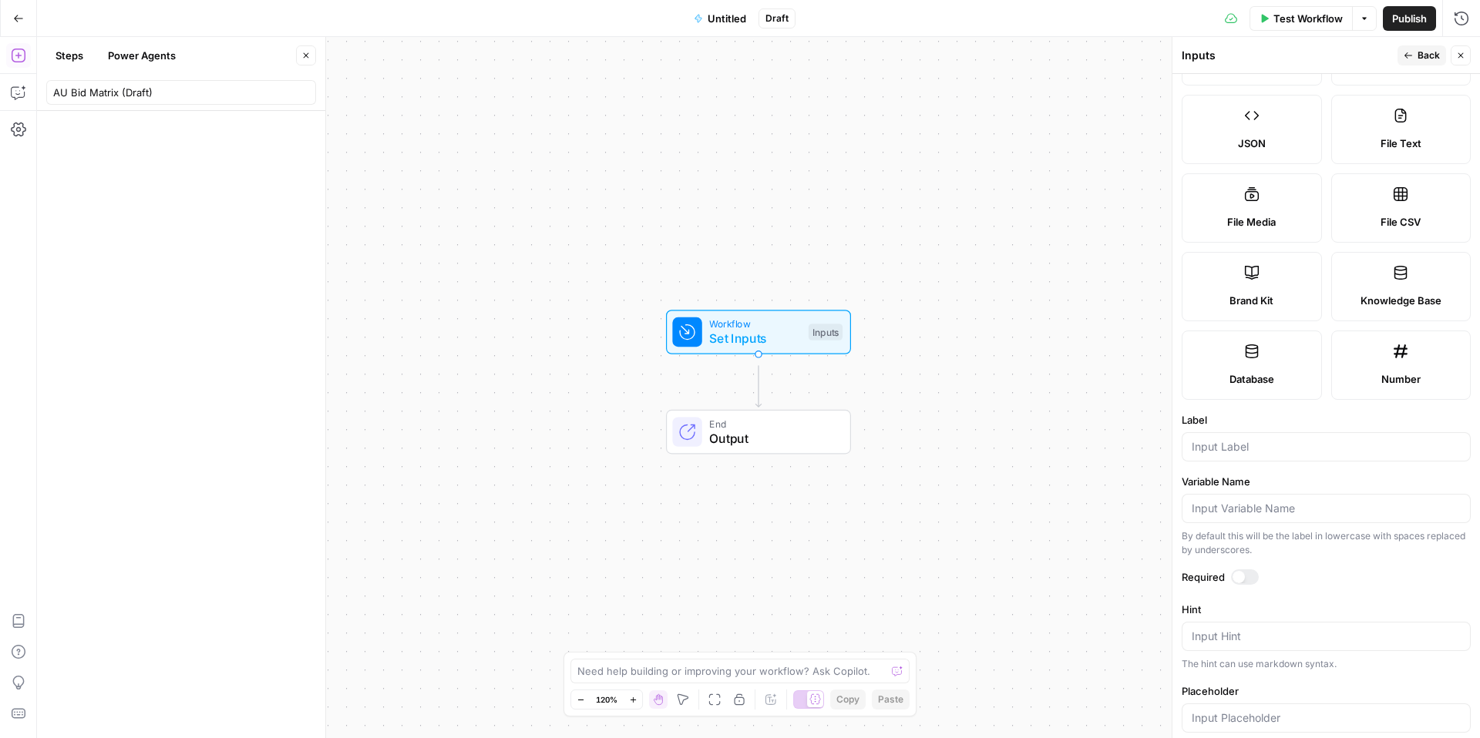
scroll to position [0, 0]
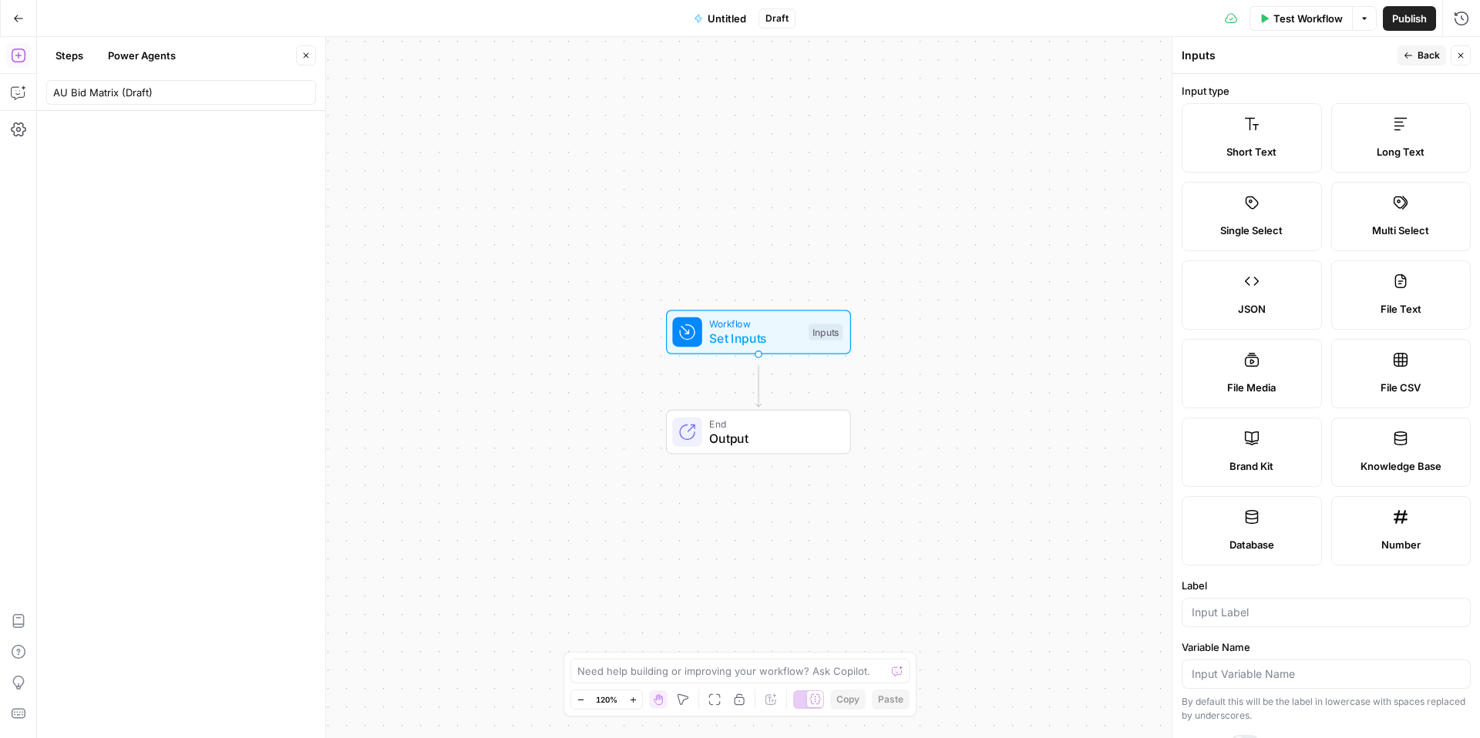
click at [1386, 161] on label "Long Text" at bounding box center [1401, 137] width 140 height 69
click at [1376, 474] on span "Knowledge Base" at bounding box center [1400, 466] width 81 height 15
click at [1265, 474] on span "Brand Kit" at bounding box center [1251, 466] width 44 height 15
click at [1406, 408] on label "File CSV" at bounding box center [1401, 373] width 140 height 69
click at [1381, 395] on span "File CSV" at bounding box center [1400, 387] width 40 height 15
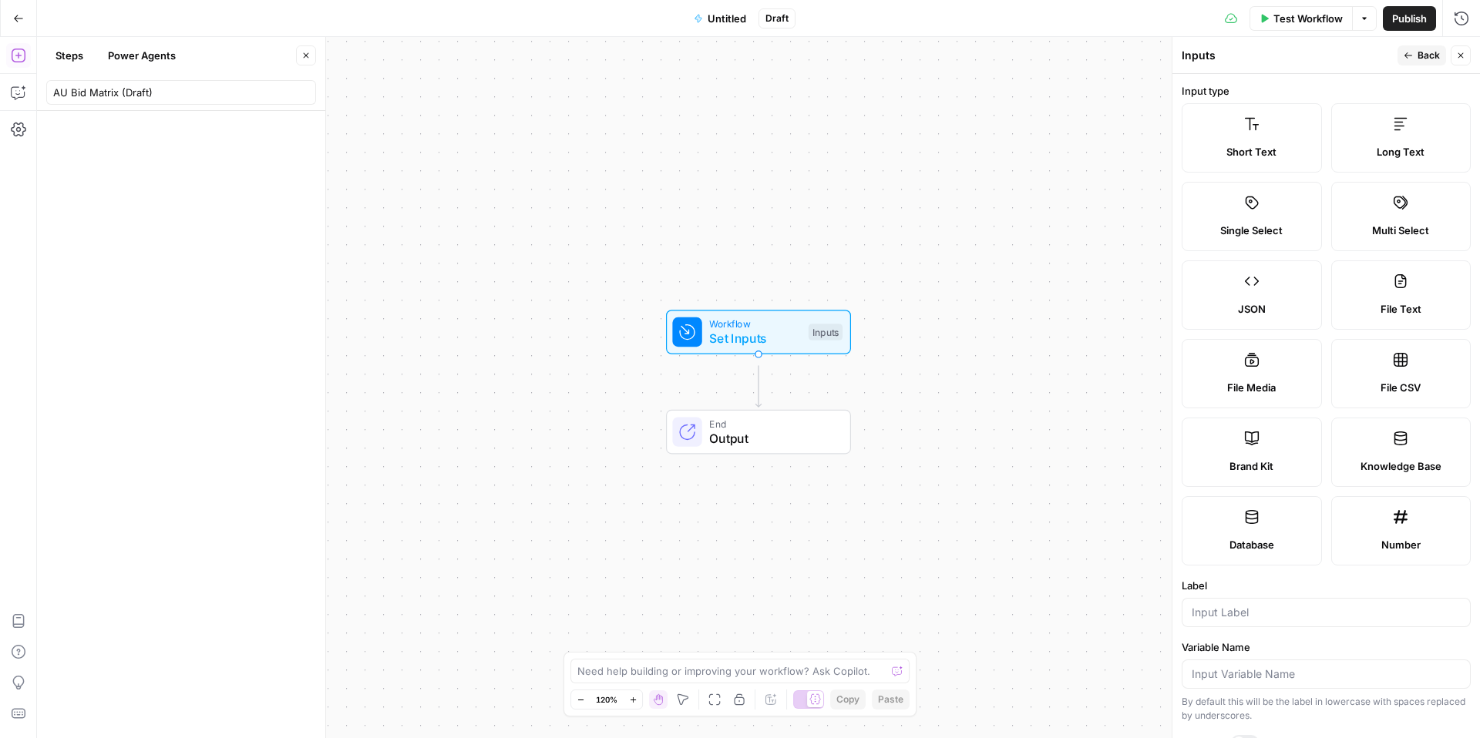
click at [1381, 395] on span "File CSV" at bounding box center [1400, 387] width 40 height 15
click at [1439, 408] on label "File CSV" at bounding box center [1401, 373] width 140 height 69
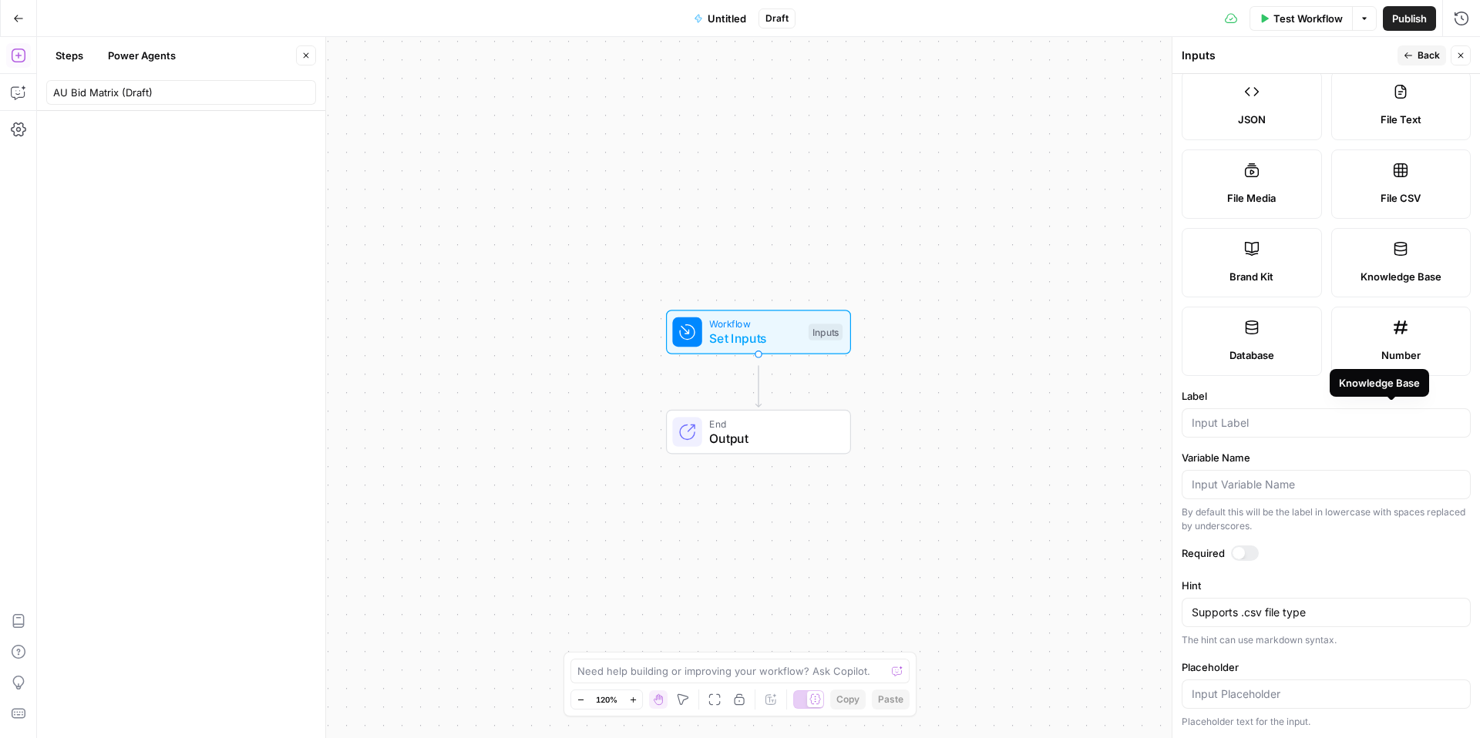
scroll to position [392, 0]
click at [19, 13] on icon "button" at bounding box center [18, 18] width 11 height 11
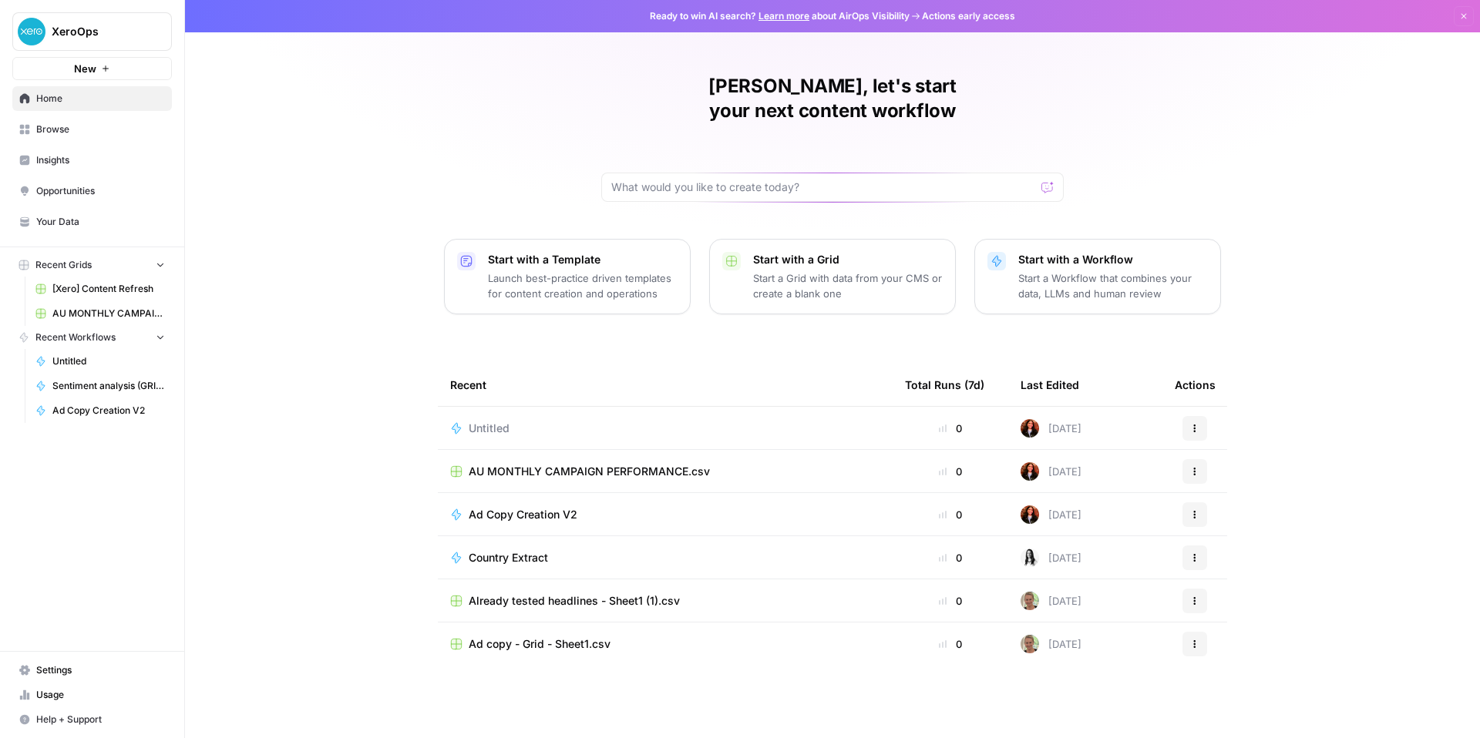
scroll to position [114, 0]
click at [438, 431] on td "Untitled" at bounding box center [665, 428] width 455 height 42
click at [508, 464] on span "AU MONTHLY CAMPAIGN PERFORMANCE.csv" at bounding box center [589, 471] width 241 height 15
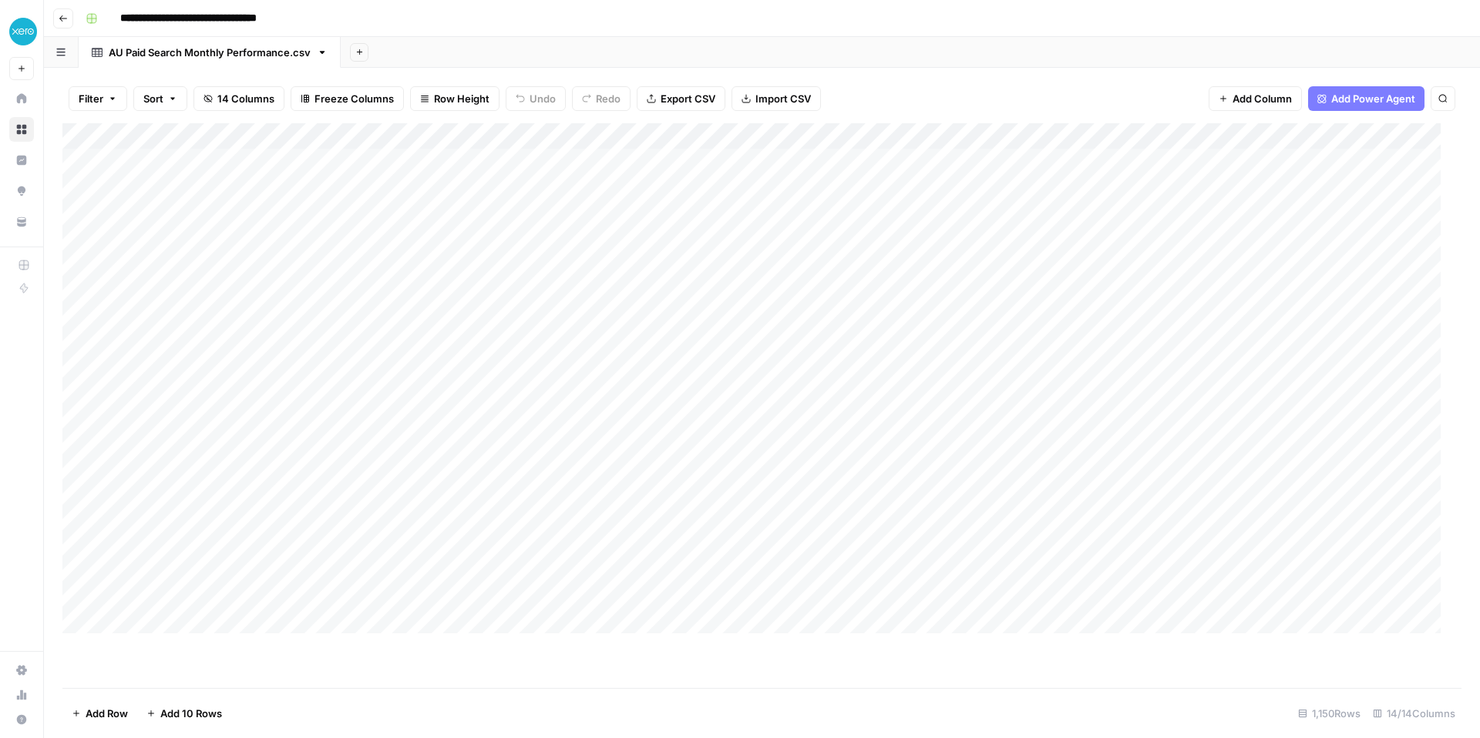
click at [1331, 106] on span "Add Power Agent" at bounding box center [1373, 98] width 84 height 15
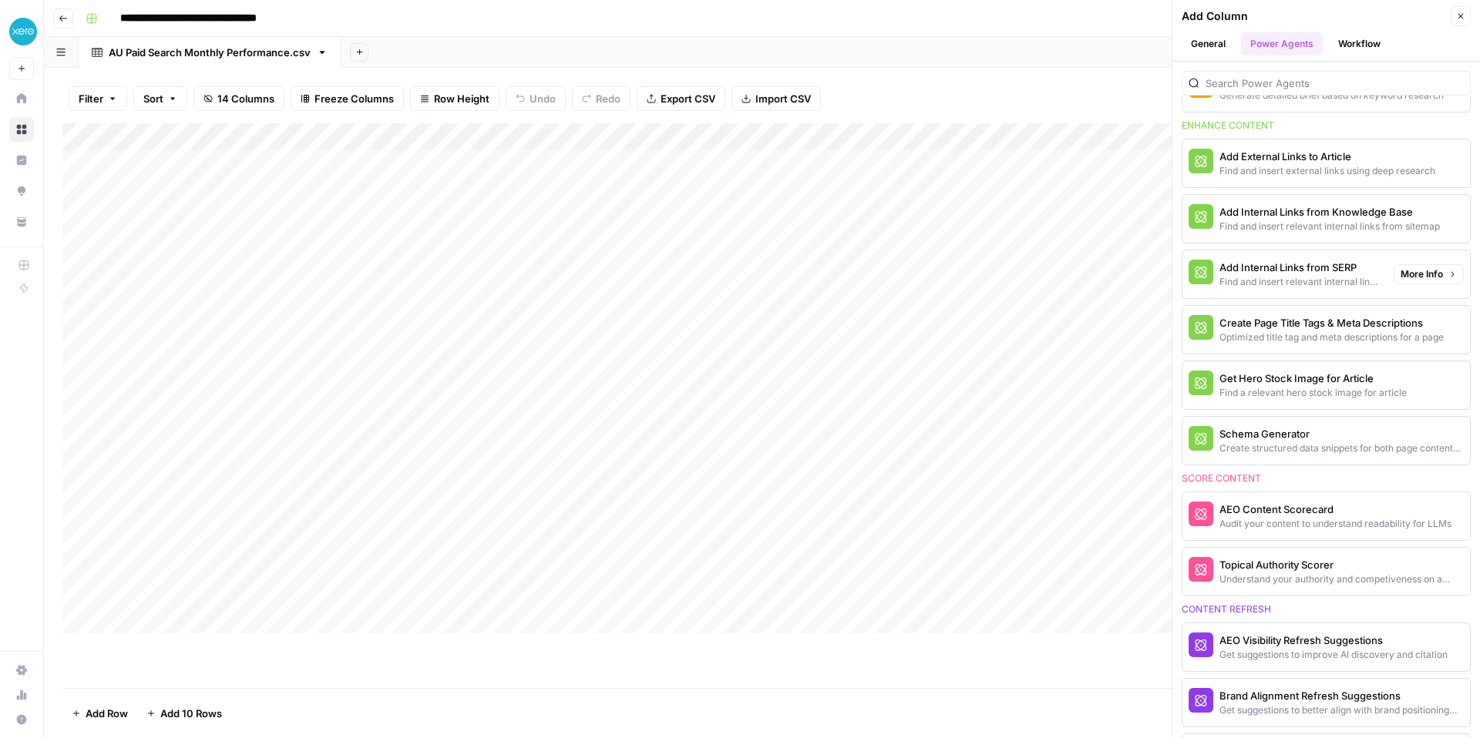
scroll to position [623, 0]
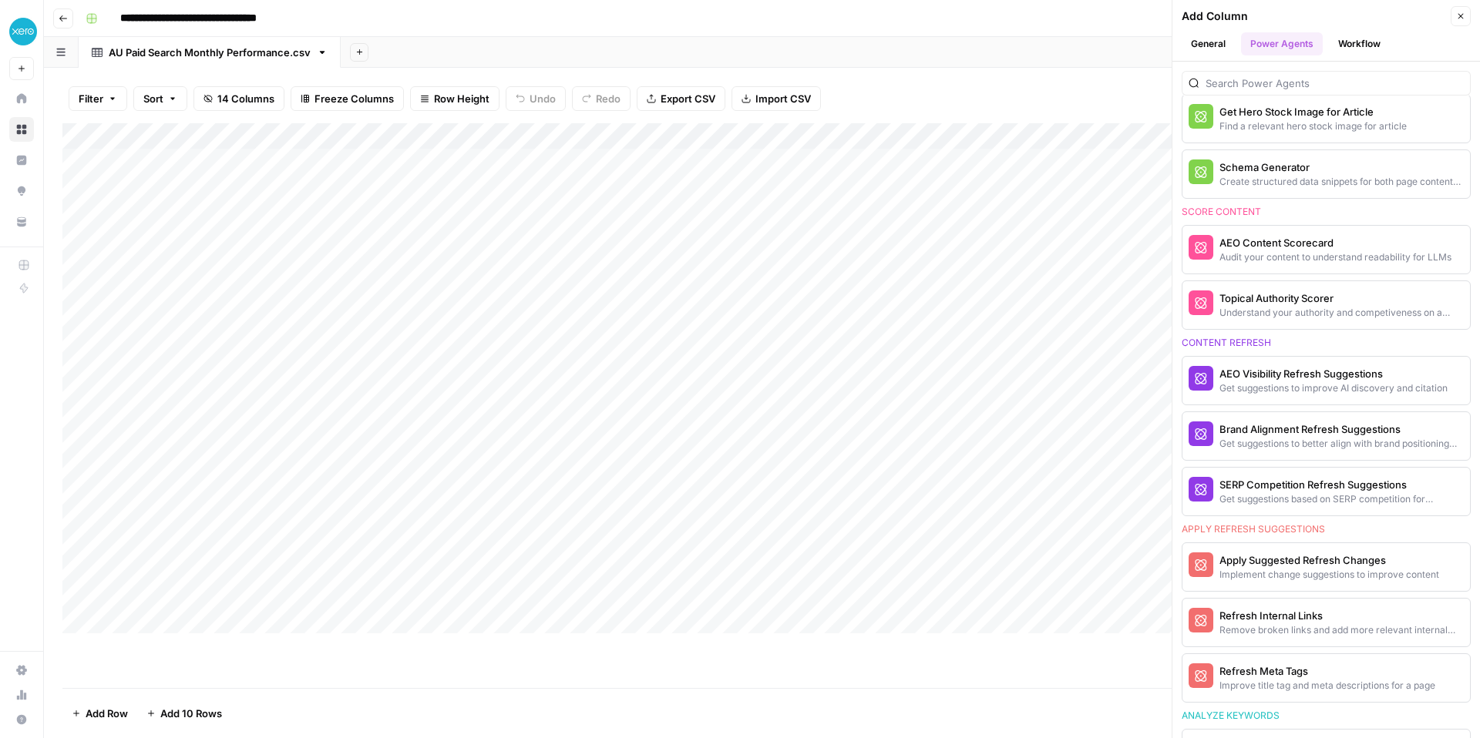
click at [1456, 26] on button "Close" at bounding box center [1460, 16] width 20 height 20
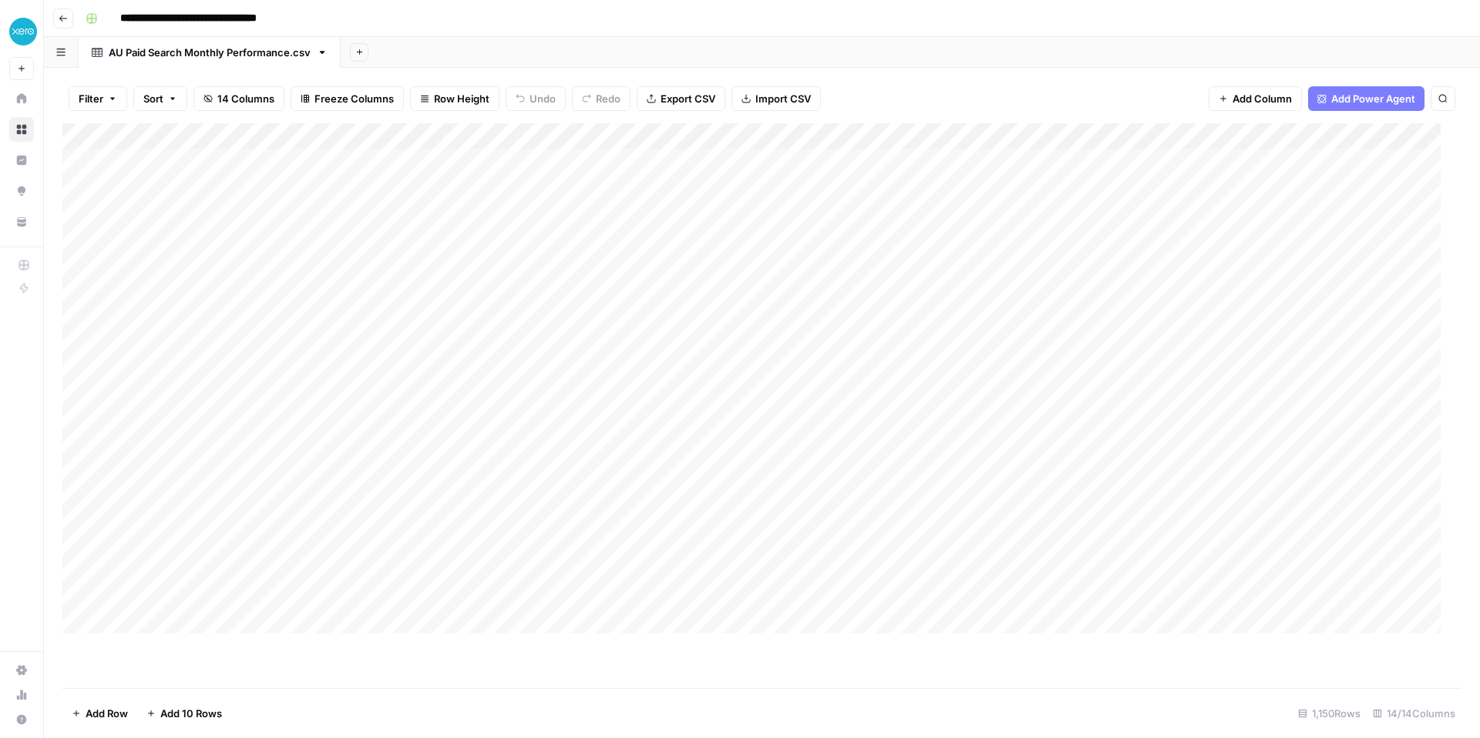
click at [92, 106] on span "Filter" at bounding box center [91, 98] width 25 height 15
click at [176, 84] on div "Filter Sort 14 Columns Freeze Columns Row Height Undo Redo Export CSV Import CS…" at bounding box center [762, 403] width 1436 height 670
click at [65, 56] on icon "button" at bounding box center [60, 52] width 9 height 8
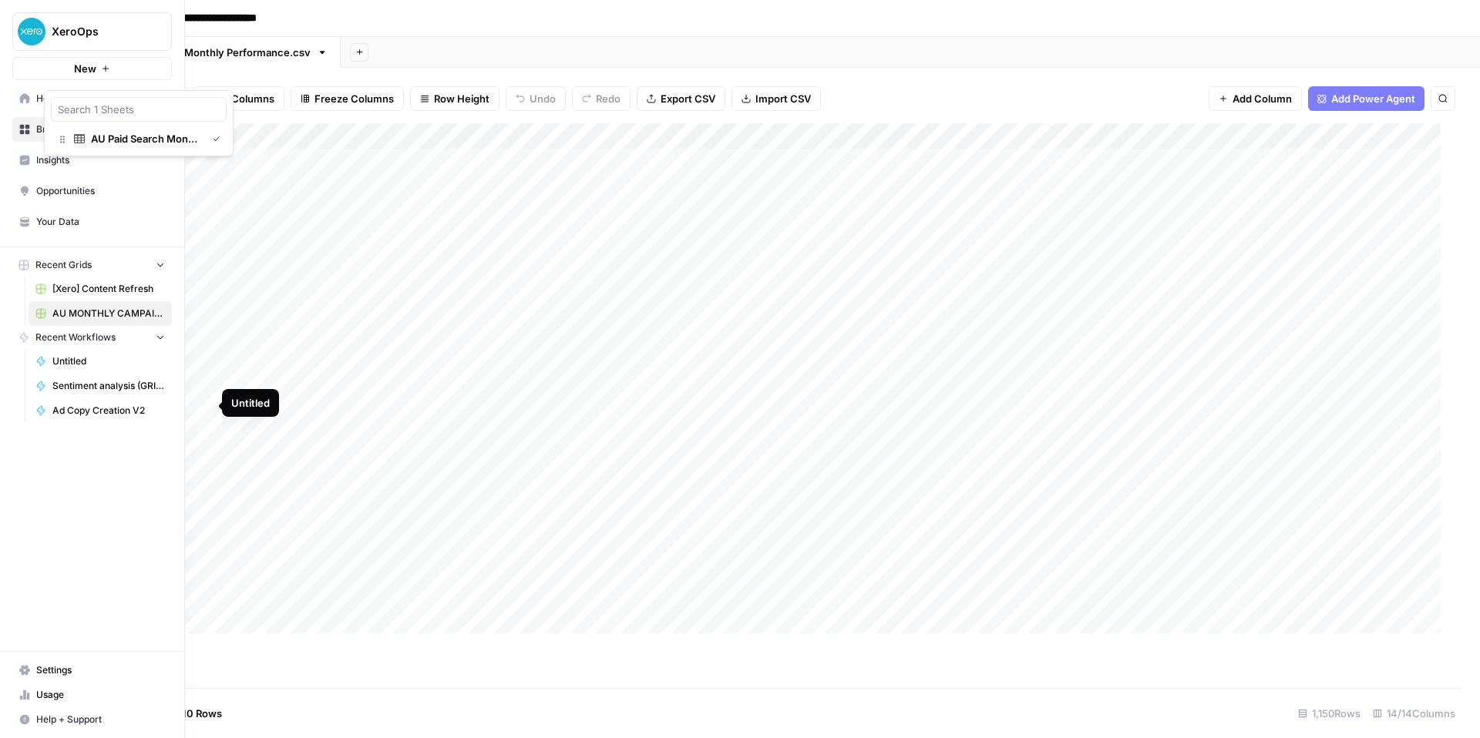
click at [102, 321] on span "AU MONTHLY CAMPAIGN PERFORMANCE.csv" at bounding box center [108, 314] width 113 height 14
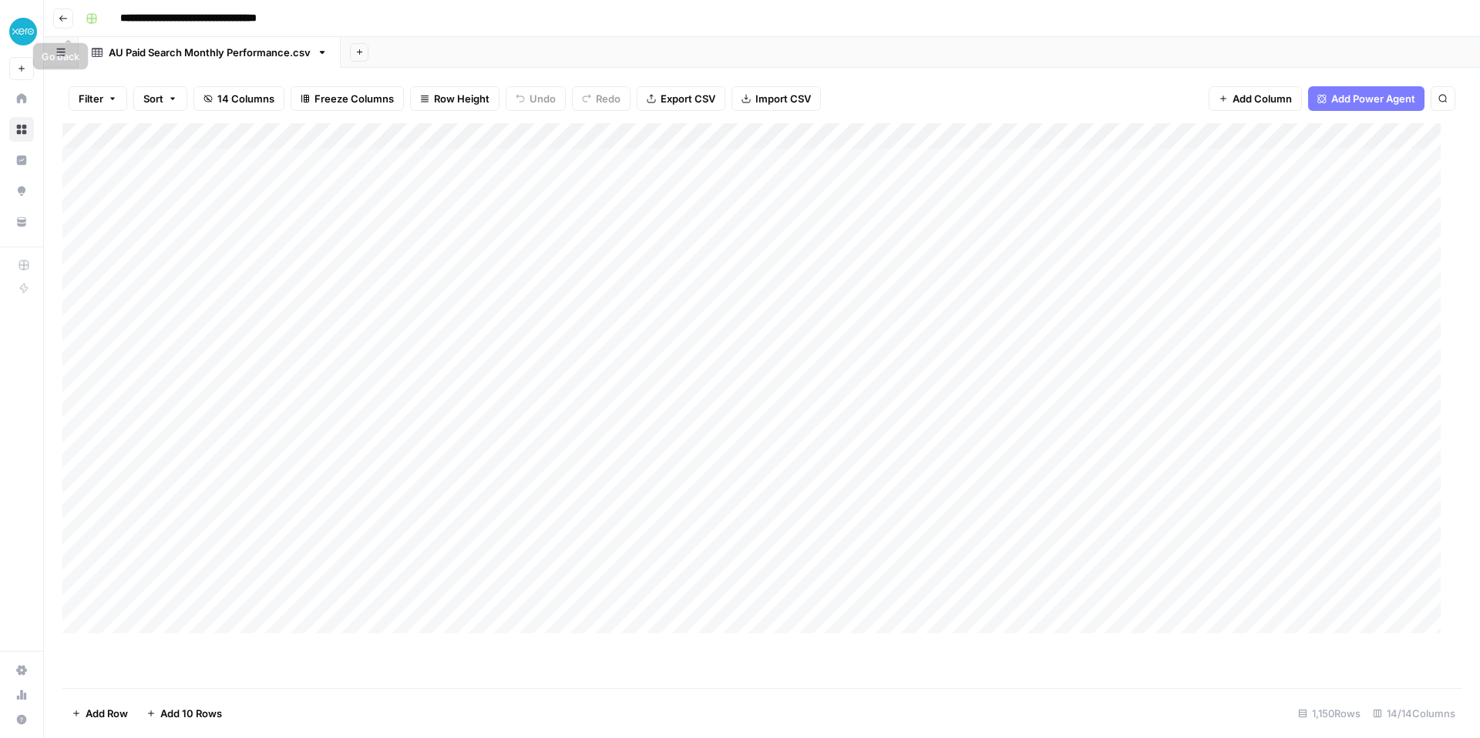
click at [68, 22] on icon "button" at bounding box center [63, 18] width 9 height 9
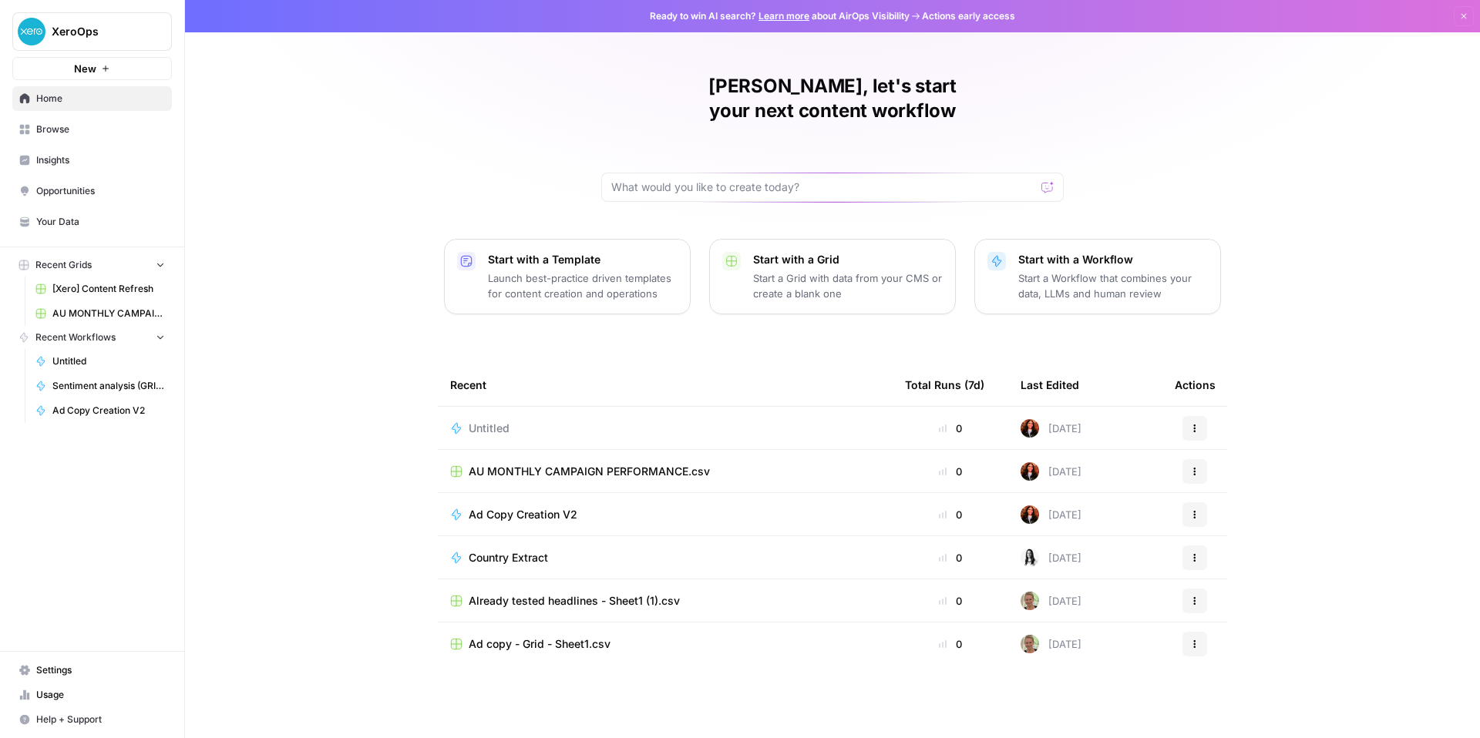
scroll to position [25, 0]
click at [623, 267] on p "Start with a Template" at bounding box center [583, 259] width 190 height 15
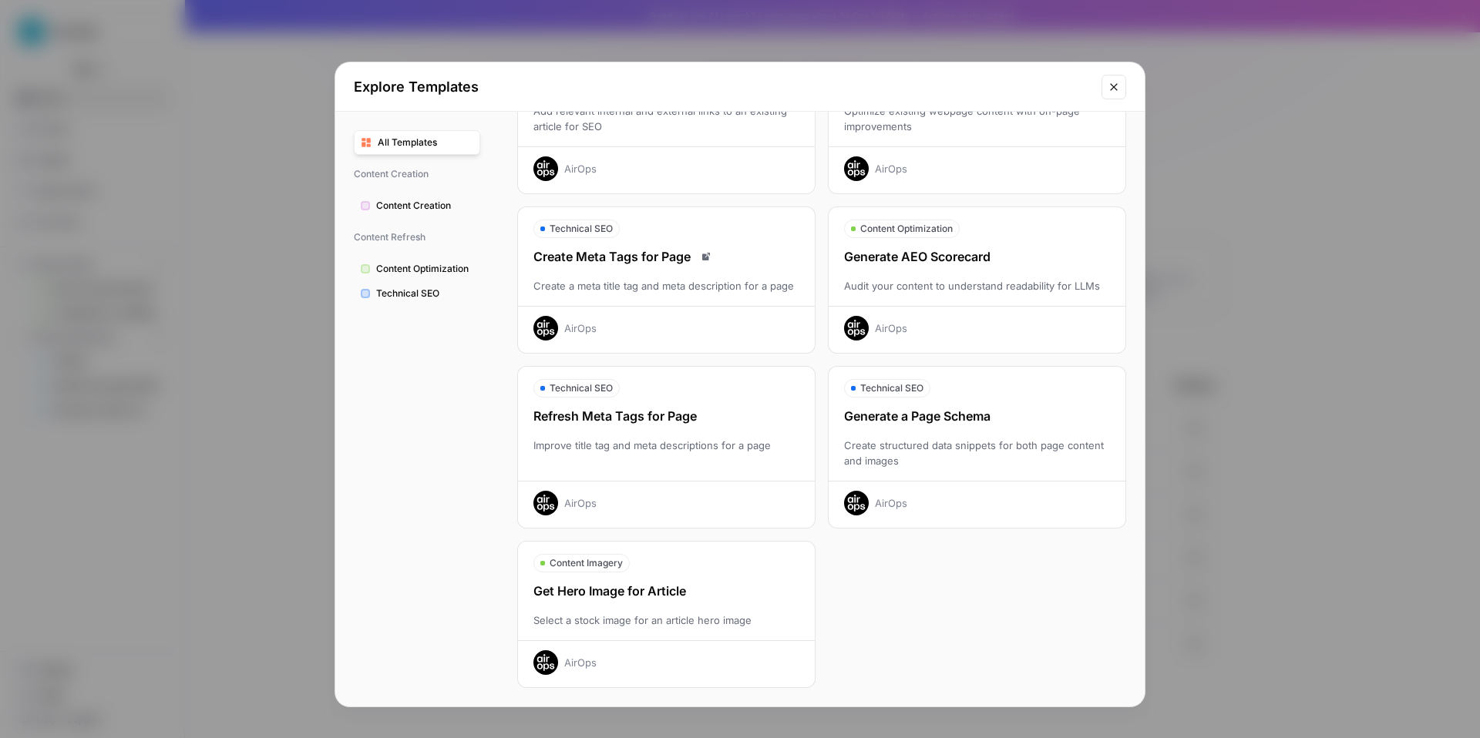
scroll to position [660, 0]
click at [1258, 143] on div "Explore Templates All Templates Content Creation Content Creation Content Refre…" at bounding box center [740, 369] width 1480 height 738
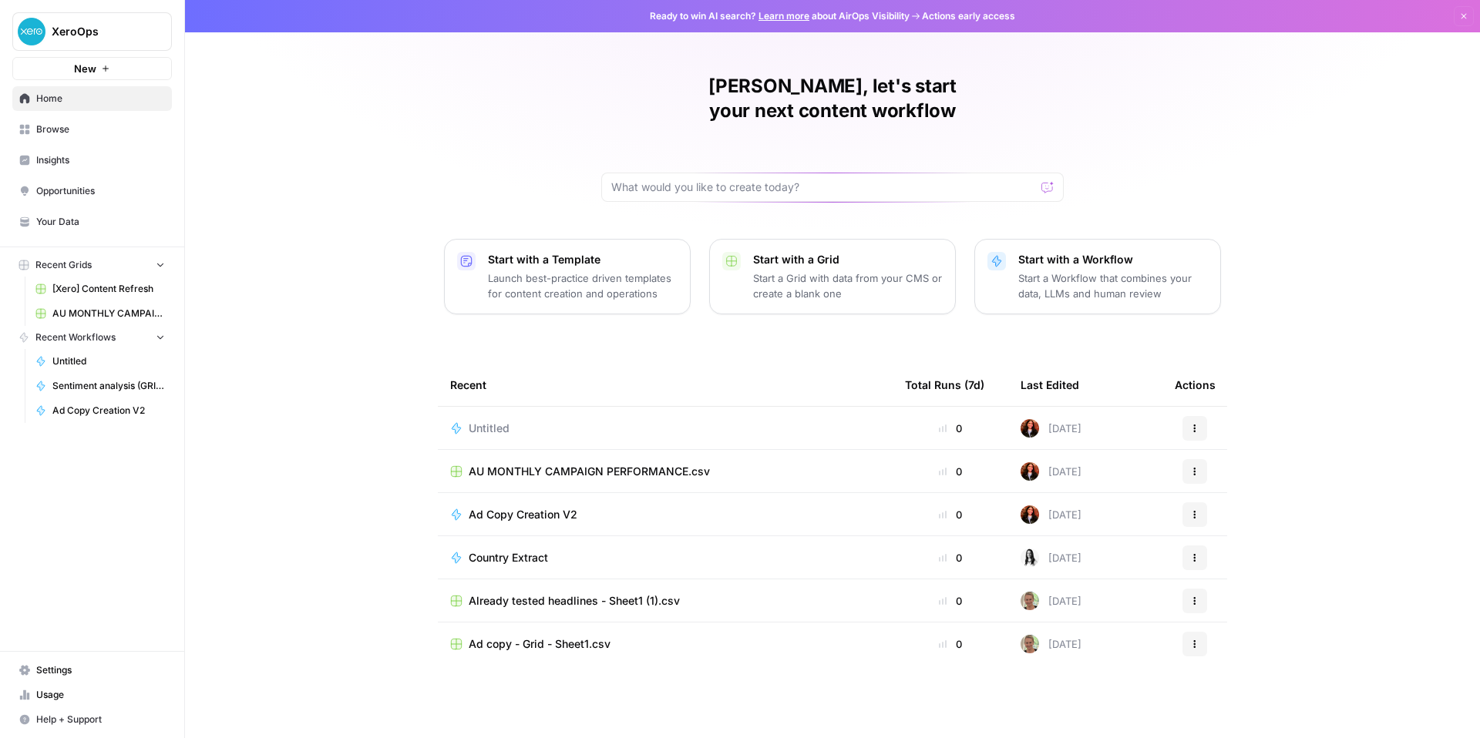
click at [1208, 301] on p "Start a Workflow that combines your data, LLMs and human review" at bounding box center [1113, 286] width 190 height 31
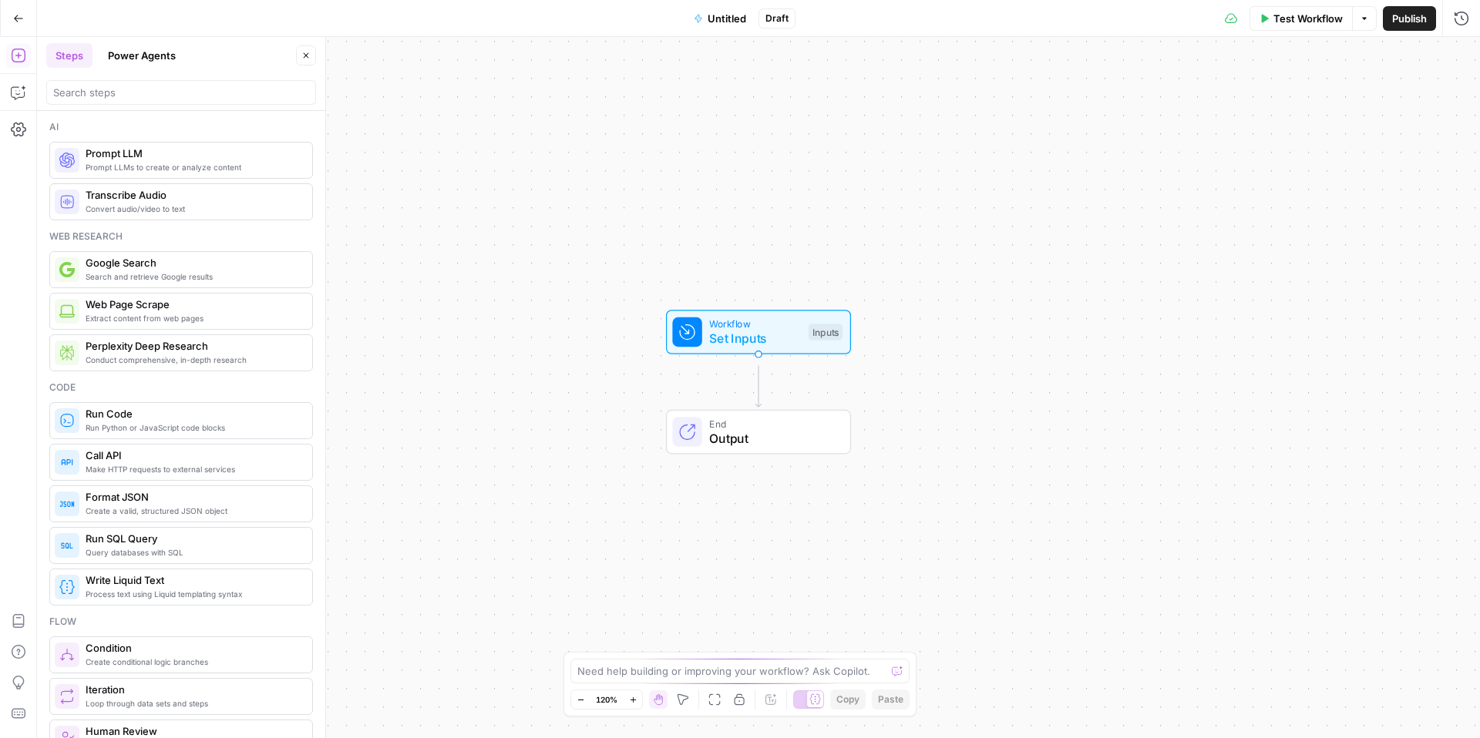
click at [21, 25] on button "Go Back" at bounding box center [19, 19] width 28 height 28
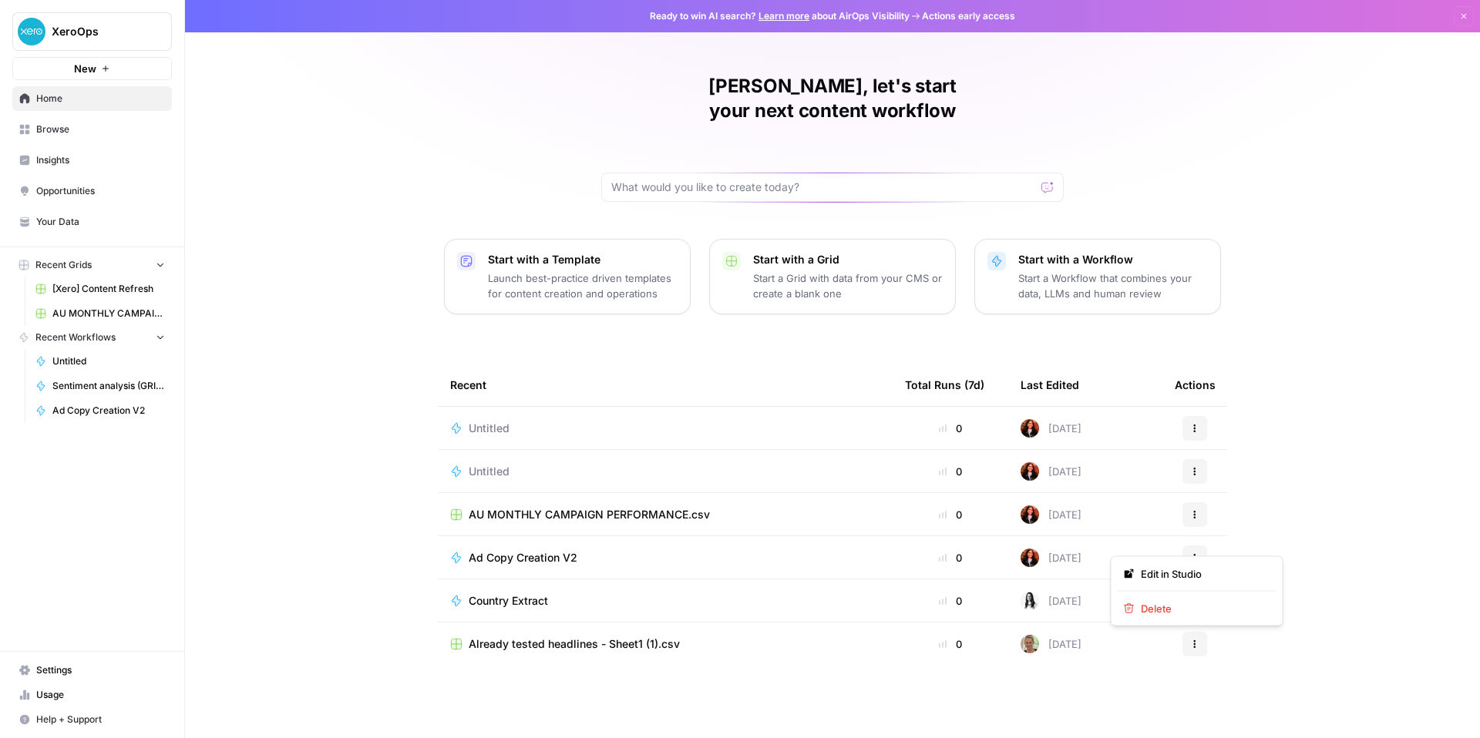
click at [1199, 433] on icon "button" at bounding box center [1194, 428] width 9 height 9
click at [1164, 617] on span "Delete" at bounding box center [1202, 608] width 123 height 15
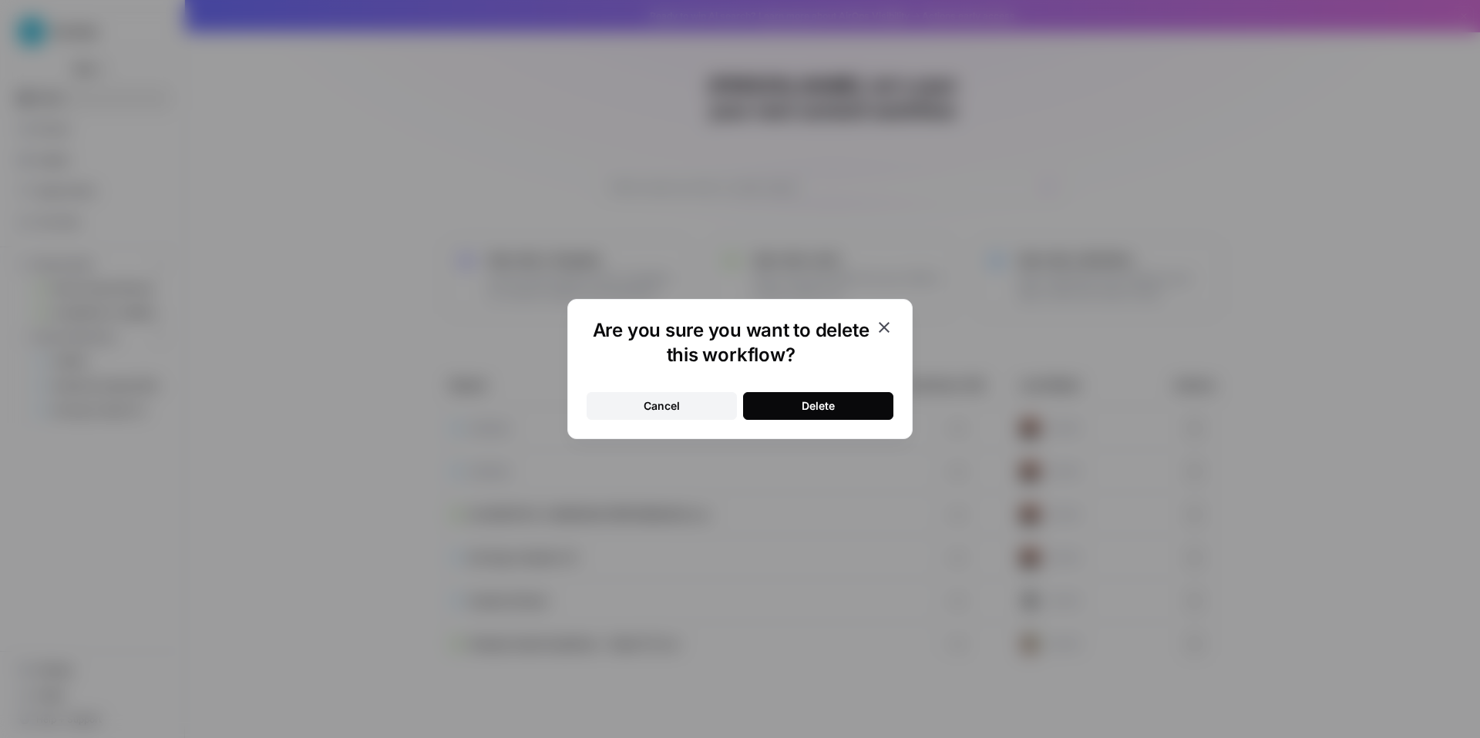
click at [801, 418] on button "Delete" at bounding box center [818, 406] width 150 height 28
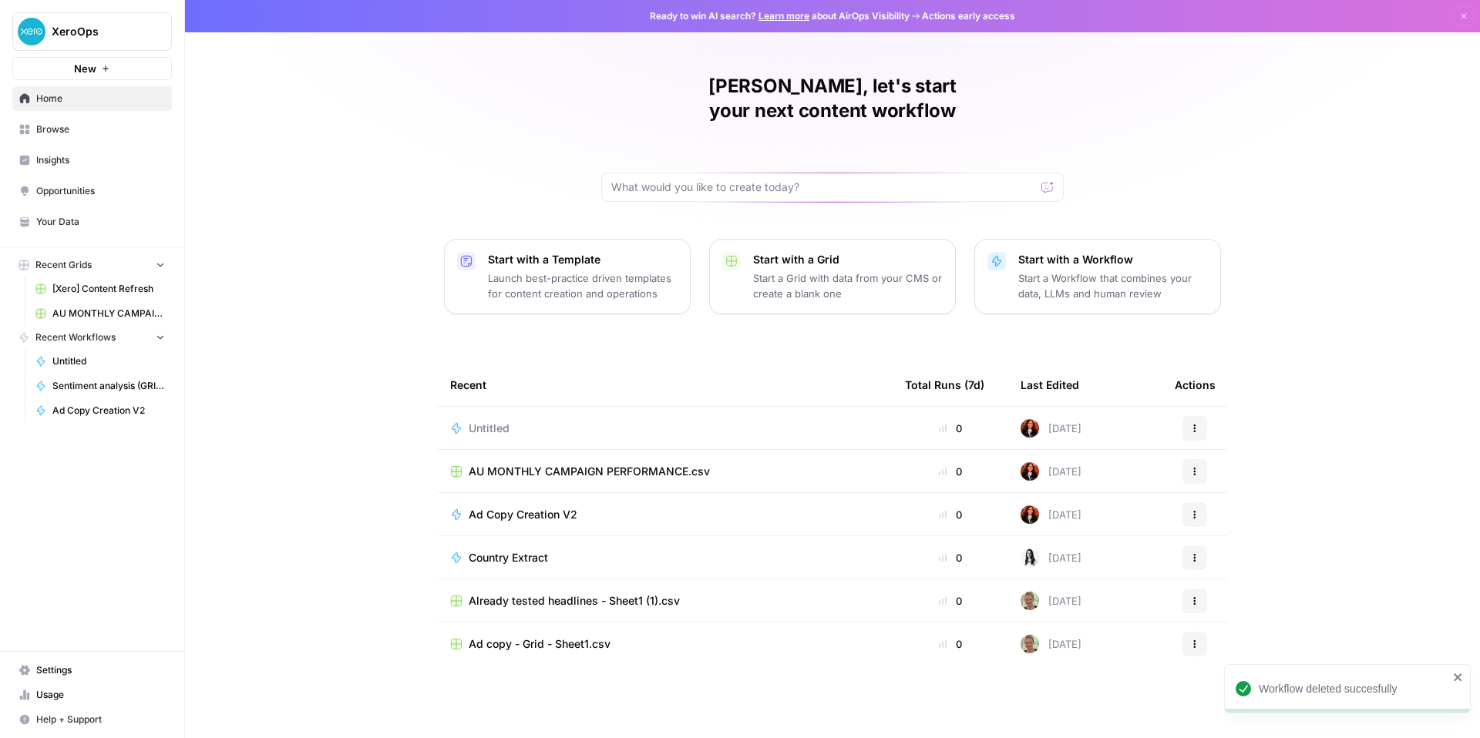
scroll to position [114, 0]
click at [166, 270] on icon "button" at bounding box center [160, 264] width 11 height 11
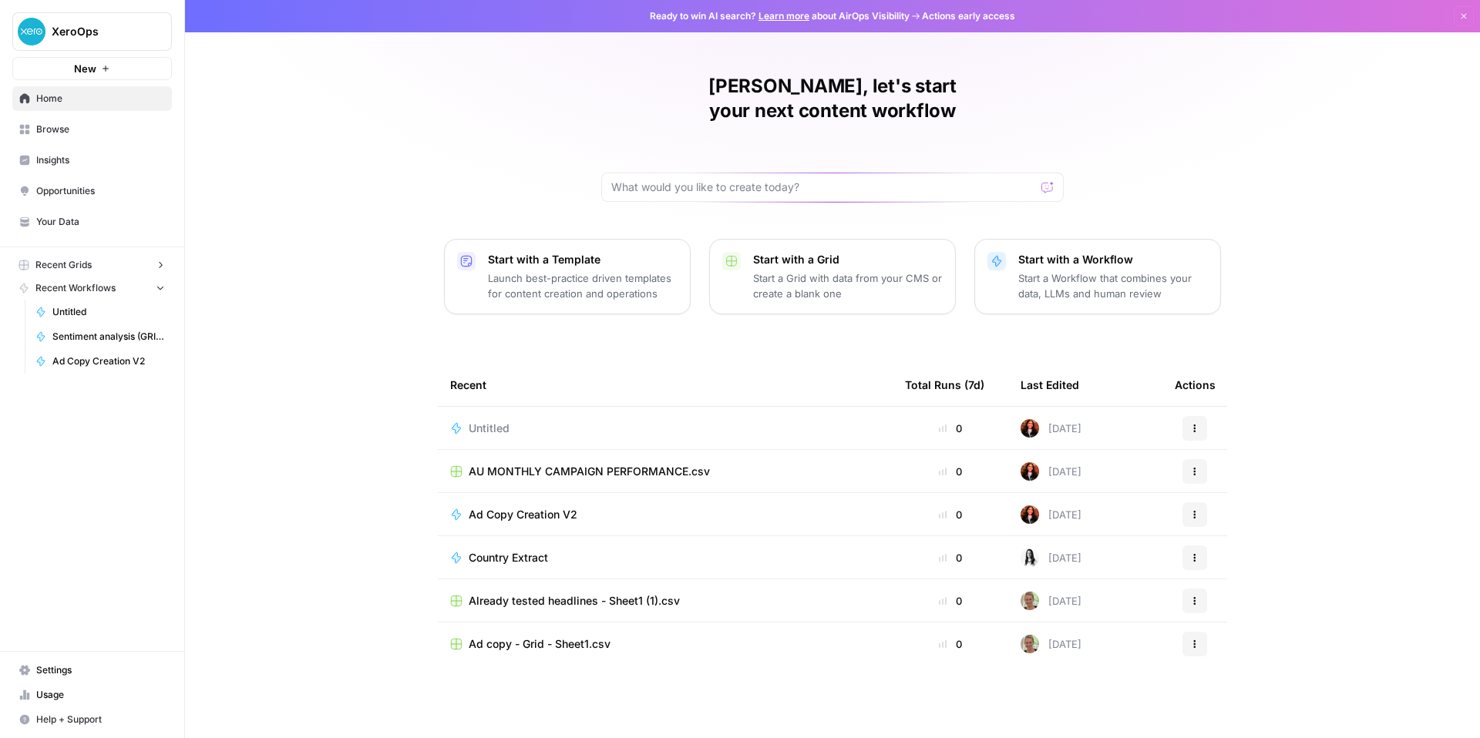
click at [166, 271] on icon "button" at bounding box center [160, 265] width 11 height 11
click at [554, 464] on span "AU MONTHLY CAMPAIGN PERFORMANCE.csv" at bounding box center [589, 471] width 241 height 15
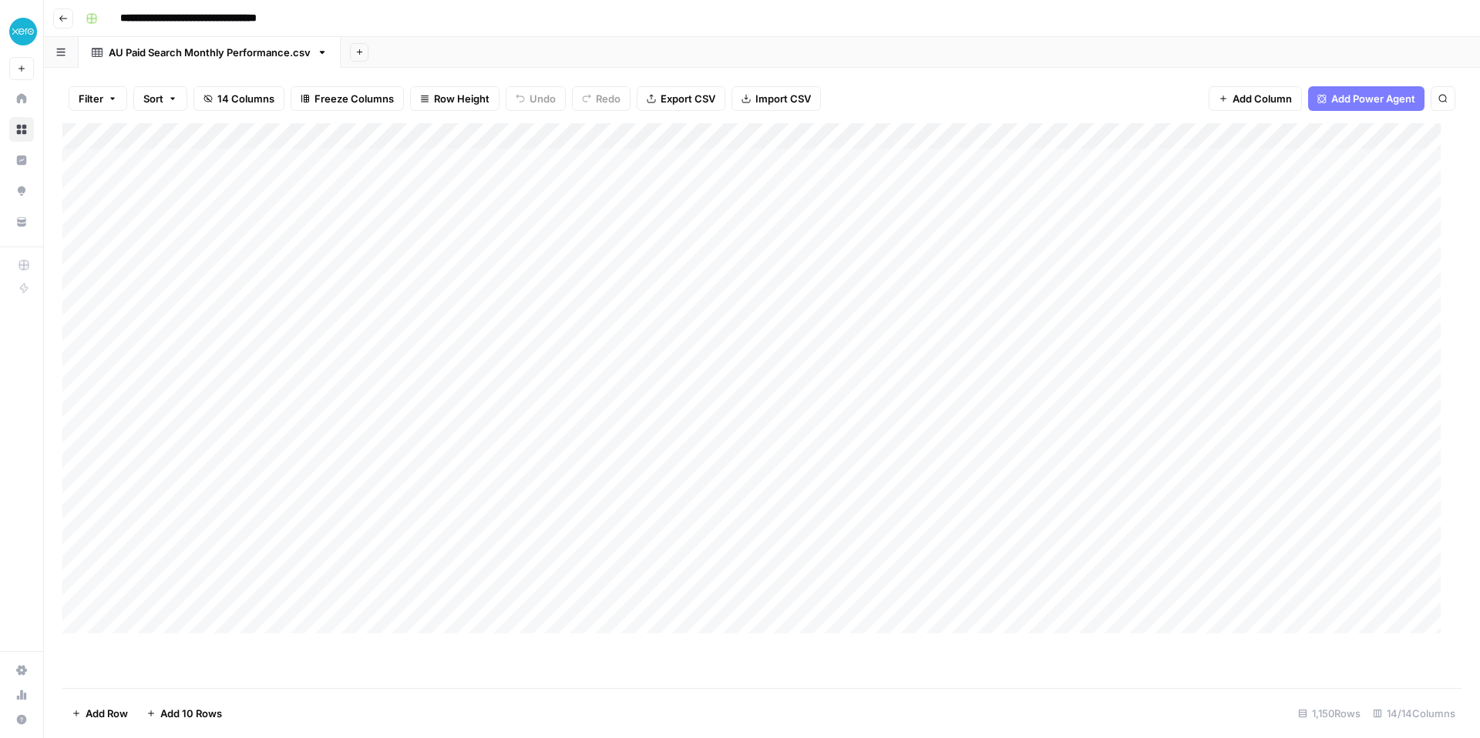
click at [311, 60] on div "AU Paid Search Monthly Performance.csv" at bounding box center [210, 52] width 202 height 15
click at [260, 27] on input "**********" at bounding box center [273, 18] width 320 height 25
drag, startPoint x: 413, startPoint y: 22, endPoint x: 160, endPoint y: 11, distance: 253.8
click at [160, 11] on input "**********" at bounding box center [273, 18] width 320 height 25
type input "**********"
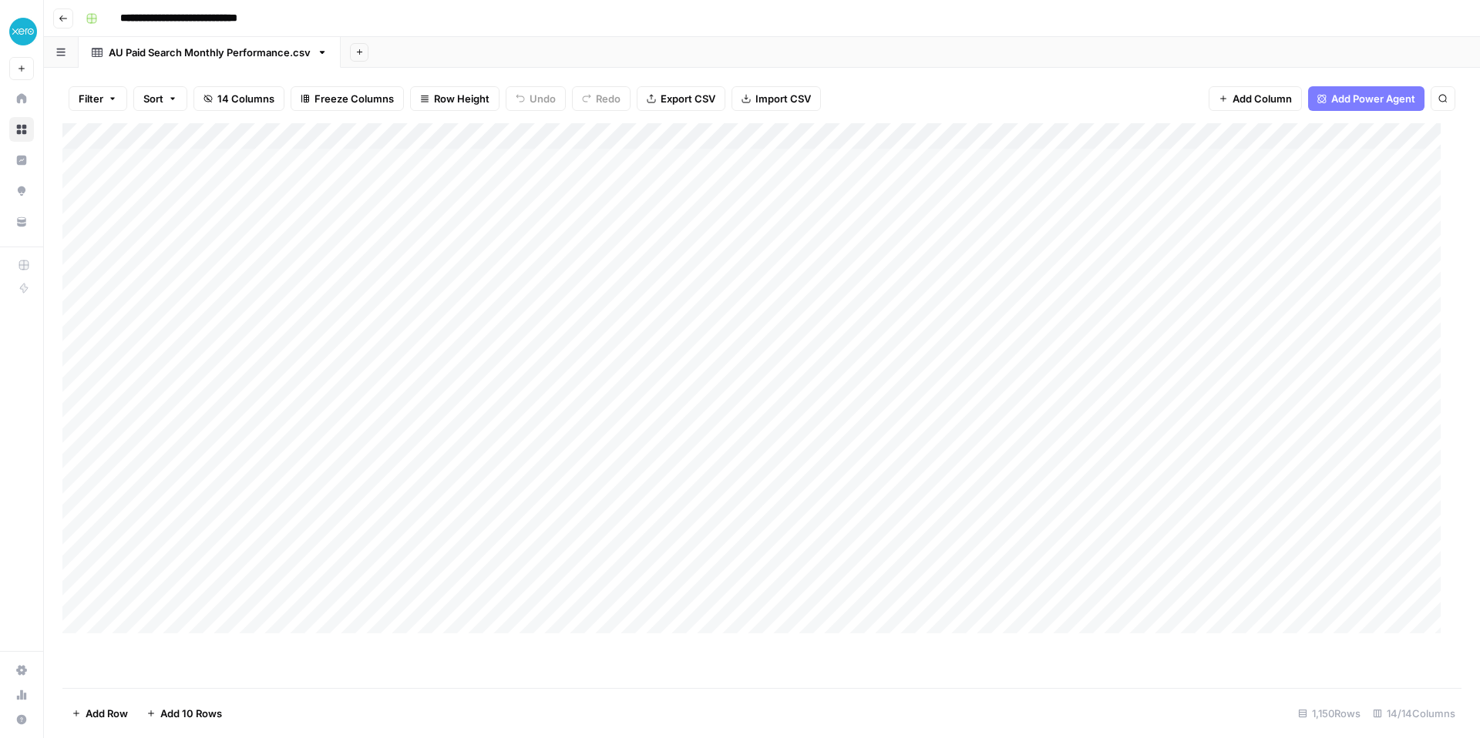
click at [66, 20] on icon "button" at bounding box center [63, 18] width 8 height 6
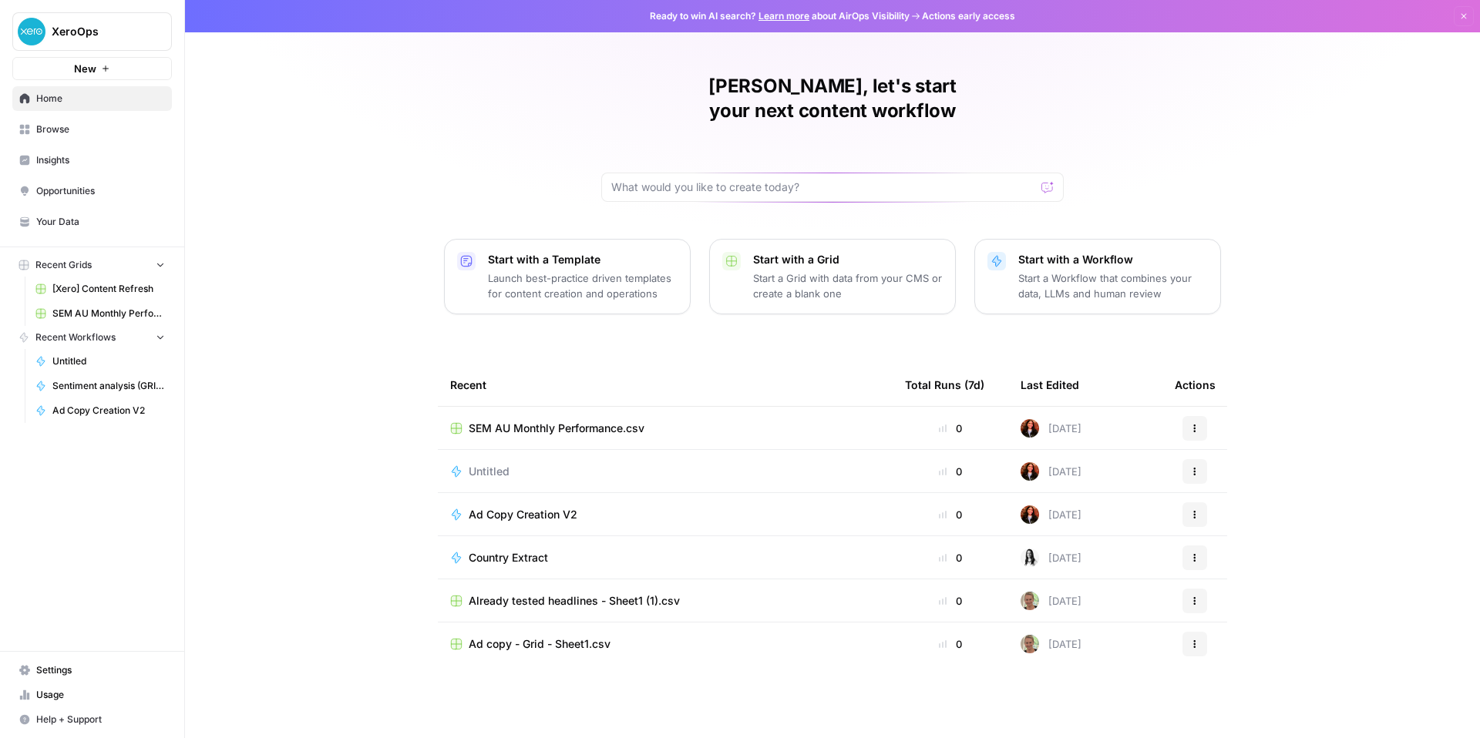
click at [129, 368] on span "Untitled" at bounding box center [108, 362] width 113 height 14
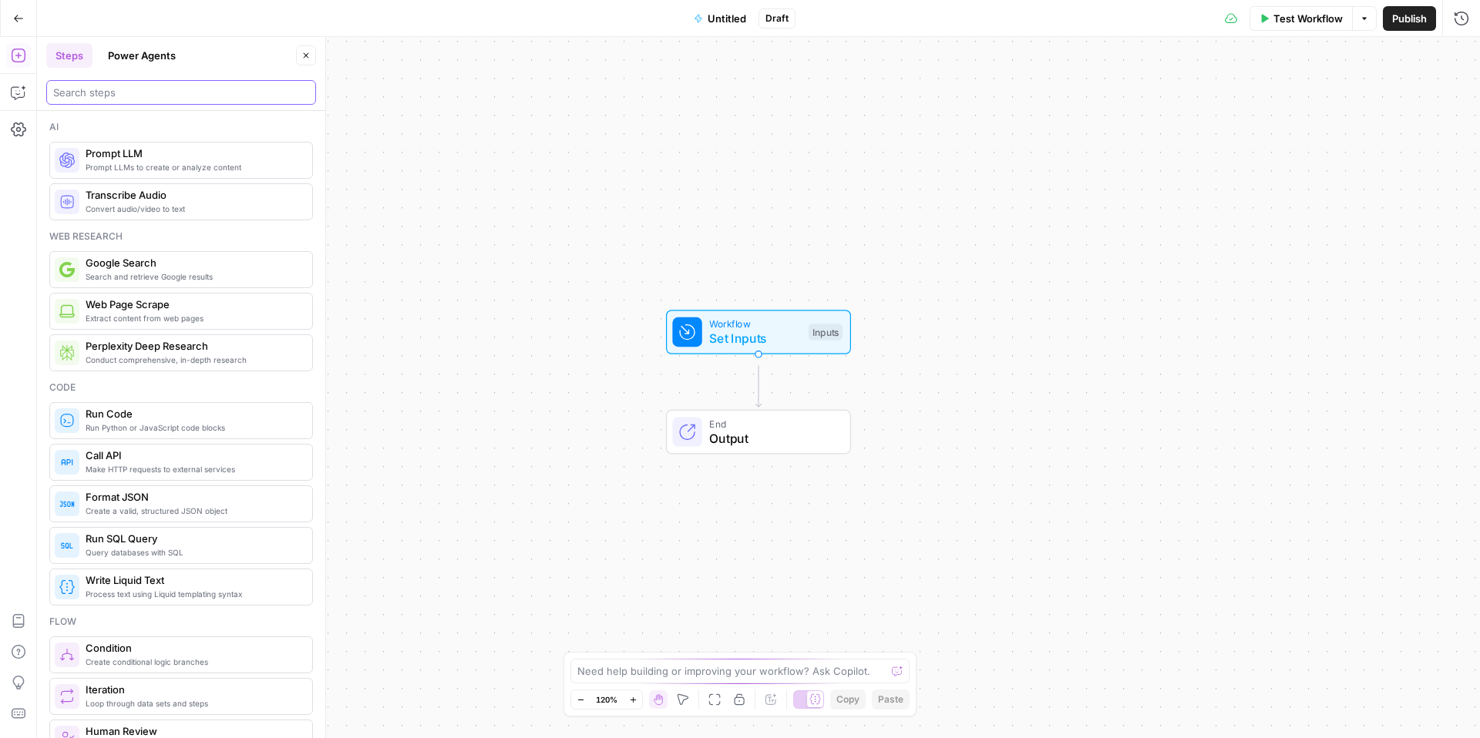
click at [133, 100] on input "search" at bounding box center [181, 92] width 256 height 15
click at [716, 17] on span "Untitled" at bounding box center [726, 18] width 39 height 15
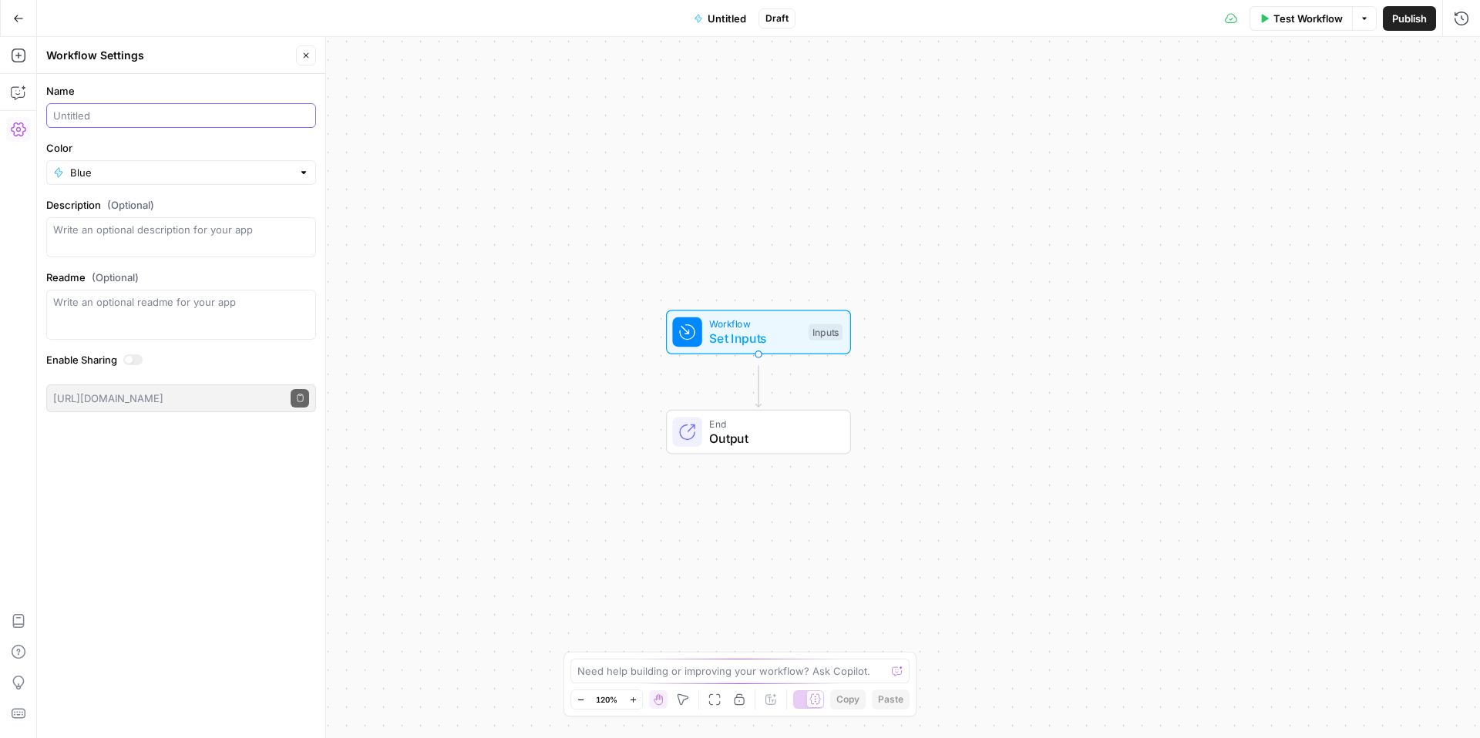
click at [129, 123] on input "Name" at bounding box center [181, 115] width 256 height 15
type input "AU Bid Matrix (Draft)"
click at [522, 146] on div "Workflow Set Inputs Inputs End Output" at bounding box center [758, 387] width 1443 height 701
click at [818, 22] on span "Draft" at bounding box center [806, 19] width 23 height 14
click at [301, 66] on button "Close" at bounding box center [306, 55] width 20 height 20
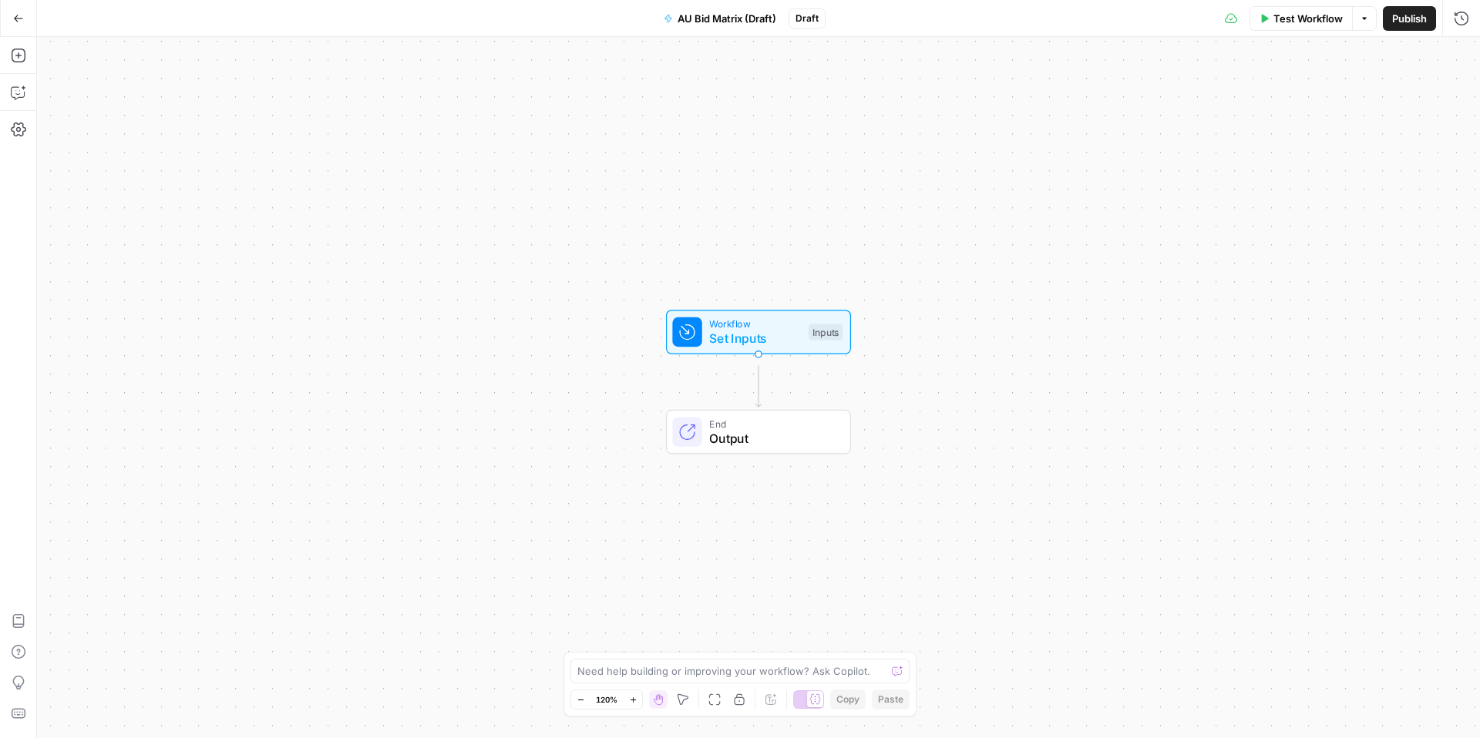
click at [10, 20] on button "Go Back" at bounding box center [19, 19] width 28 height 28
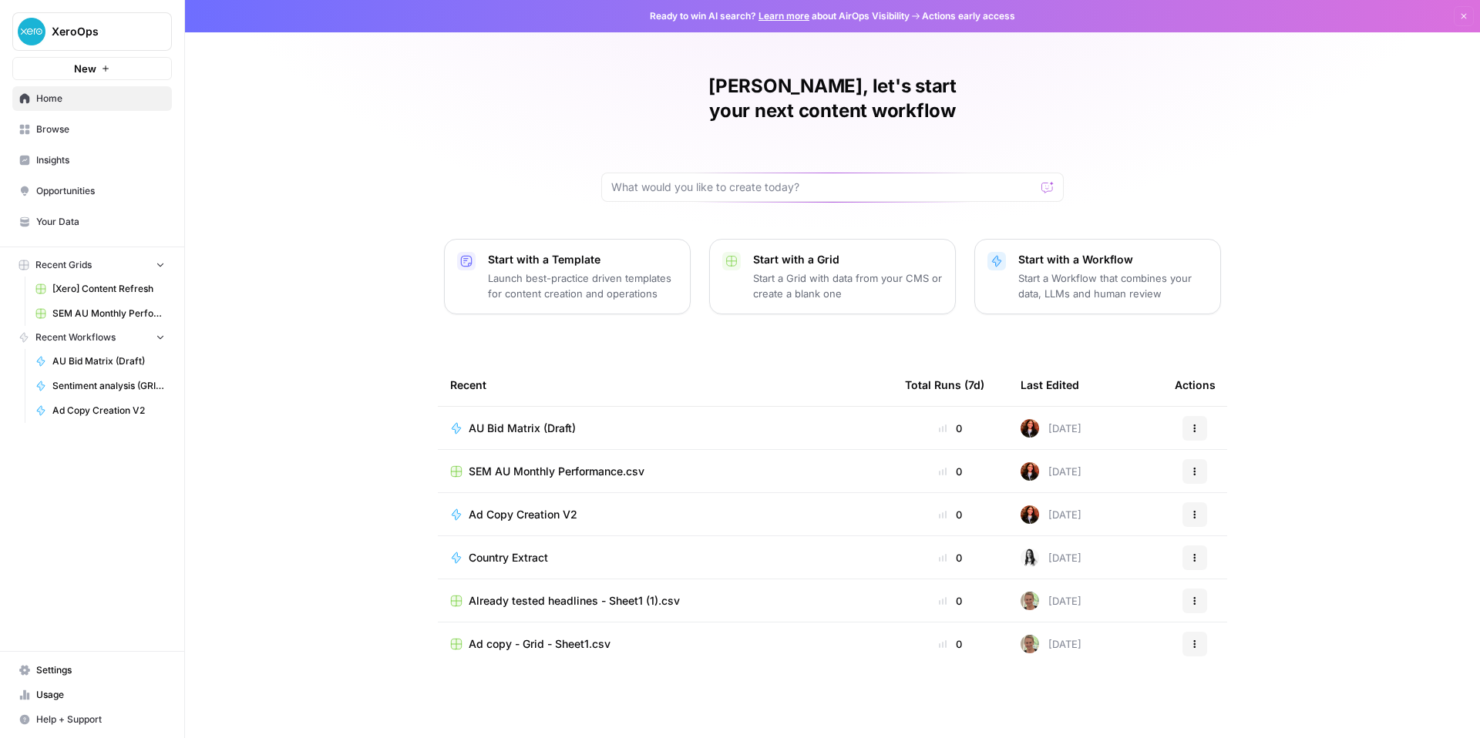
scroll to position [114, 0]
click at [469, 421] on span "AU Bid Matrix (Draft)" at bounding box center [522, 428] width 107 height 15
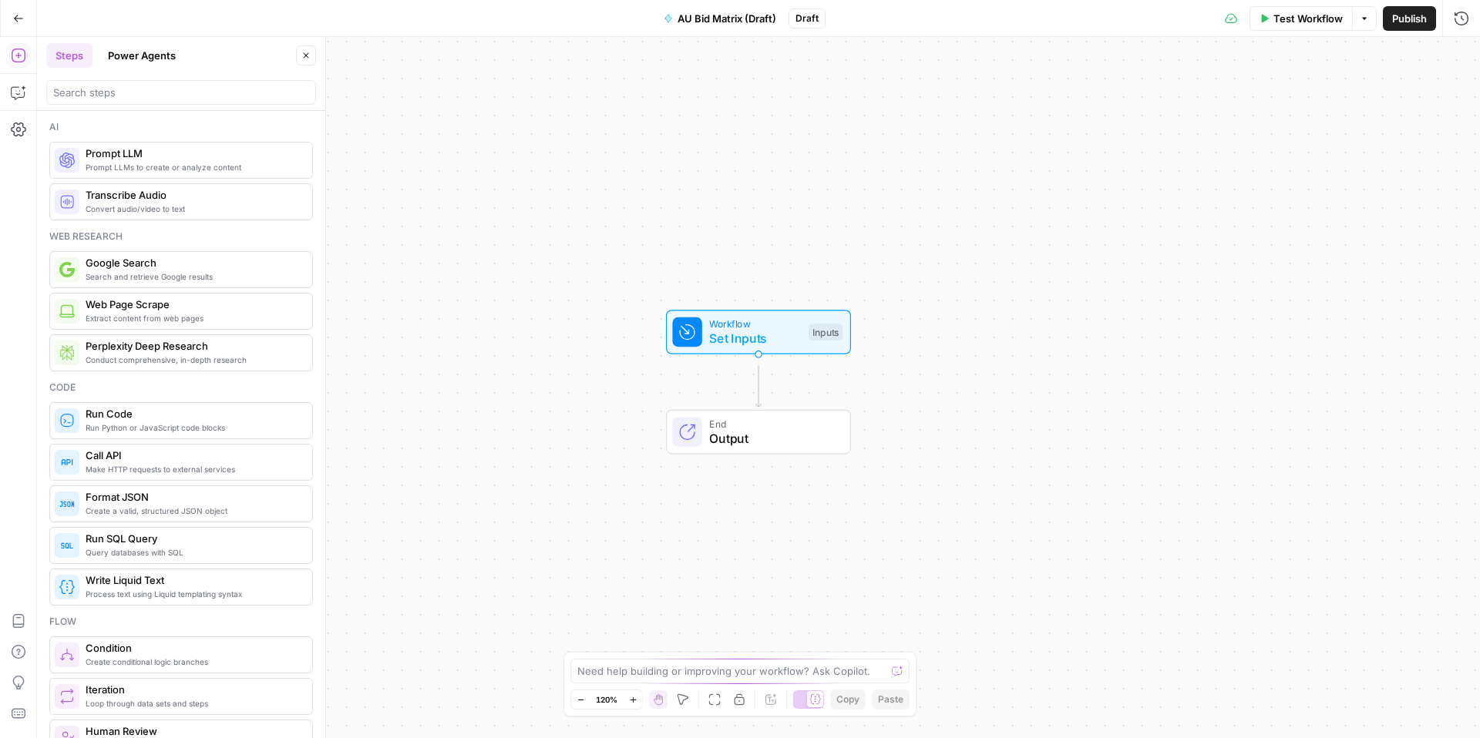
click at [816, 341] on div "Inputs" at bounding box center [825, 332] width 34 height 17
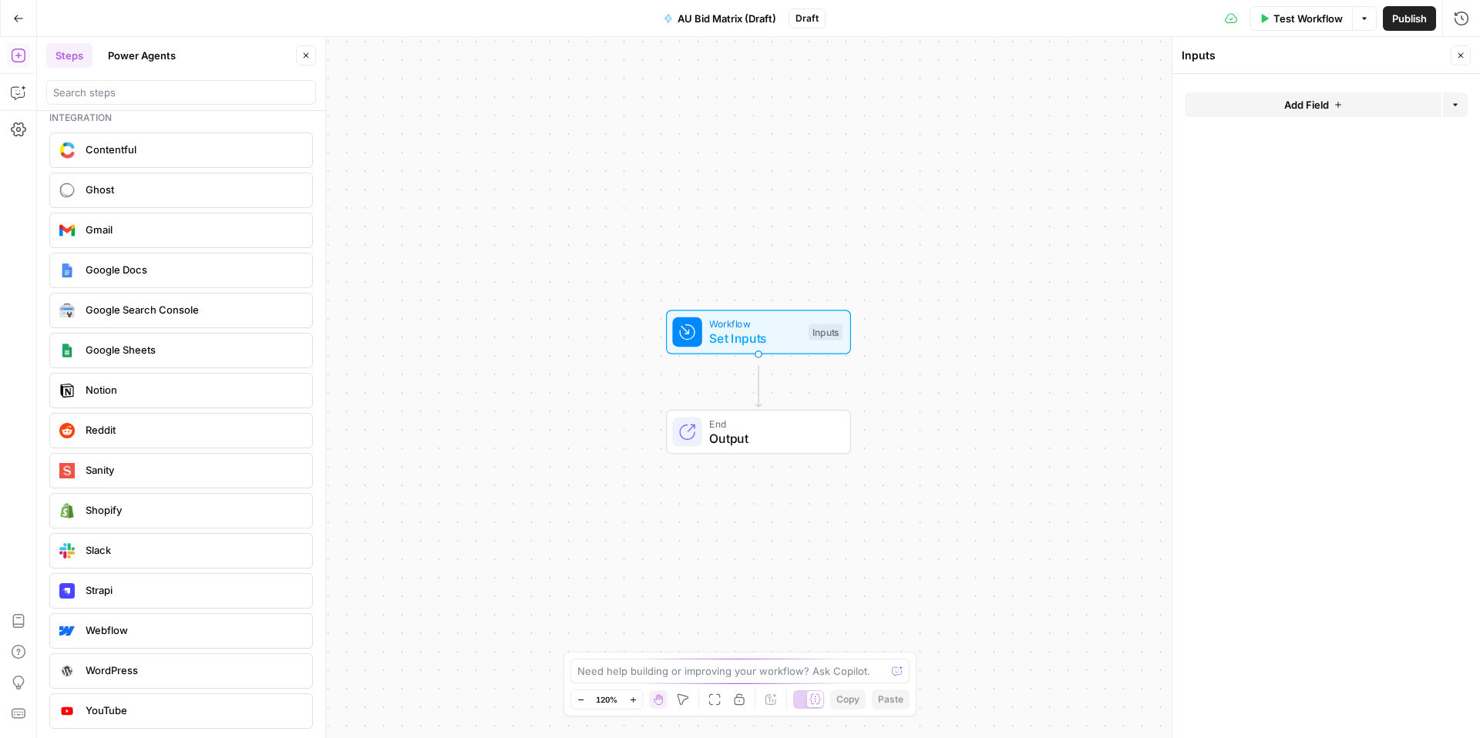
scroll to position [3559, 0]
click at [778, 664] on textarea at bounding box center [731, 671] width 308 height 15
type textarea "how do i input my grid for step 1?"
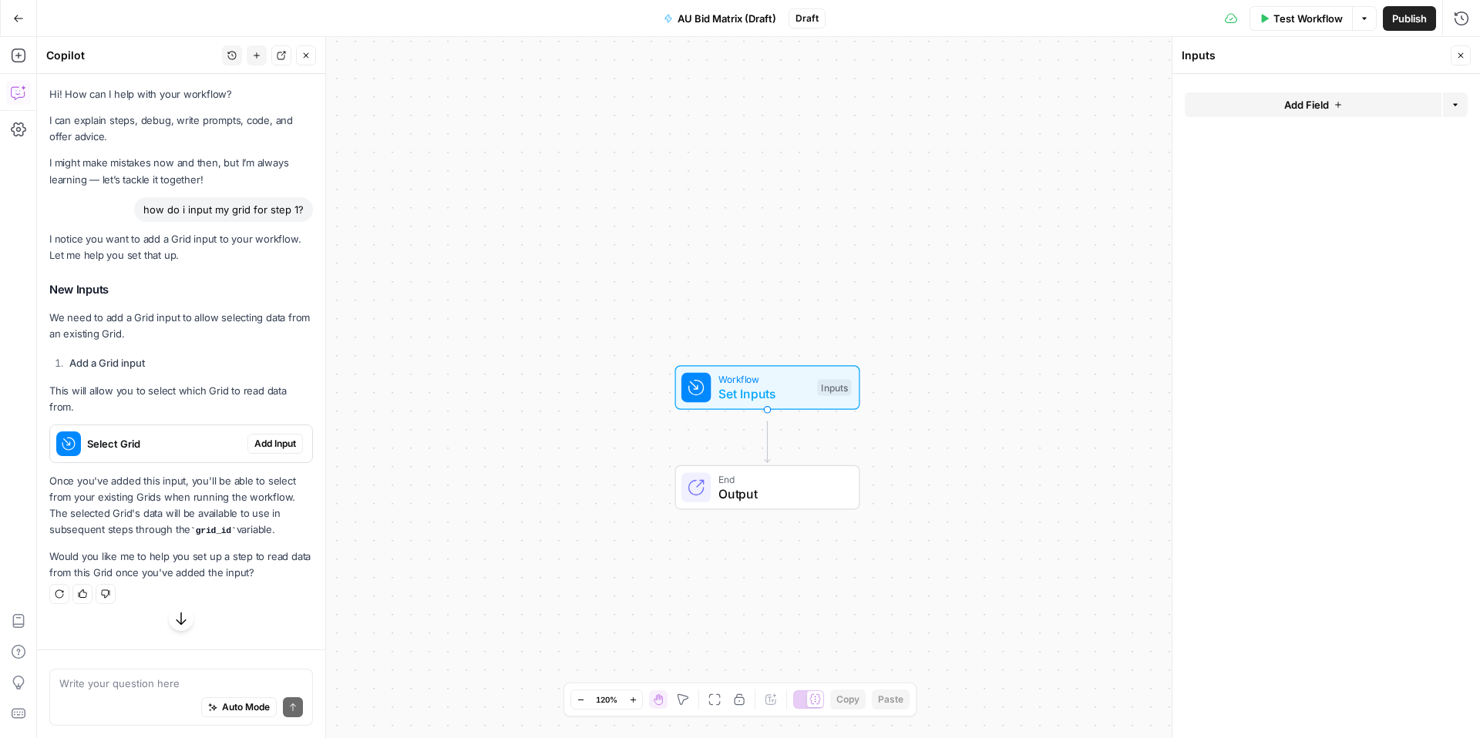
scroll to position [250, 0]
click at [254, 437] on span "Add Input" at bounding box center [275, 444] width 42 height 14
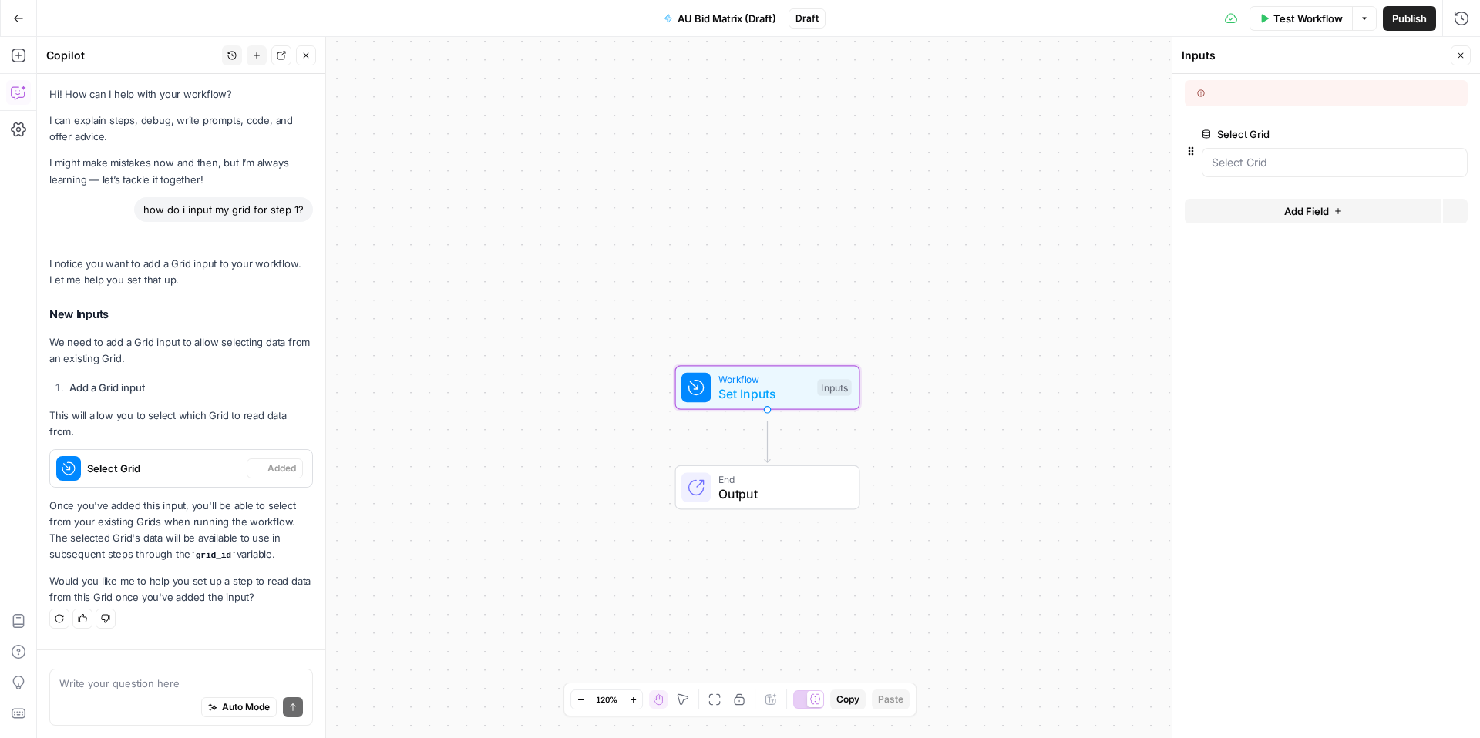
scroll to position [281, 0]
click at [1277, 170] on Grid "Select Grid" at bounding box center [1335, 162] width 246 height 15
click at [1285, 170] on Grid "Select Grid" at bounding box center [1335, 162] width 246 height 15
click at [1280, 170] on Grid "Select Grid" at bounding box center [1335, 162] width 246 height 15
click at [1410, 140] on span "edit field" at bounding box center [1410, 134] width 34 height 12
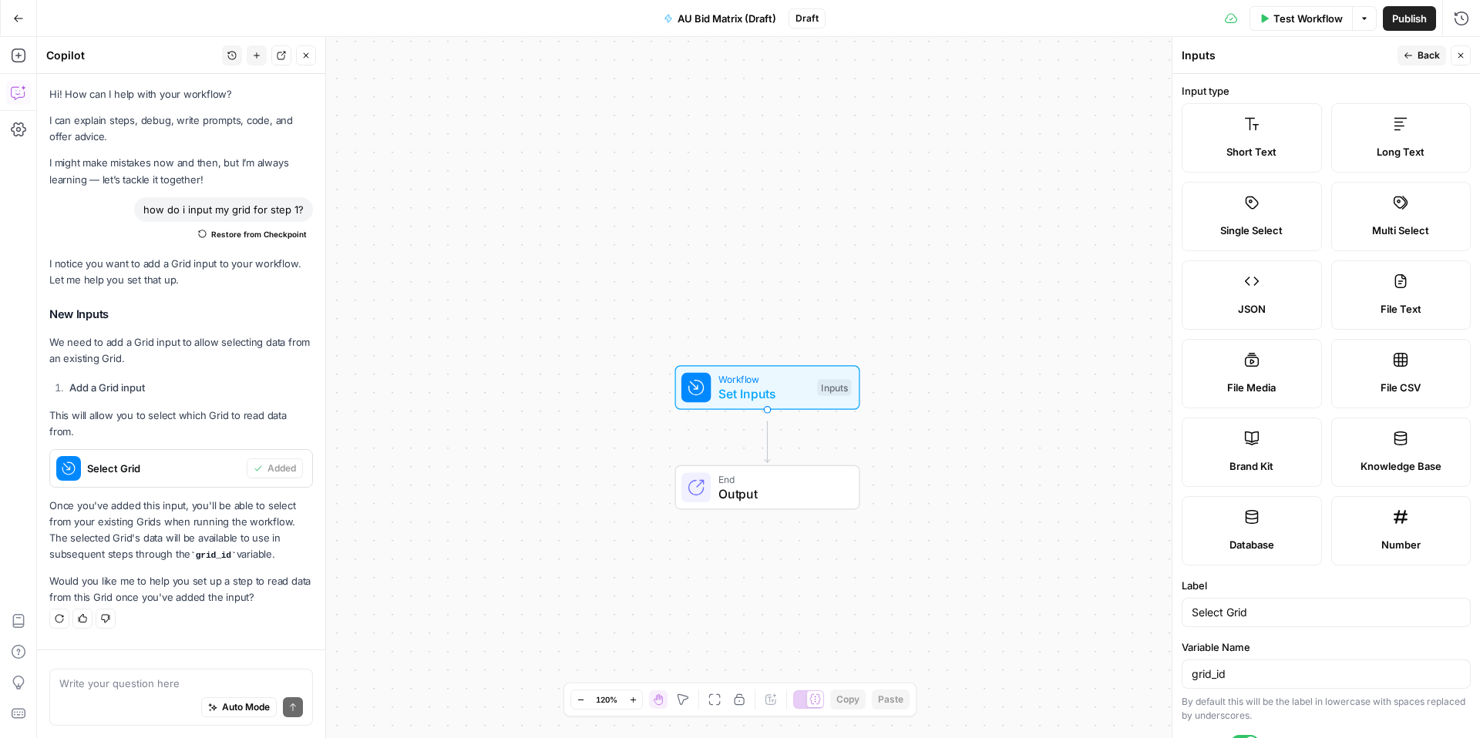
click at [1247, 553] on span "Database" at bounding box center [1251, 544] width 45 height 15
click at [1458, 59] on icon "button" at bounding box center [1460, 55] width 5 height 5
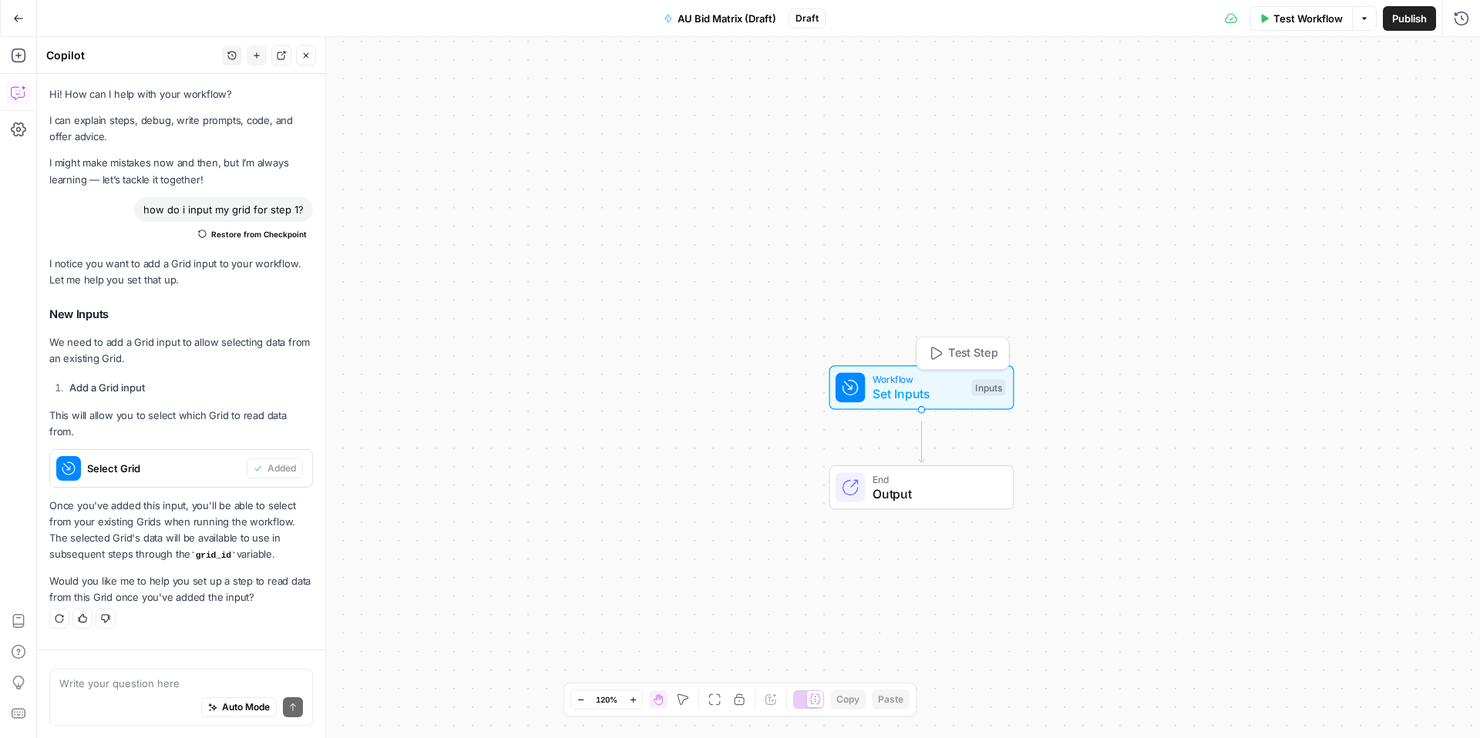
click at [919, 398] on span "Set Inputs" at bounding box center [918, 394] width 92 height 18
click at [1290, 170] on Grid "Select Grid" at bounding box center [1335, 162] width 246 height 15
click at [1194, 156] on icon "button" at bounding box center [1190, 151] width 5 height 8
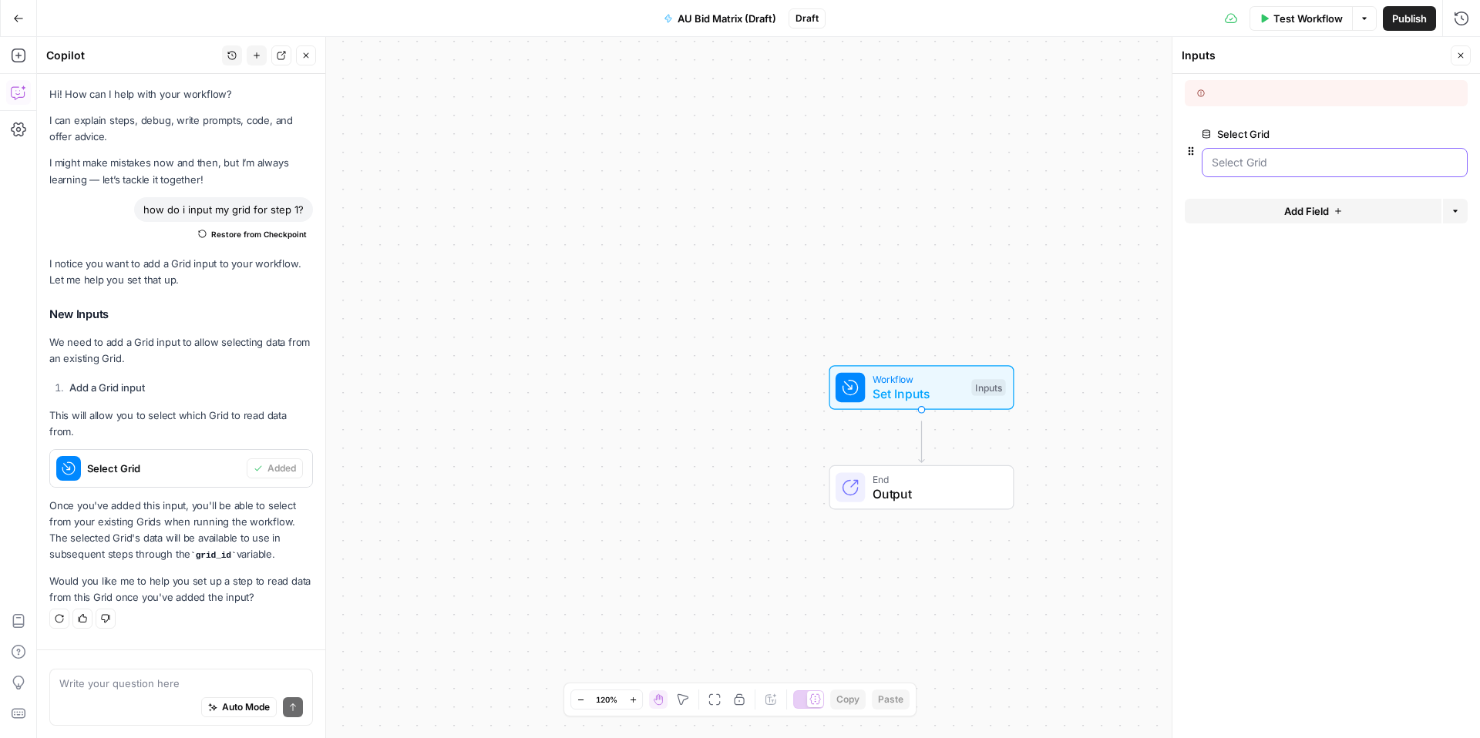
click at [1274, 170] on Grid "Select Grid" at bounding box center [1335, 162] width 246 height 15
click at [1346, 86] on form "Select Grid edit field Delete group Add Field Options" at bounding box center [1325, 406] width 307 height 664
drag, startPoint x: 1208, startPoint y: 99, endPoint x: 1204, endPoint y: 110, distance: 11.7
click at [1204, 100] on div at bounding box center [1263, 93] width 133 height 14
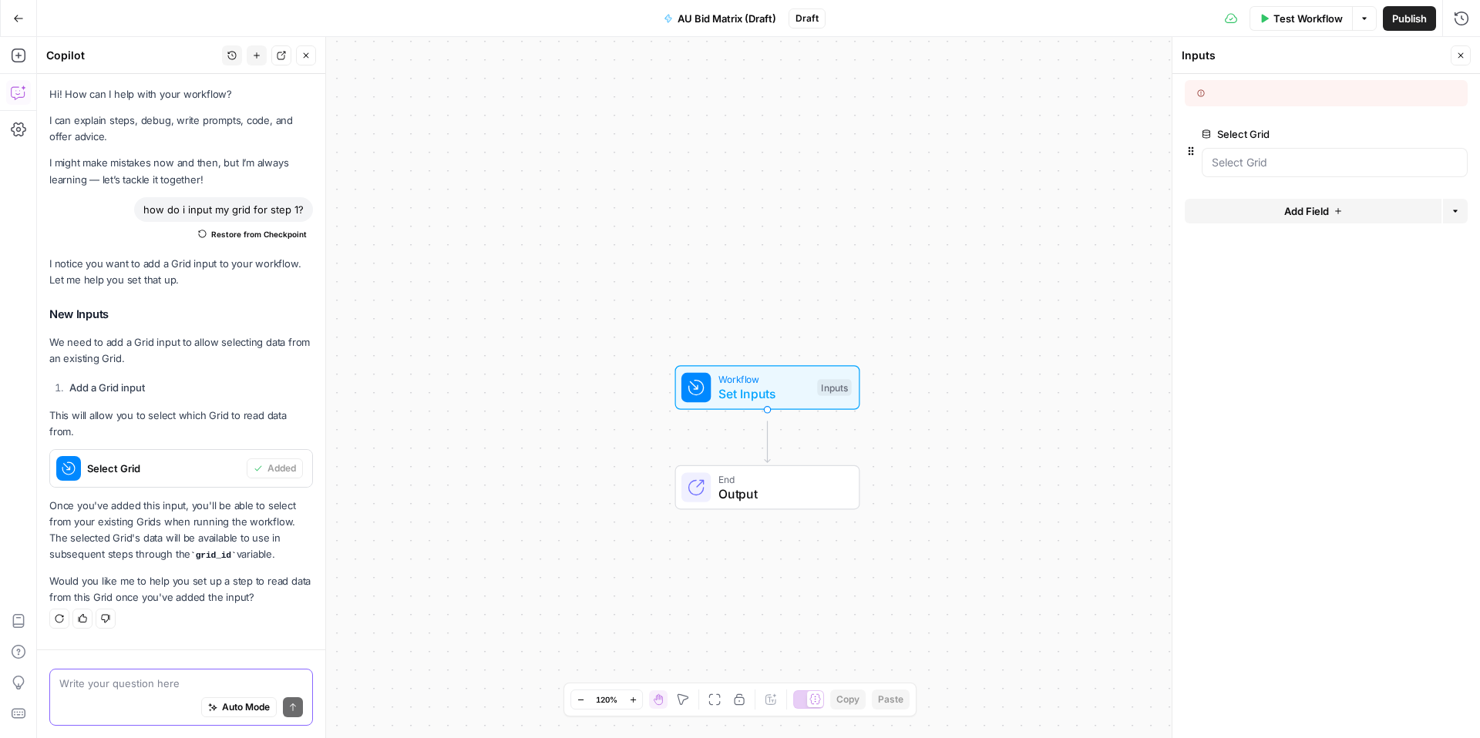
click at [123, 676] on textarea at bounding box center [181, 683] width 244 height 15
type textarea "it's showing an error? cant see any grids"
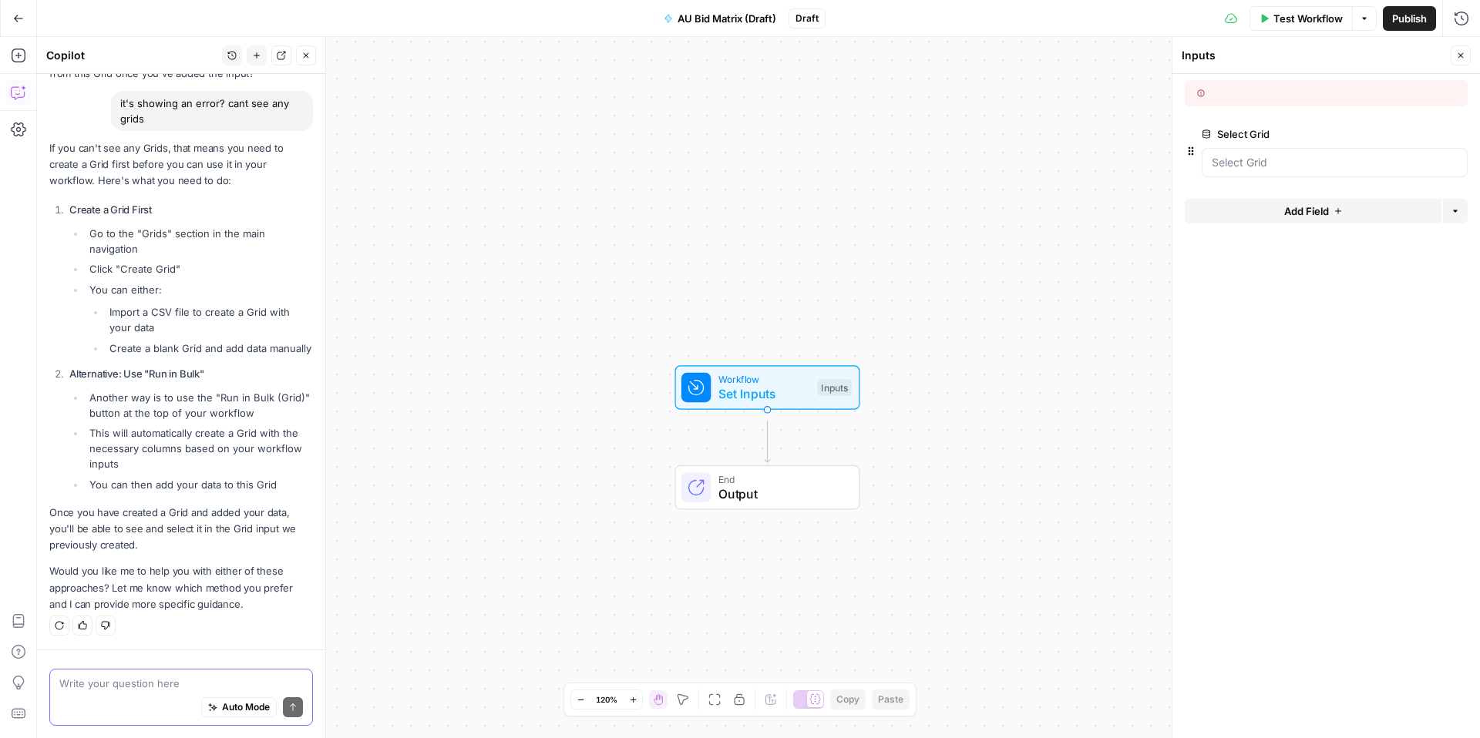
scroll to position [909, 0]
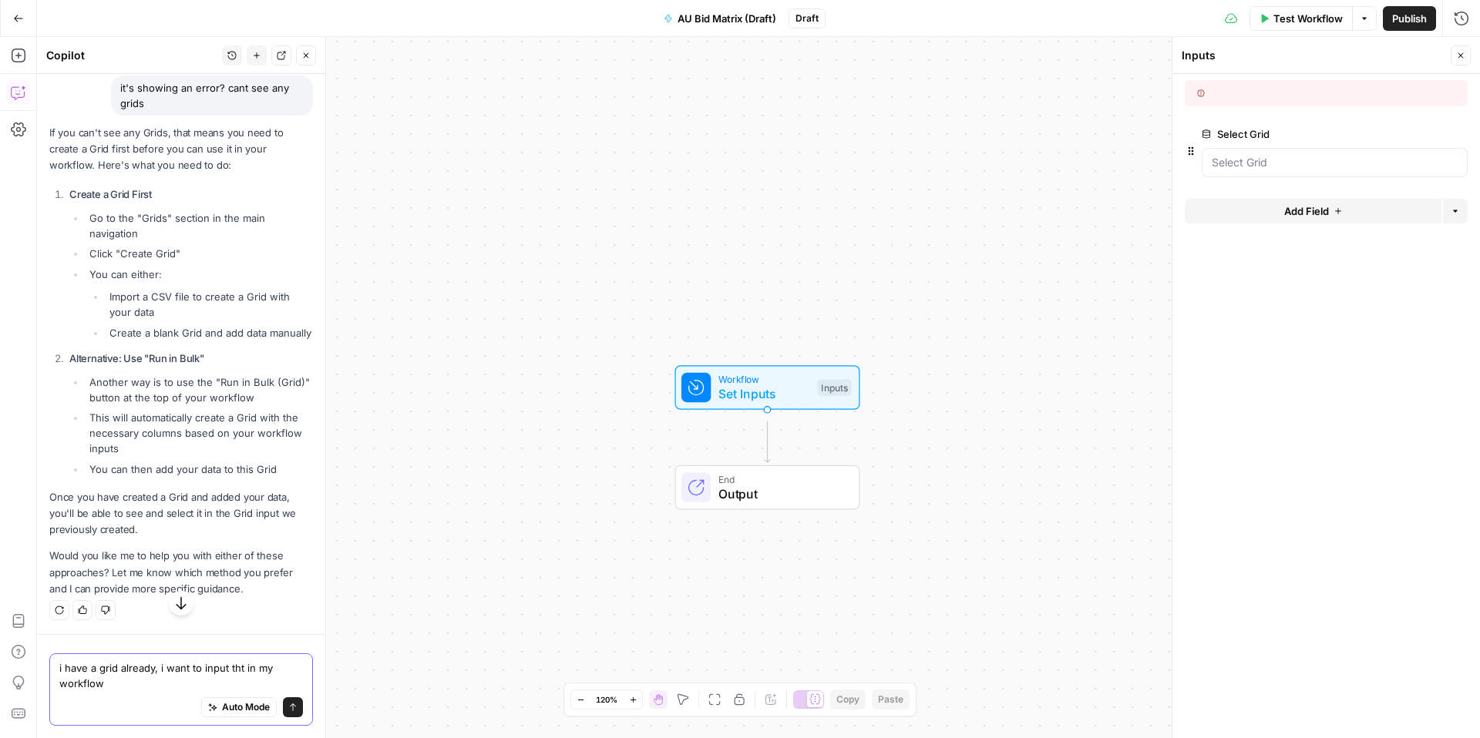
click at [74, 675] on textarea "i have a grid already, i want to input tht in my workflow" at bounding box center [181, 675] width 244 height 31
type textarea "i have a grid already, i want to input that in my workflow"
click at [283, 704] on button "Send" at bounding box center [293, 707] width 20 height 20
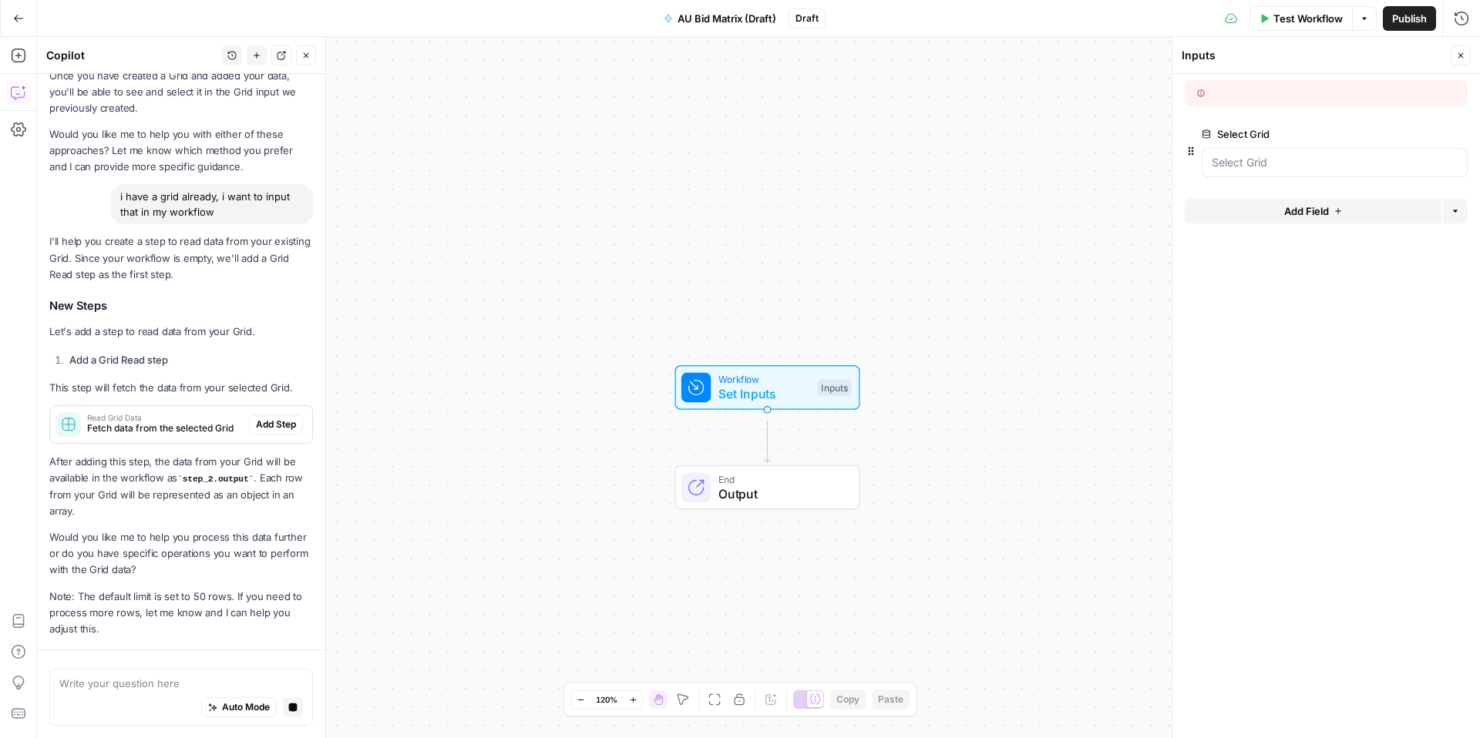
scroll to position [1742, 0]
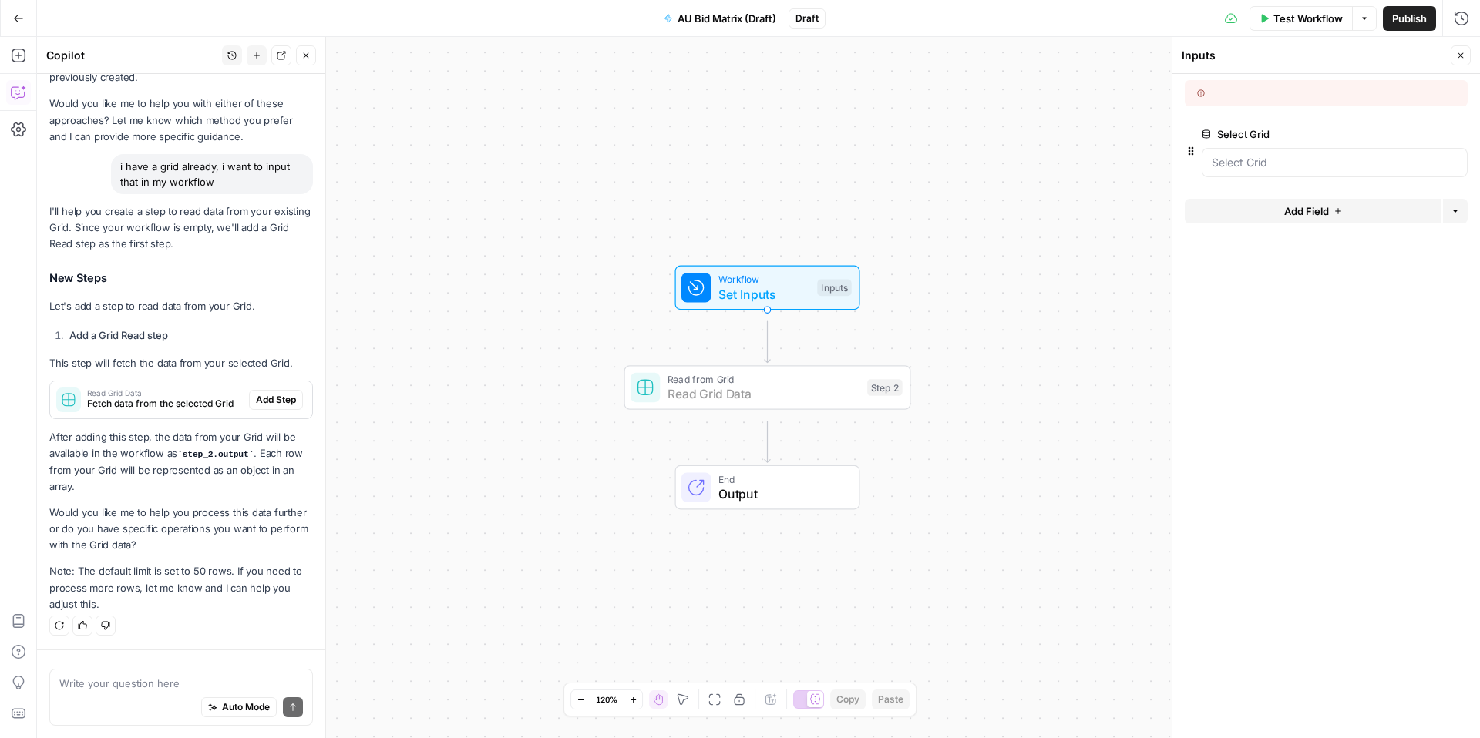
click at [256, 393] on span "Add Step" at bounding box center [276, 400] width 40 height 14
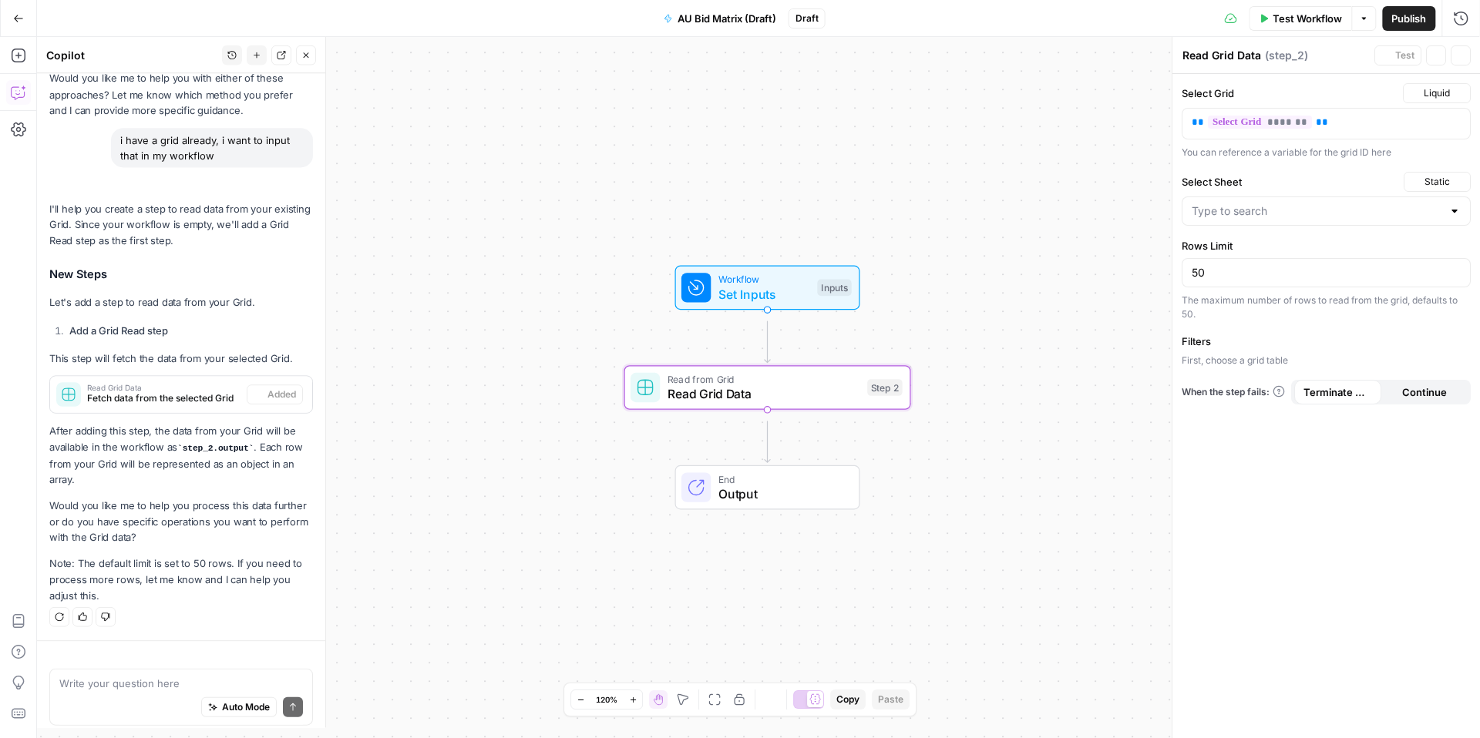
scroll to position [1804, 0]
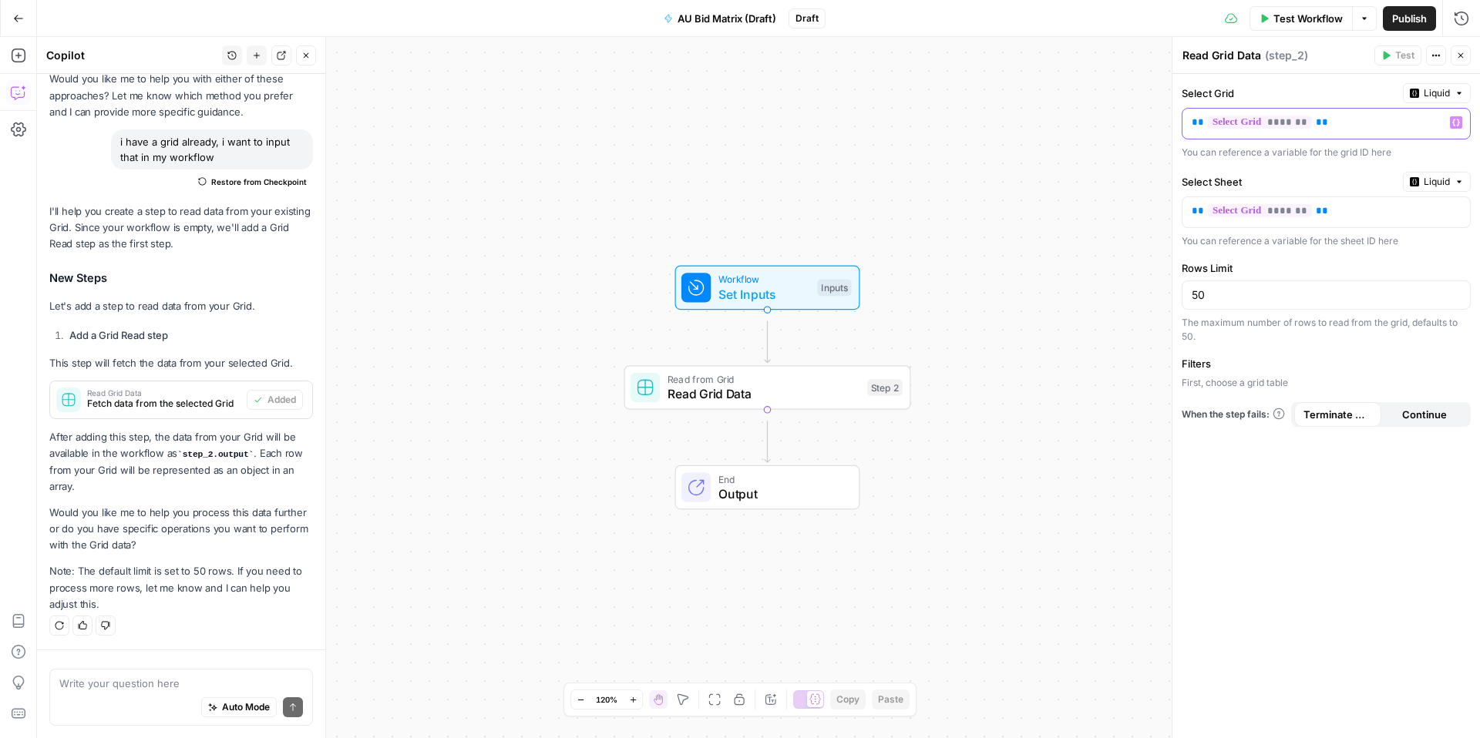
click at [1272, 129] on span "*******" at bounding box center [1260, 122] width 104 height 13
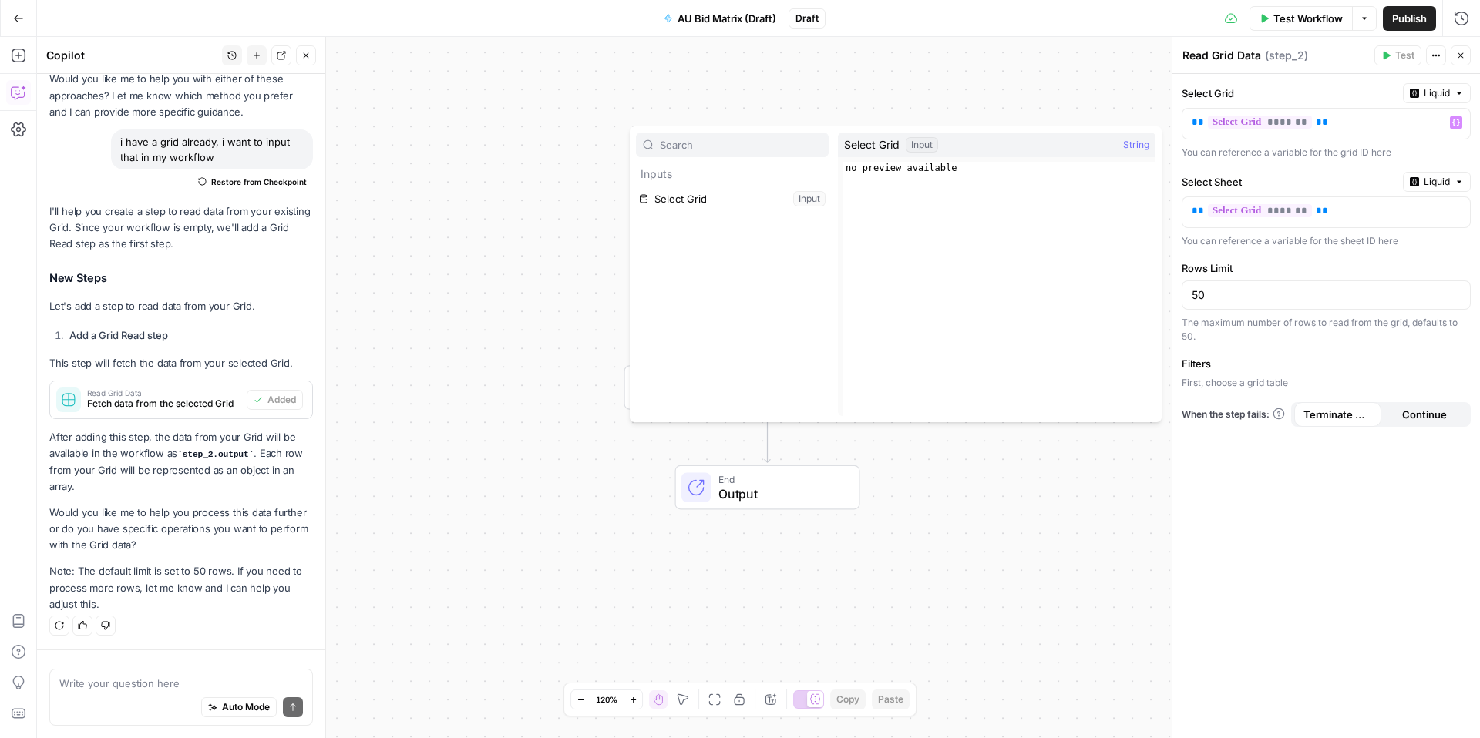
click at [895, 88] on div "Workflow Set Inputs Inputs Read from Grid Read Grid Data Step 2 End Output" at bounding box center [758, 387] width 1443 height 701
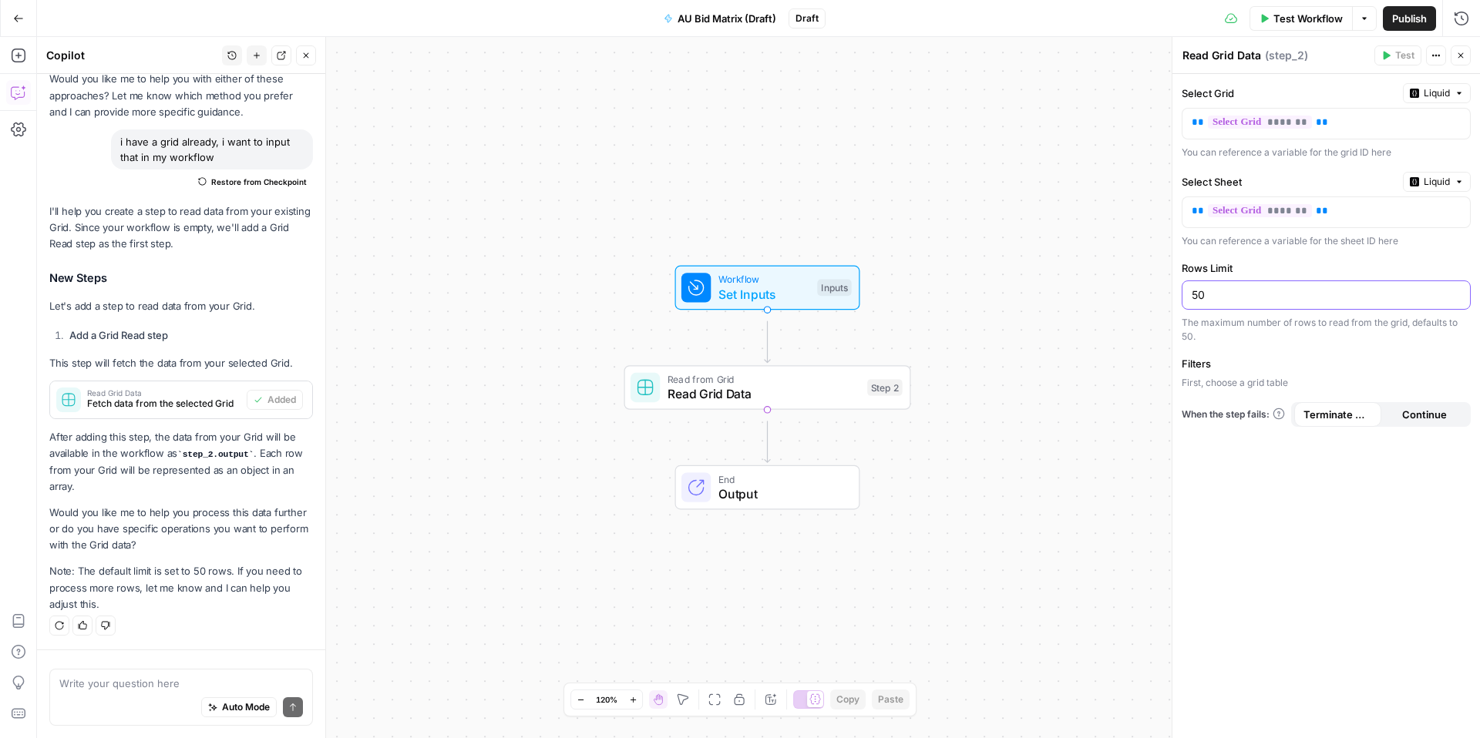
click at [1250, 303] on input "50" at bounding box center [1325, 294] width 269 height 15
drag, startPoint x: 1244, startPoint y: 353, endPoint x: 1173, endPoint y: 351, distance: 70.9
click at [1173, 351] on div "Read Grid Data Read Grid Data ( step_2 ) Test Actions Close Select Grid Liquid …" at bounding box center [1325, 387] width 308 height 701
click at [1278, 390] on div "Filters First, choose a grid table" at bounding box center [1325, 373] width 289 height 34
drag, startPoint x: 1266, startPoint y: 358, endPoint x: 1149, endPoint y: 357, distance: 117.2
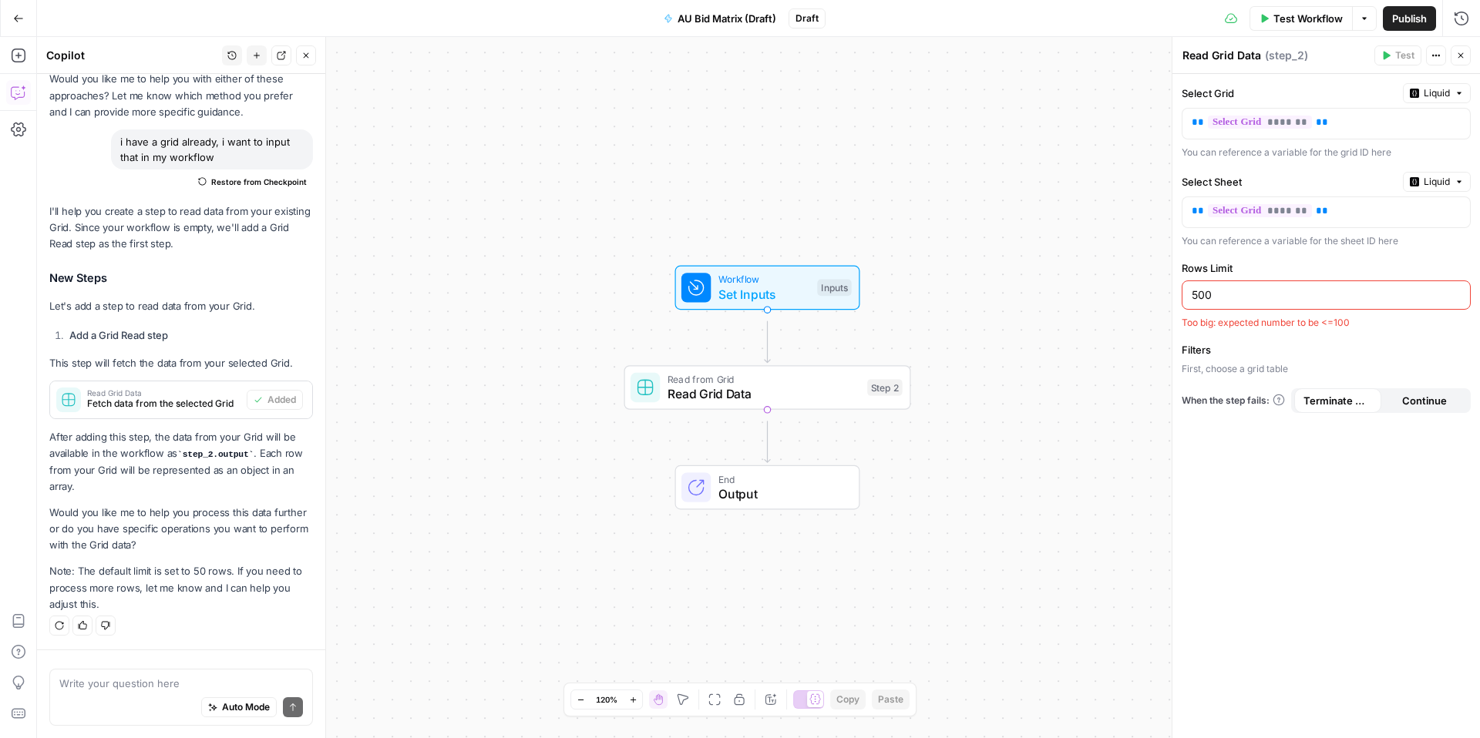
click at [1149, 357] on body "XeroOps New Home Browse Insights Opportunities Your Data Recent Grids [Xero] Co…" at bounding box center [740, 369] width 1480 height 738
drag, startPoint x: 1218, startPoint y: 352, endPoint x: 1163, endPoint y: 347, distance: 55.8
click at [1171, 347] on div "Read Grid Data Read Grid Data ( step_2 ) Test Actions Close Select Grid Liquid …" at bounding box center [1325, 387] width 308 height 701
type input "100"
click at [1441, 100] on span "Liquid" at bounding box center [1436, 93] width 26 height 14
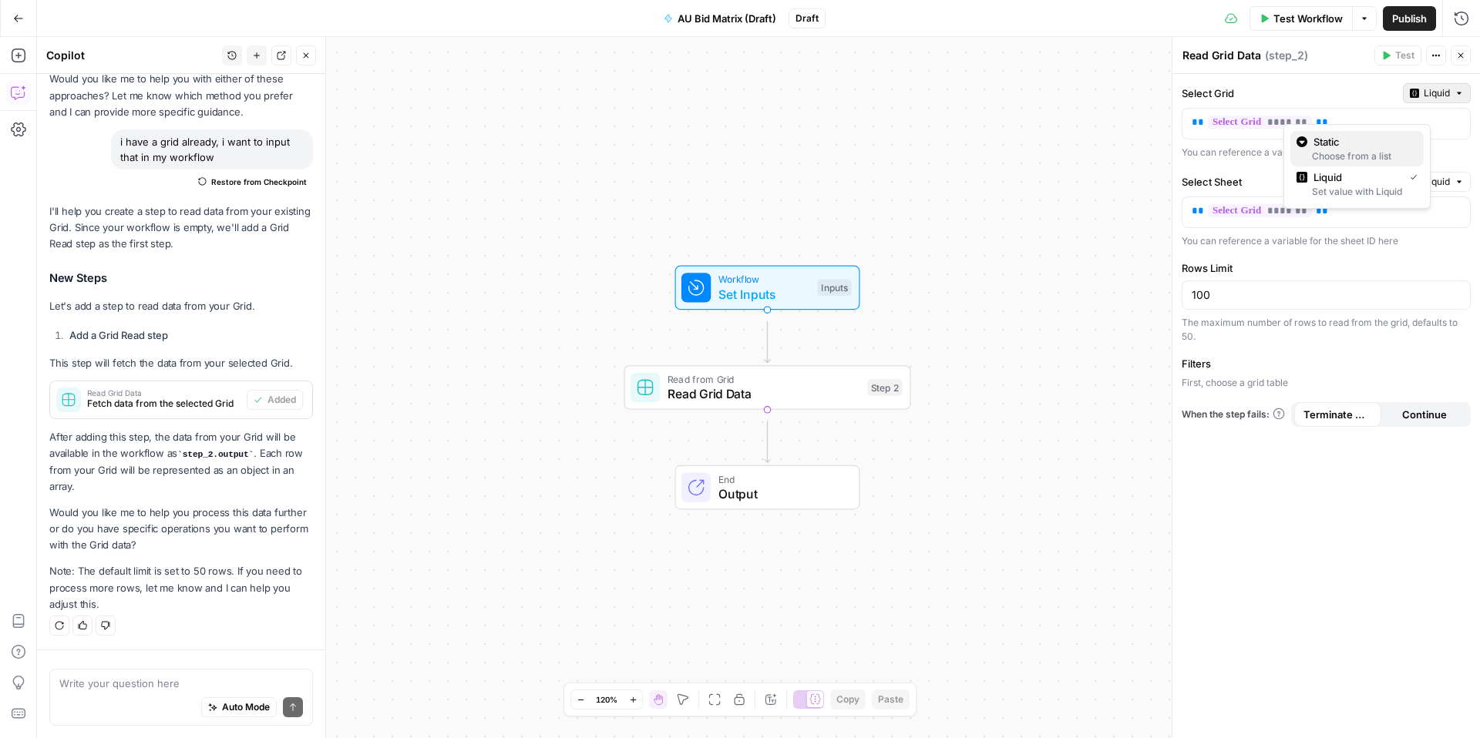
click at [1376, 155] on div "Choose from a list" at bounding box center [1356, 157] width 121 height 14
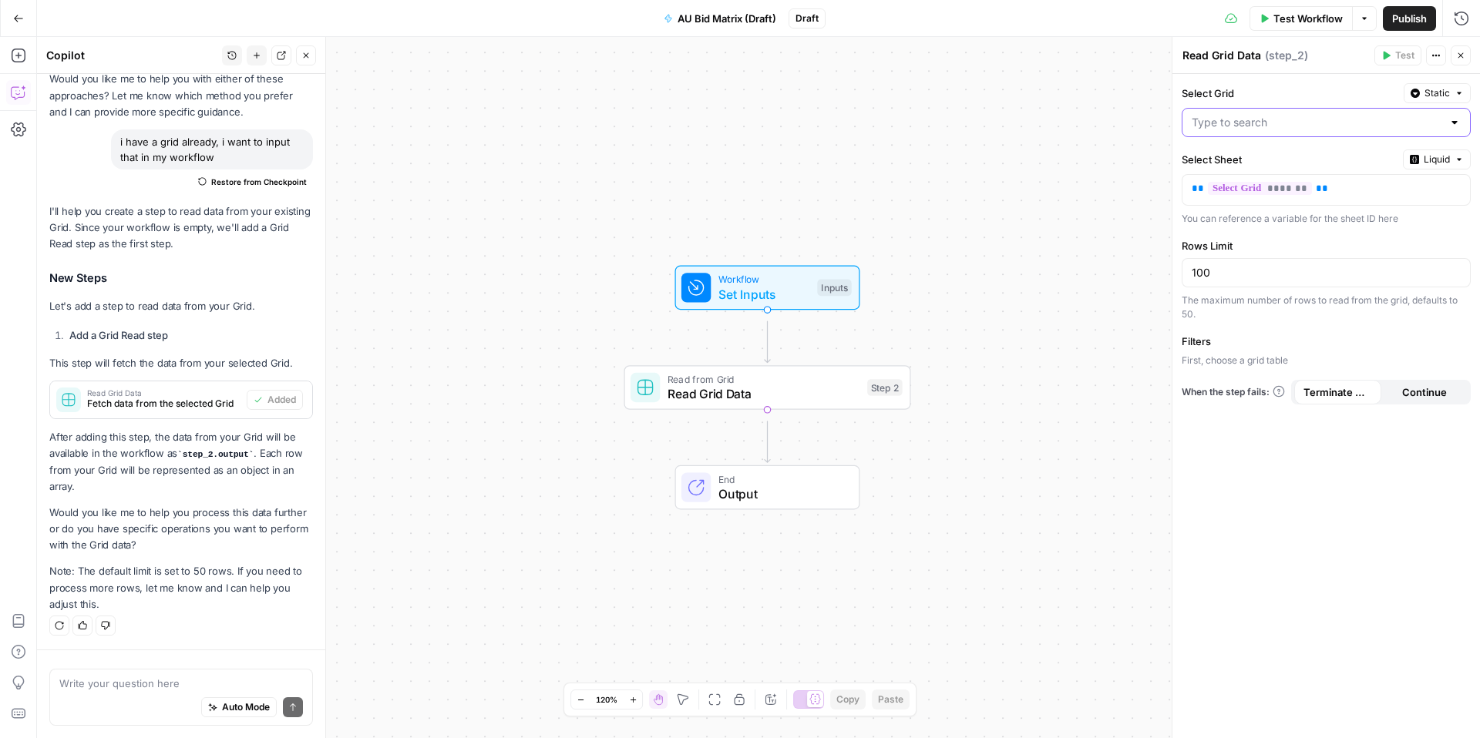
click at [1295, 130] on input "Select Grid" at bounding box center [1316, 122] width 250 height 15
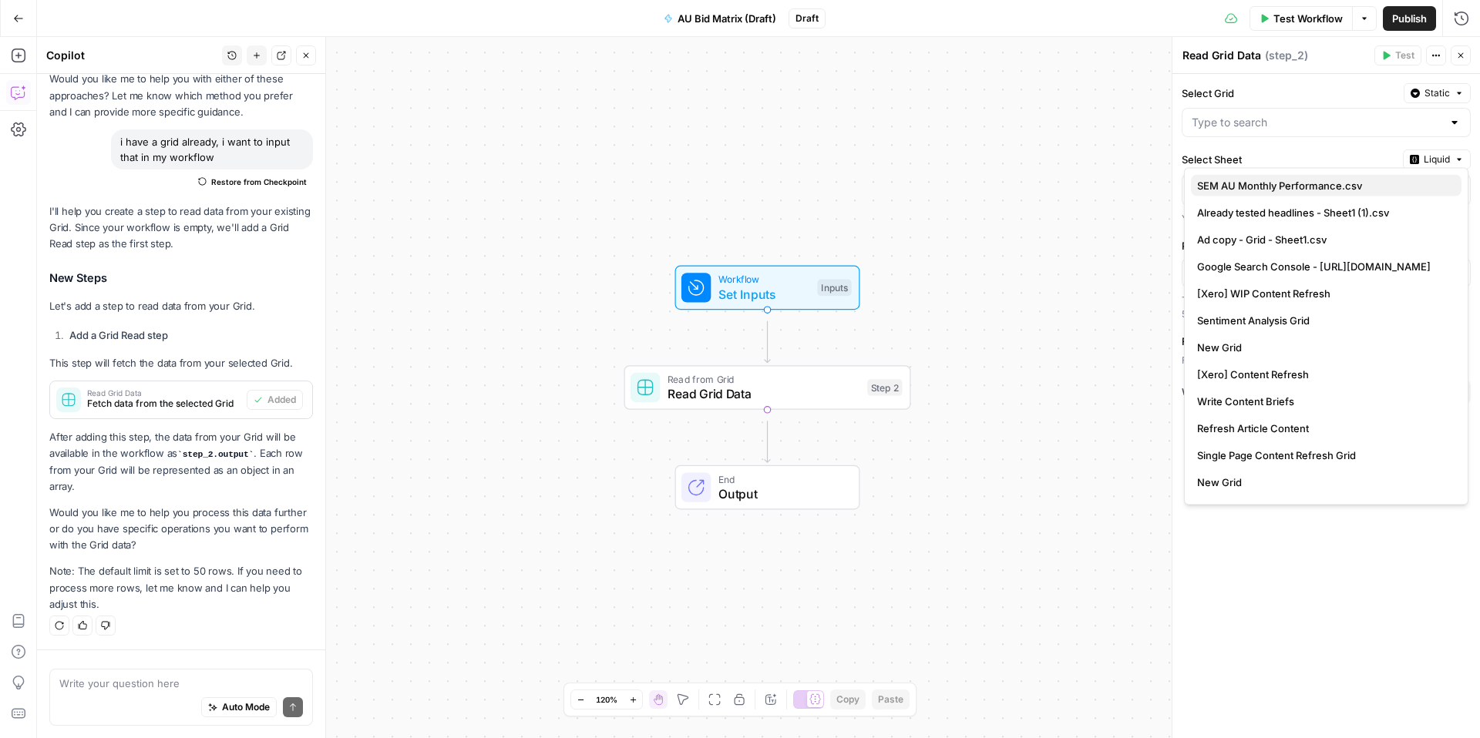
click at [1295, 186] on span "SEM AU Monthly Performance.csv" at bounding box center [1323, 185] width 252 height 15
type input "SEM AU Monthly Performance.csv"
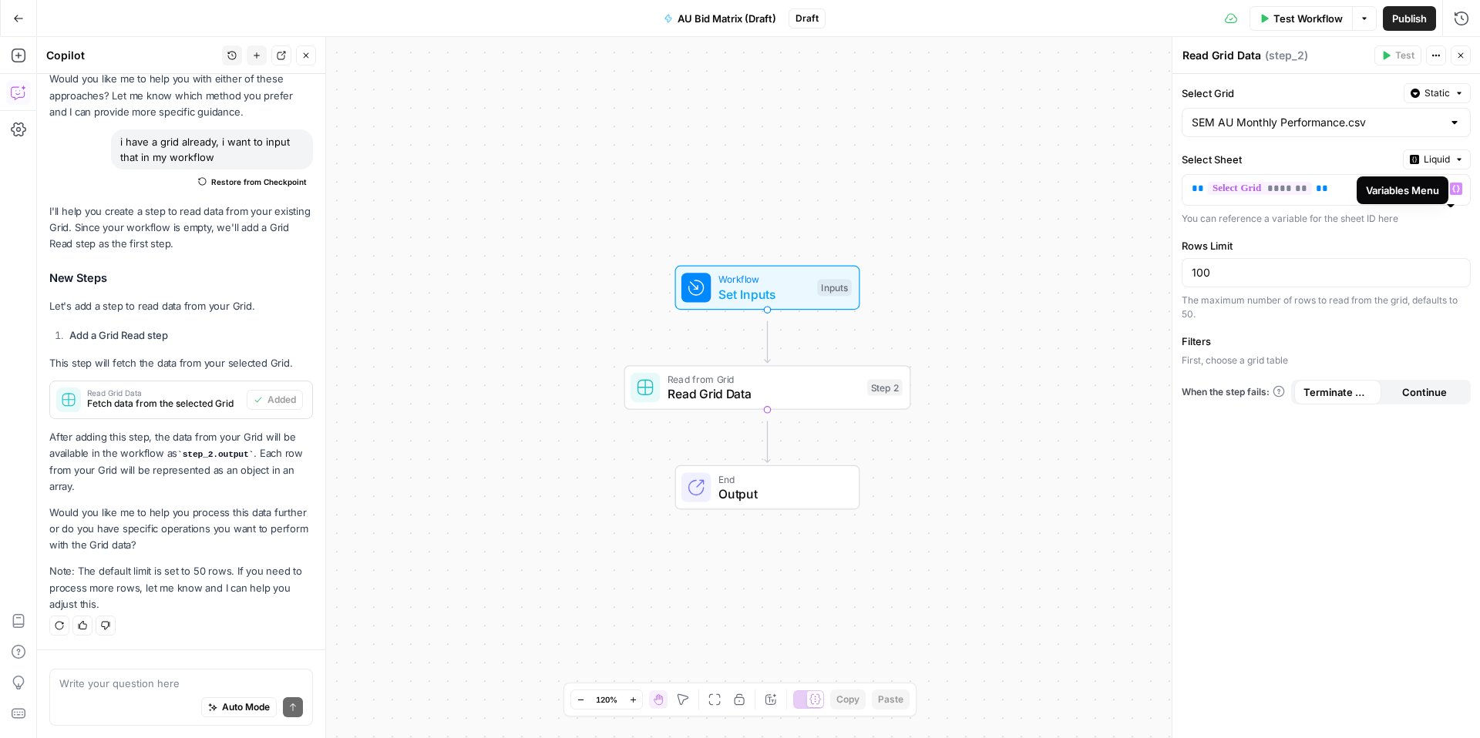
click at [1426, 185] on div "Variables Menu" at bounding box center [1402, 190] width 73 height 15
click at [1410, 170] on button "Liquid" at bounding box center [1437, 160] width 68 height 20
click at [1395, 232] on span "Static" at bounding box center [1362, 224] width 98 height 15
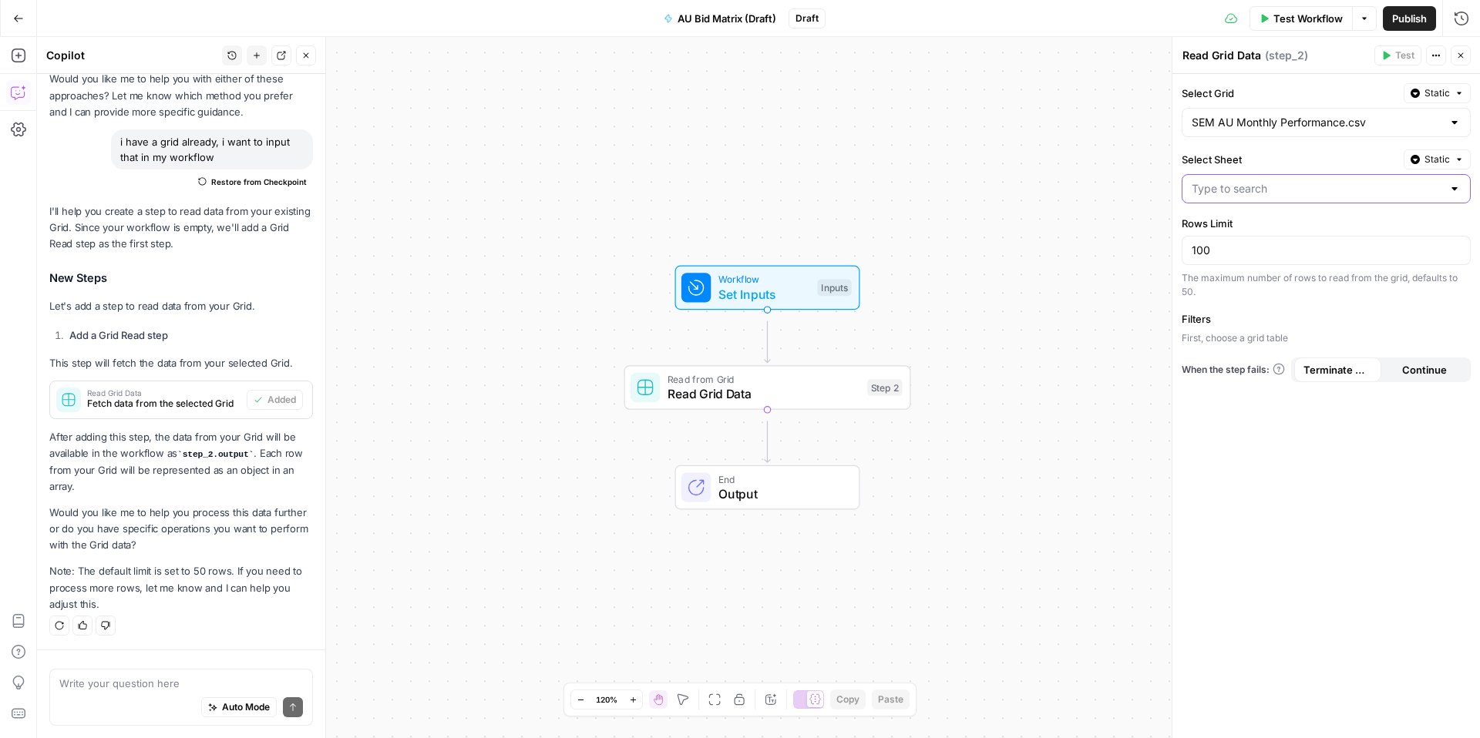
click at [1285, 197] on input "Select Sheet" at bounding box center [1316, 188] width 250 height 15
click at [1282, 271] on span "AU Paid Search Monthly Performance.csv" at bounding box center [1323, 267] width 252 height 15
type input "AU Paid Search Monthly Performance.csv"
drag, startPoint x: 1232, startPoint y: 296, endPoint x: 1185, endPoint y: 299, distance: 47.9
click at [1185, 265] on div "100" at bounding box center [1325, 250] width 289 height 29
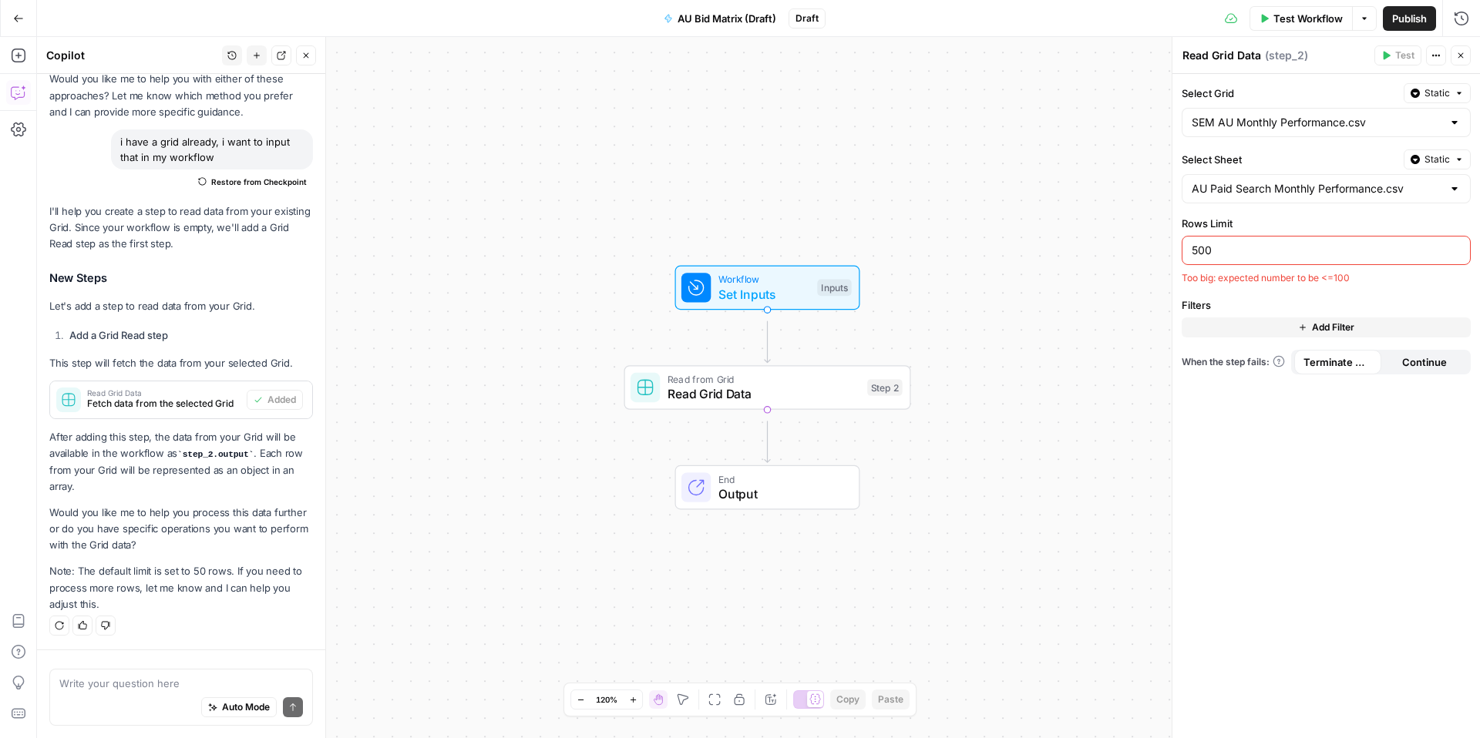
drag, startPoint x: 1226, startPoint y: 312, endPoint x: 1175, endPoint y: 310, distance: 50.9
click at [1175, 310] on div "Read Grid Data Read Grid Data ( step_2 ) Test Actions Close Select Grid Static …" at bounding box center [1325, 387] width 308 height 701
drag, startPoint x: 1219, startPoint y: 294, endPoint x: 1188, endPoint y: 301, distance: 31.8
click at [1188, 265] on div "500" at bounding box center [1325, 250] width 289 height 29
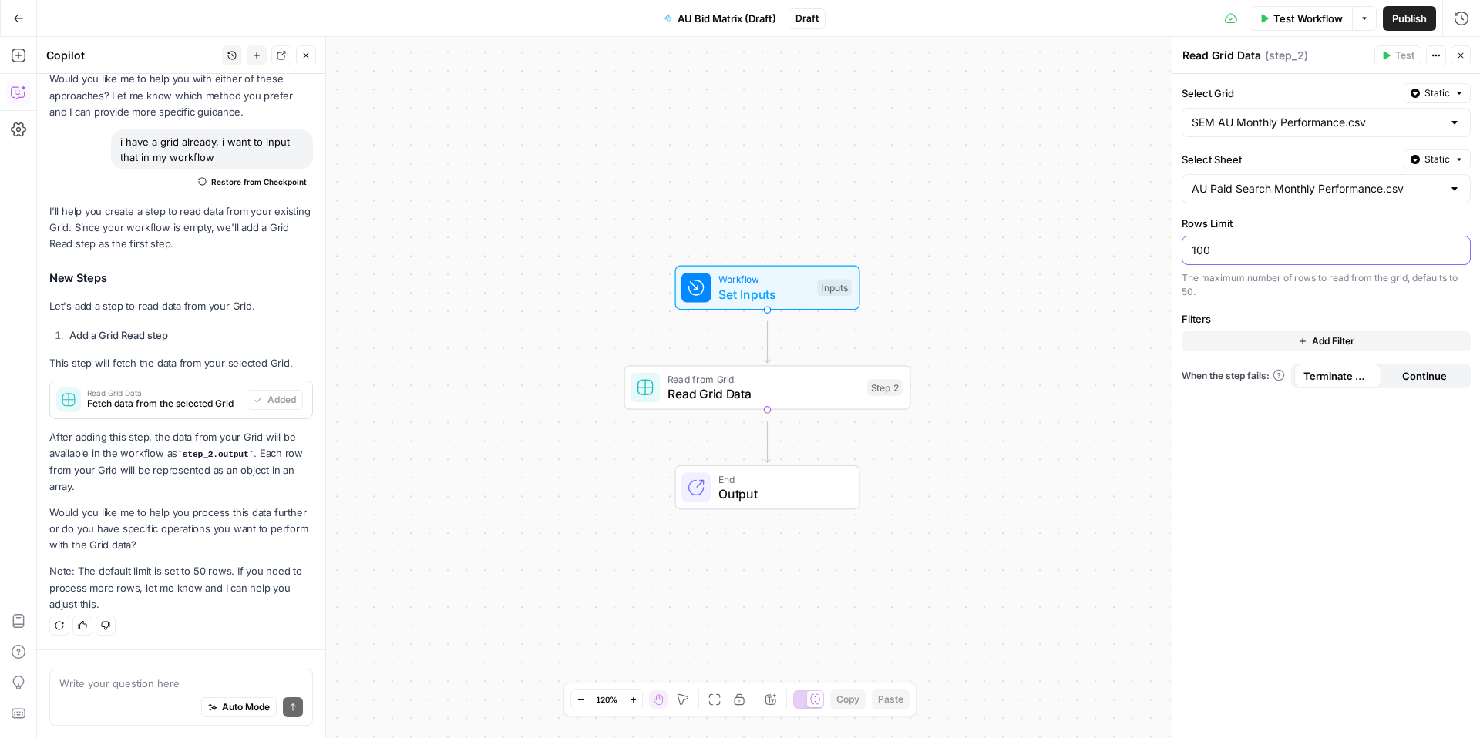
type input "100"
click at [1299, 562] on div "Select Grid Static SEM AU Monthly Performance.csv Select Sheet Static AU Paid S…" at bounding box center [1325, 406] width 307 height 664
click at [136, 676] on textarea at bounding box center [181, 683] width 244 height 15
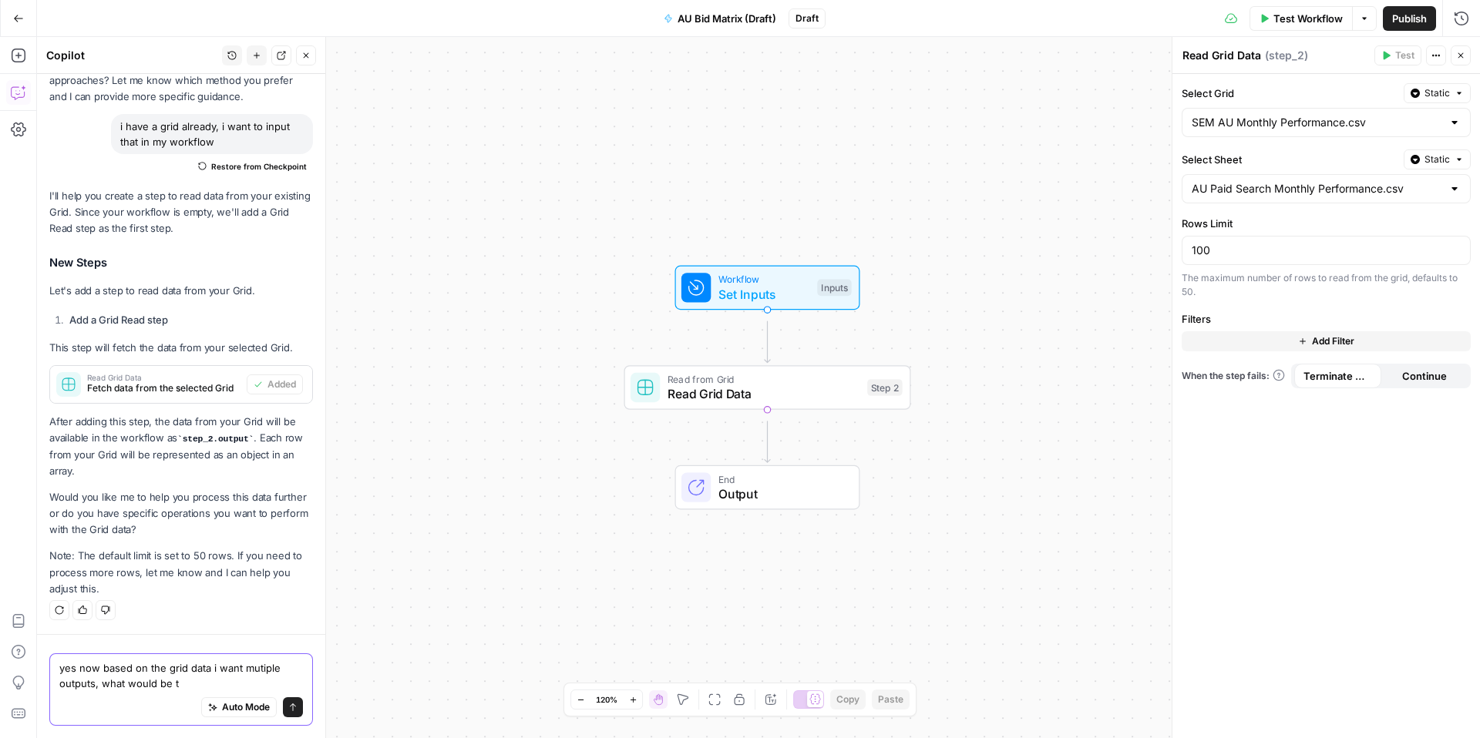
scroll to position [1843, 0]
type textarea "yes now based on the grid data i want mutiple outputs, what would be the next s…"
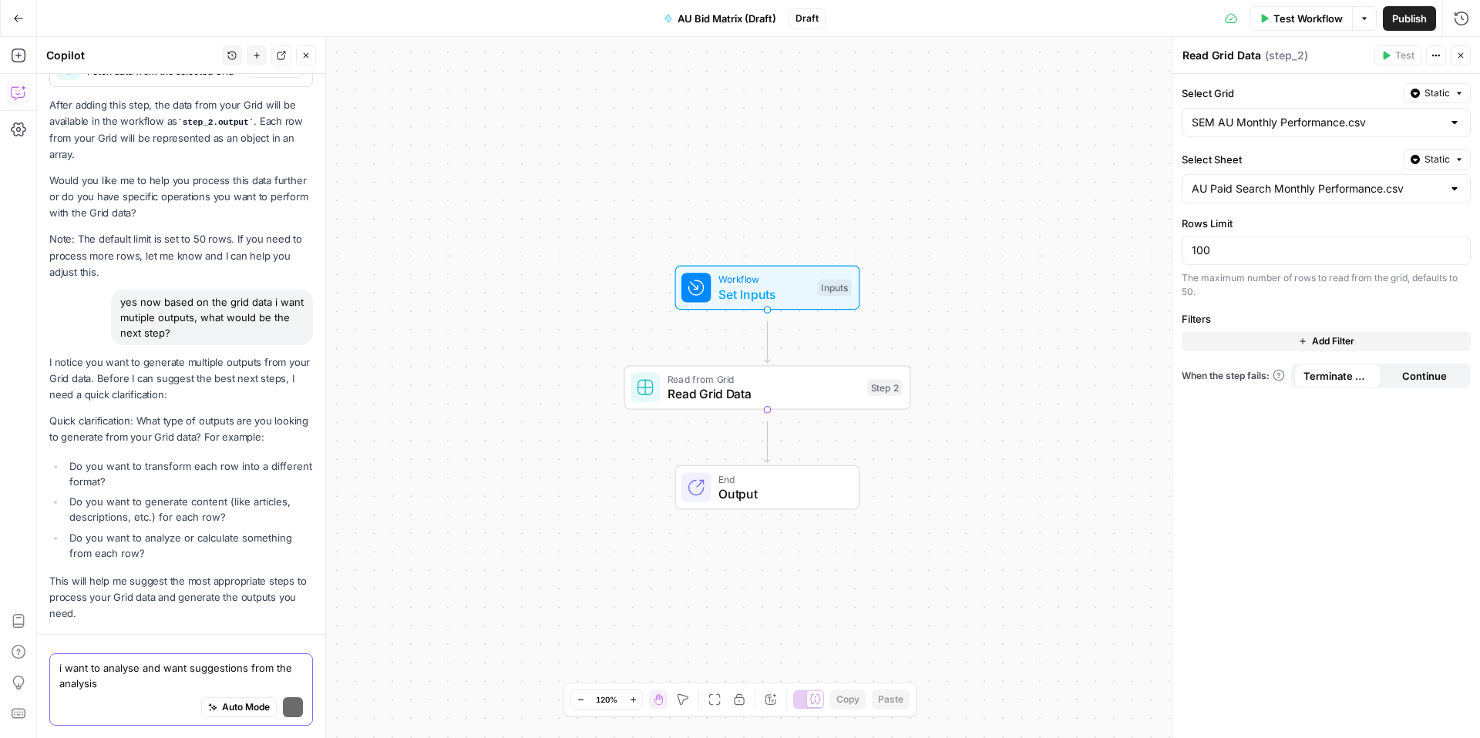
scroll to position [2331, 0]
type textarea "i want to analyse and want suggestions from the analysis"
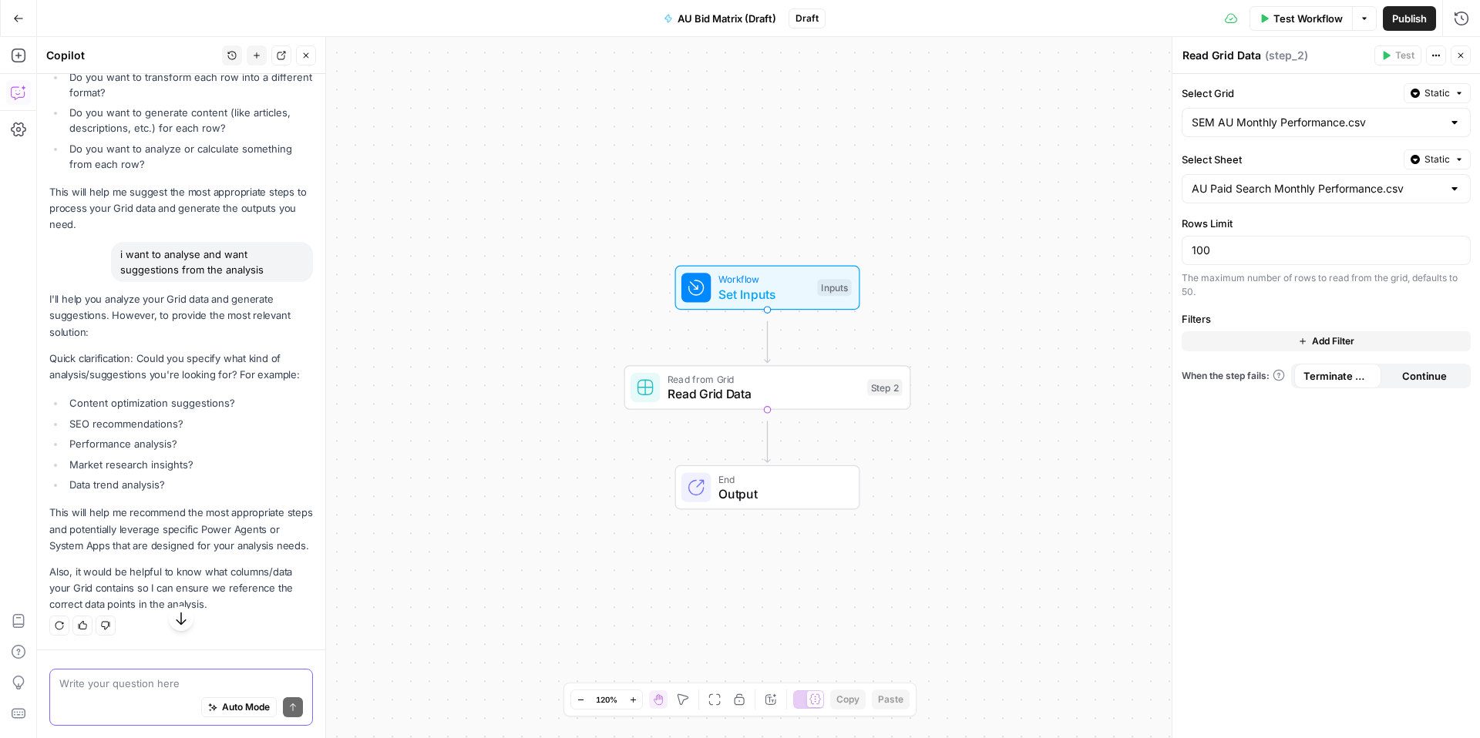
scroll to position [2719, 0]
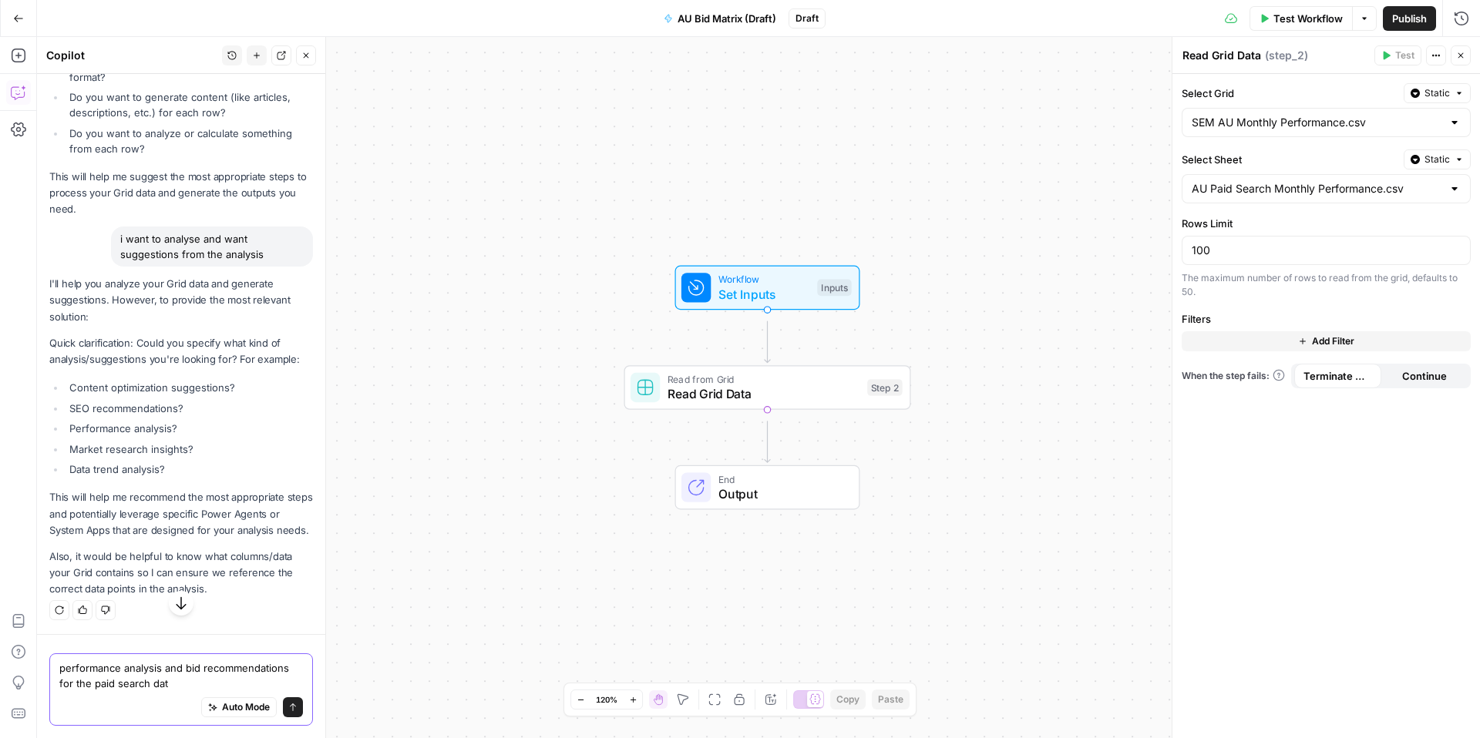
type textarea "performance analysis and bid recommendations for the paid search data"
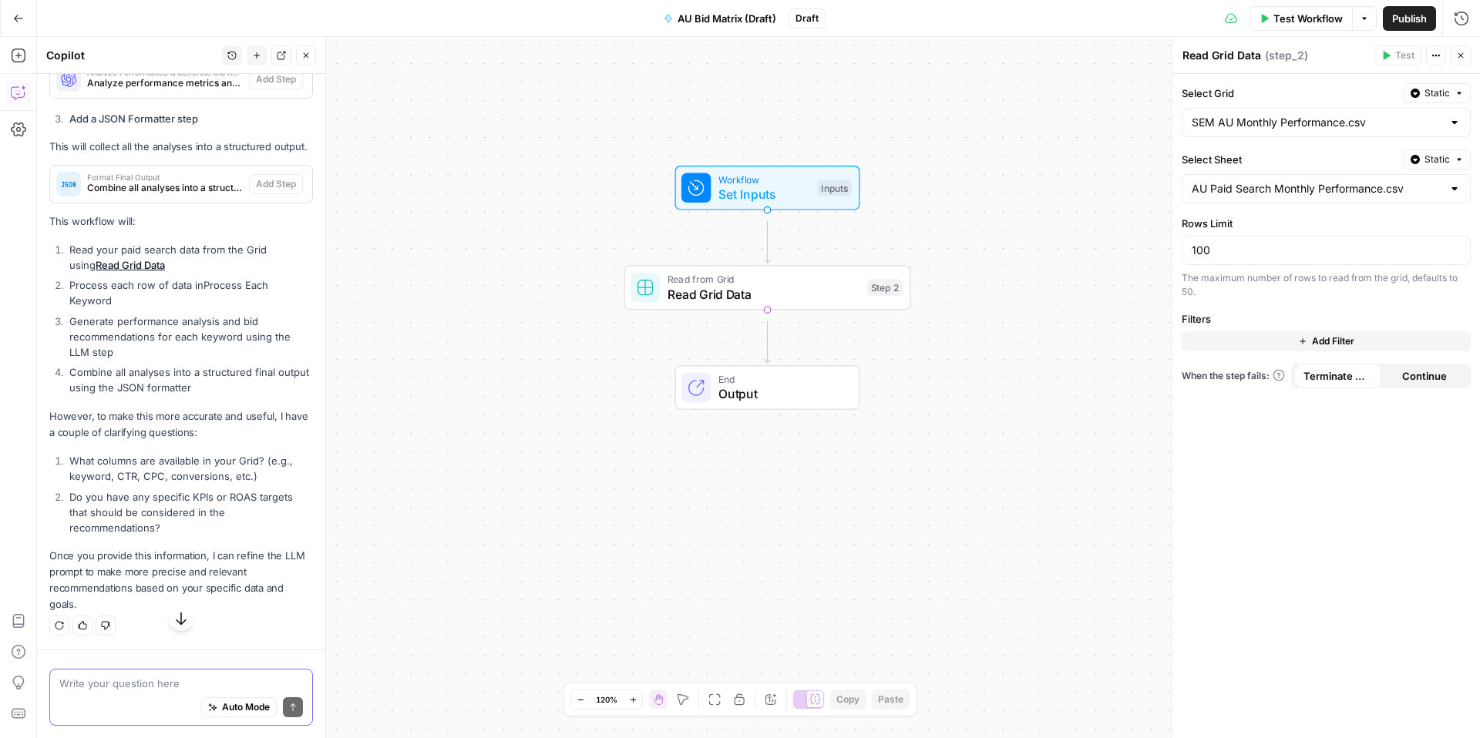
scroll to position [3536, 0]
click at [144, 678] on textarea at bounding box center [181, 683] width 244 height 15
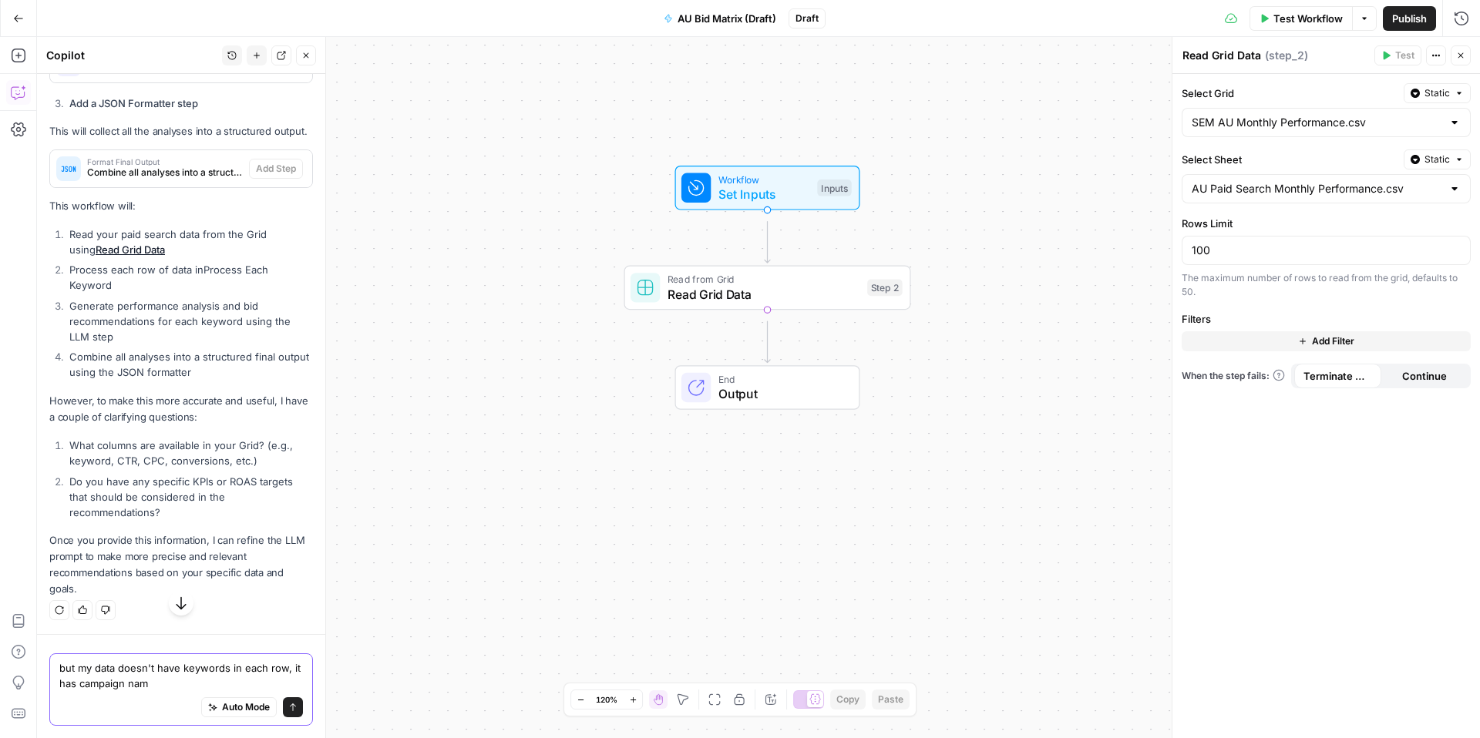
type textarea "but my data doesn't have keywords in each row, it has campaign name"
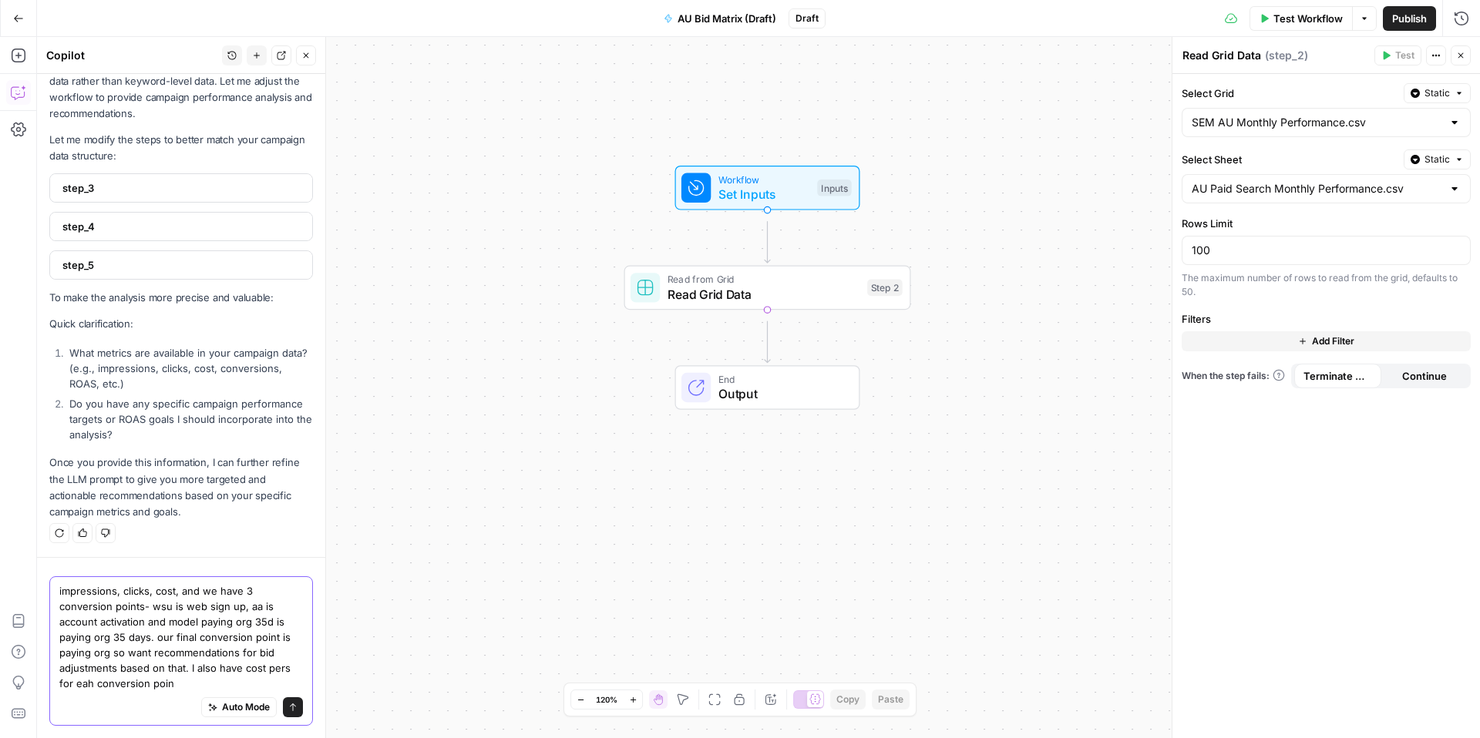
scroll to position [5117, 0]
type textarea "impressions, clicks, cost, and we have 3 conversion points- wsu is web sign up,…"
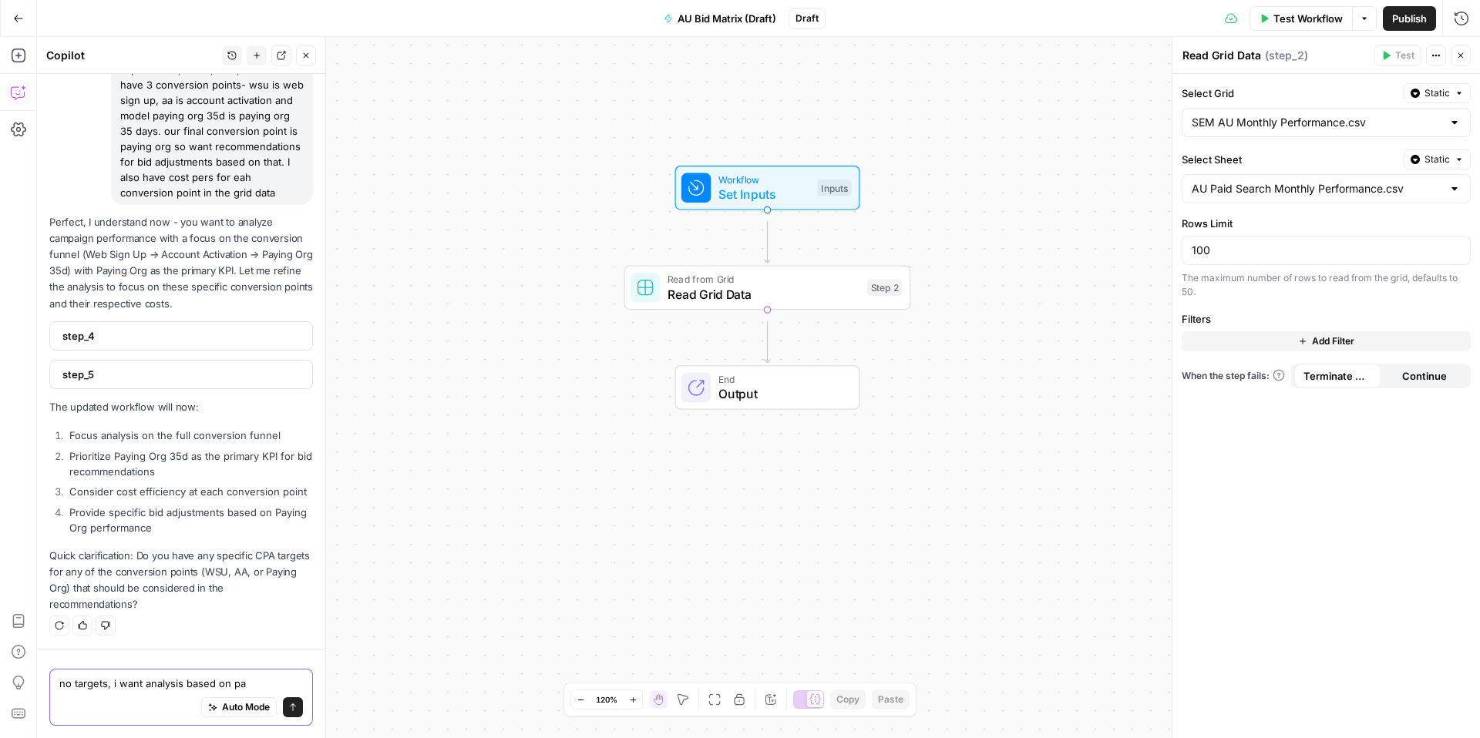
scroll to position [5865, 0]
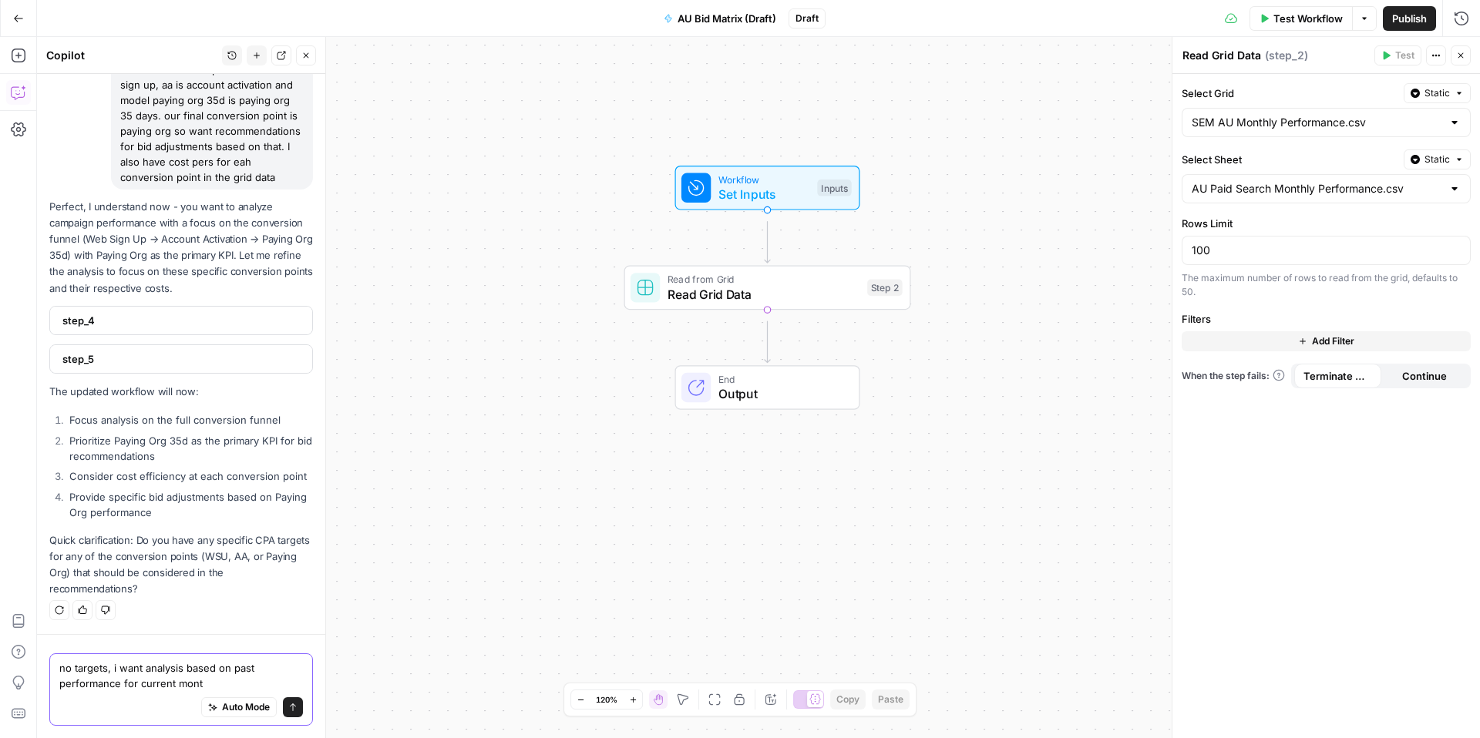
type textarea "no targets, i want analysis based on past performance for current month"
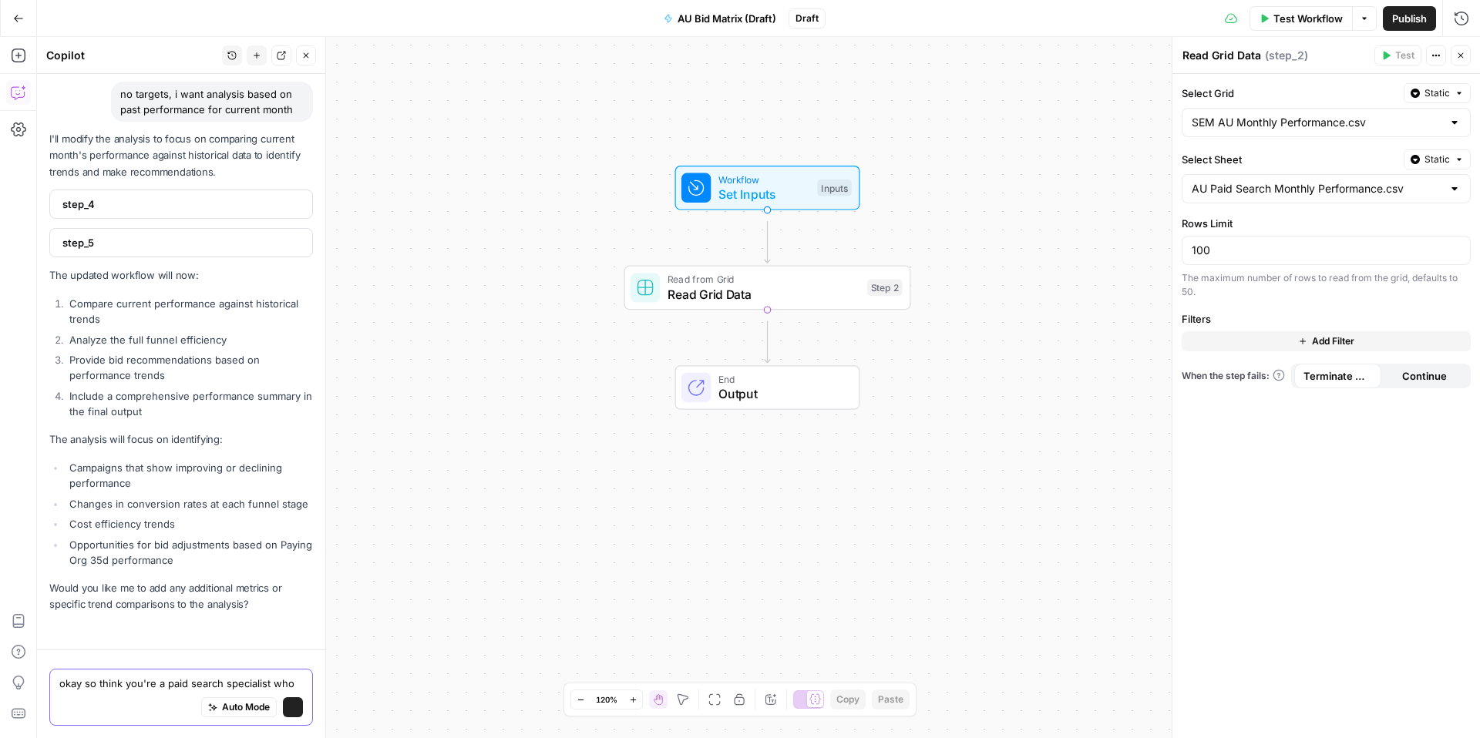
scroll to position [6676, 0]
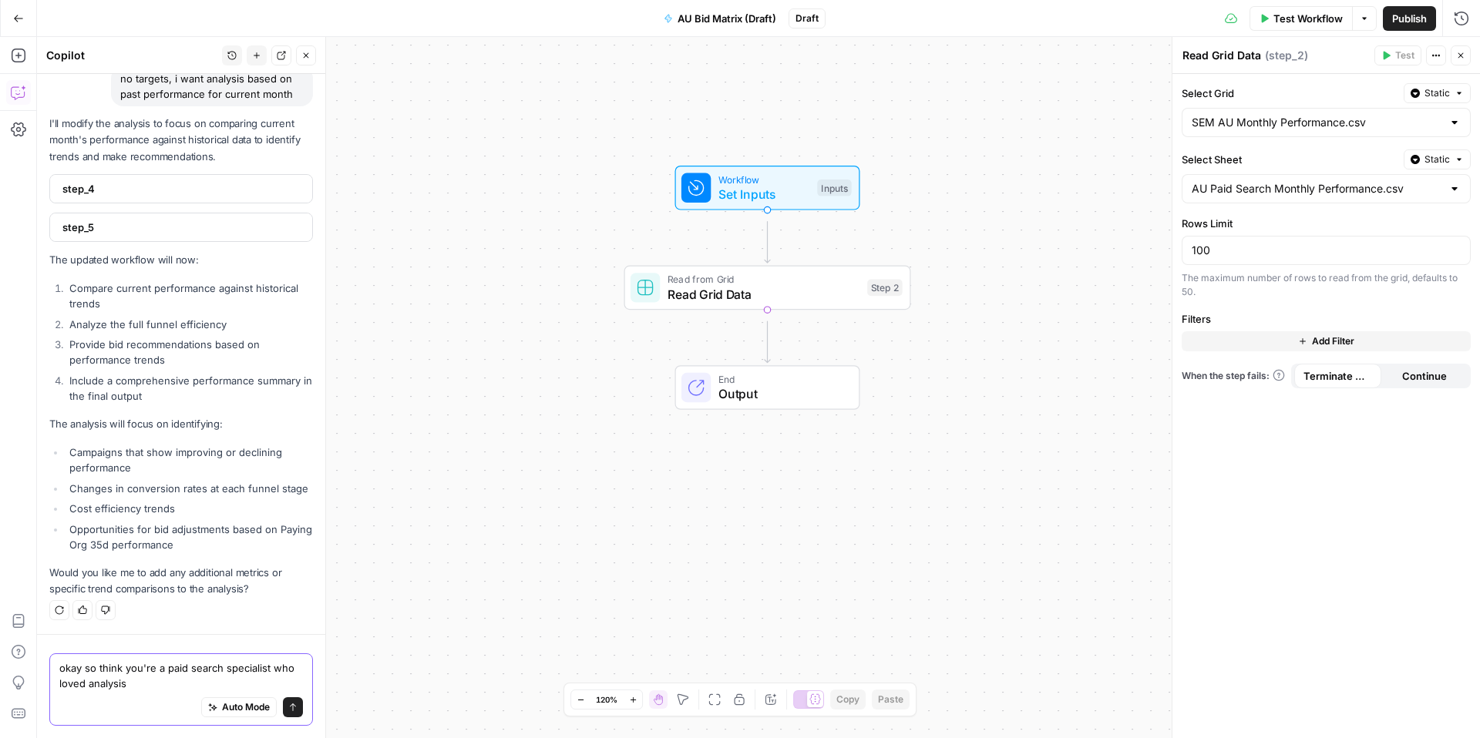
drag, startPoint x: 242, startPoint y: 676, endPoint x: 56, endPoint y: 627, distance: 192.0
click at [56, 634] on div "okay so think you're a paid search specialist who loved analysis okay so think …" at bounding box center [181, 686] width 288 height 104
type textarea "okay so think you're a paid search specialist who loved analysis"
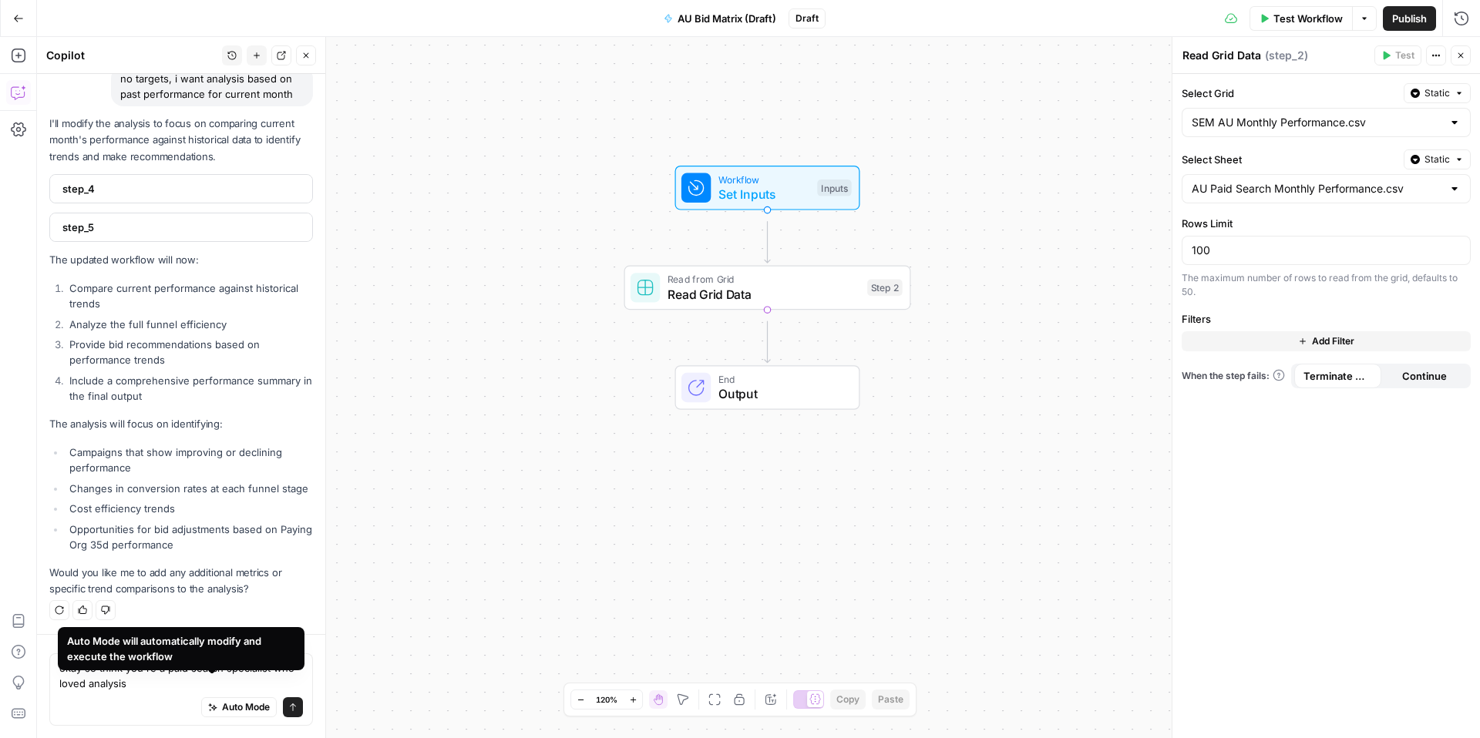
click at [108, 706] on div "Auto Mode Send" at bounding box center [181, 708] width 244 height 34
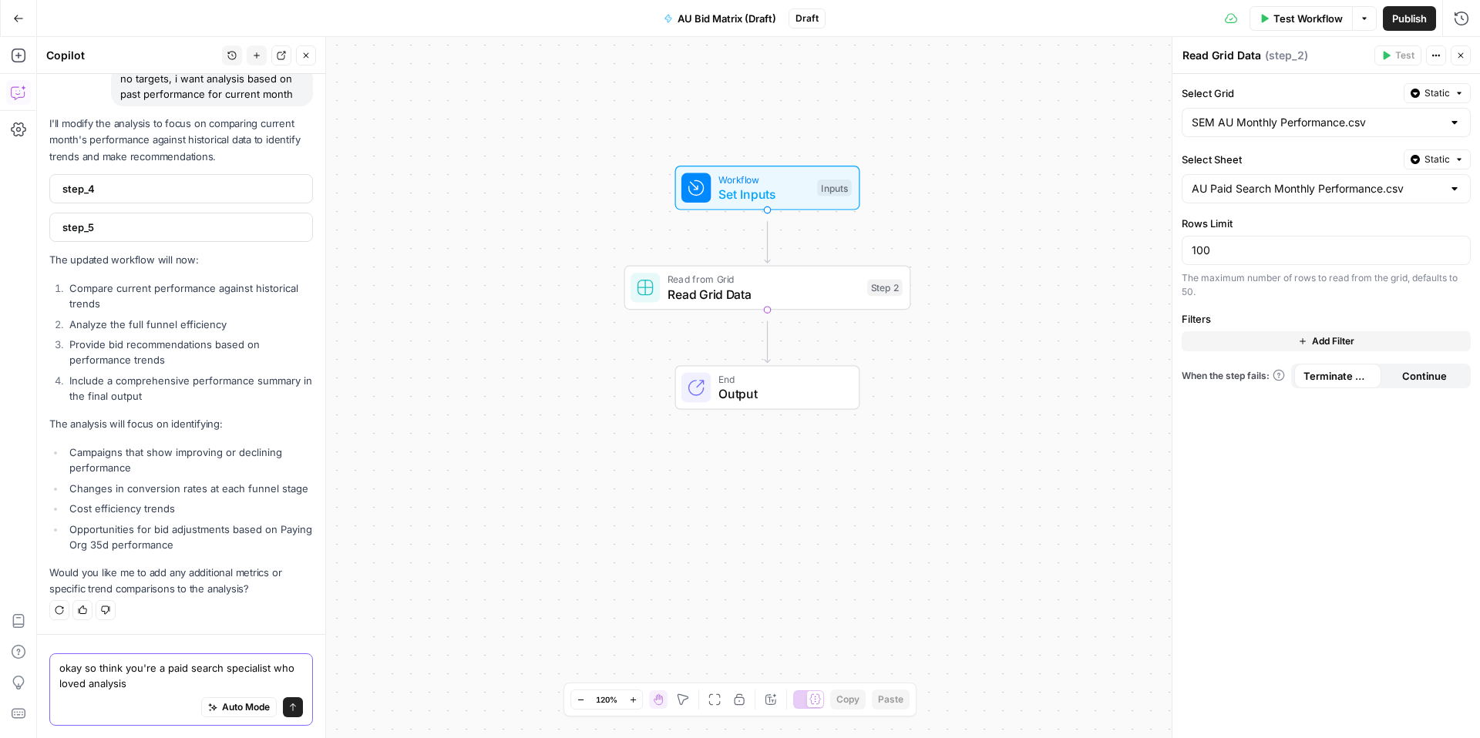
click at [243, 665] on textarea "okay so think you're a paid search specialist who loved analysis" at bounding box center [181, 675] width 244 height 31
drag, startPoint x: 244, startPoint y: 669, endPoint x: 66, endPoint y: 641, distance: 179.4
click at [66, 660] on textarea "okay so think you're a paid search specialist who loved analysis" at bounding box center [181, 675] width 244 height 31
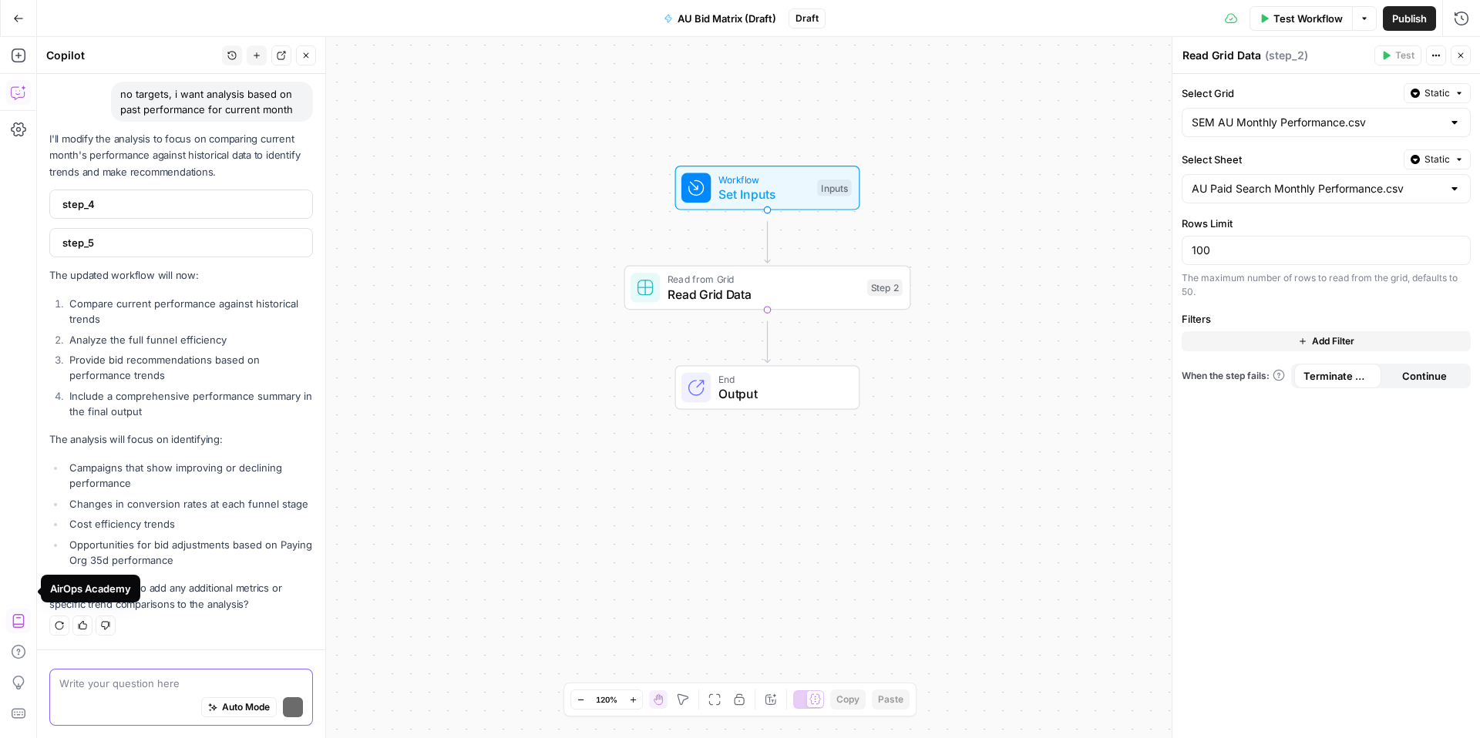
scroll to position [6657, 0]
